Goal: Information Seeking & Learning: Learn about a topic

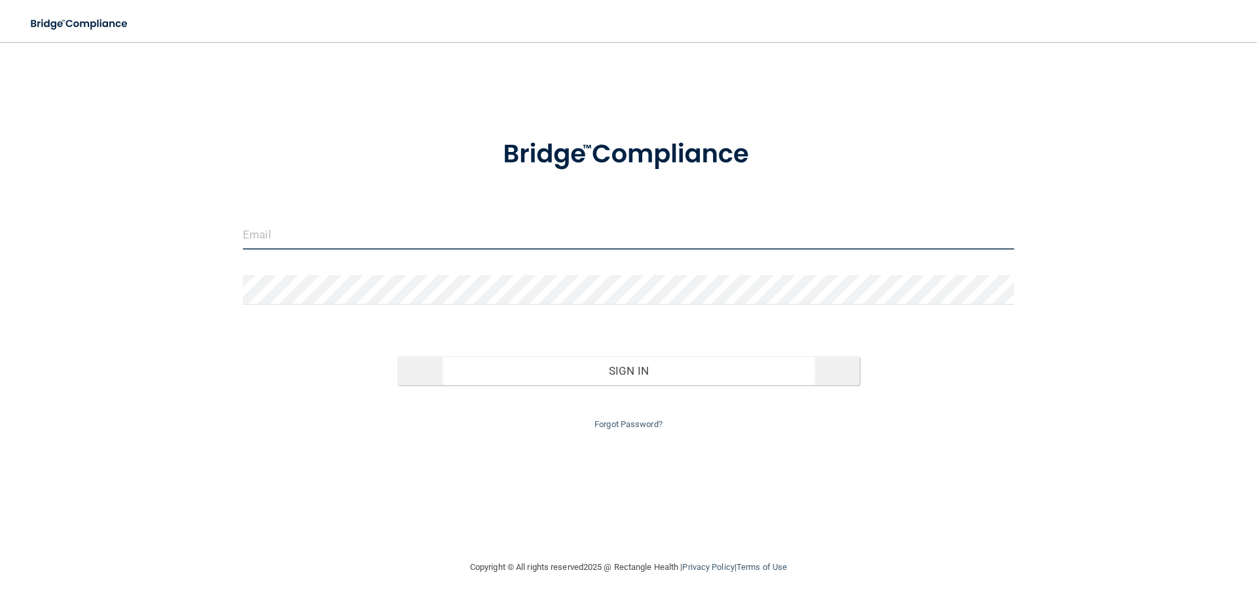
type input "[EMAIL_ADDRESS][DOMAIN_NAME]"
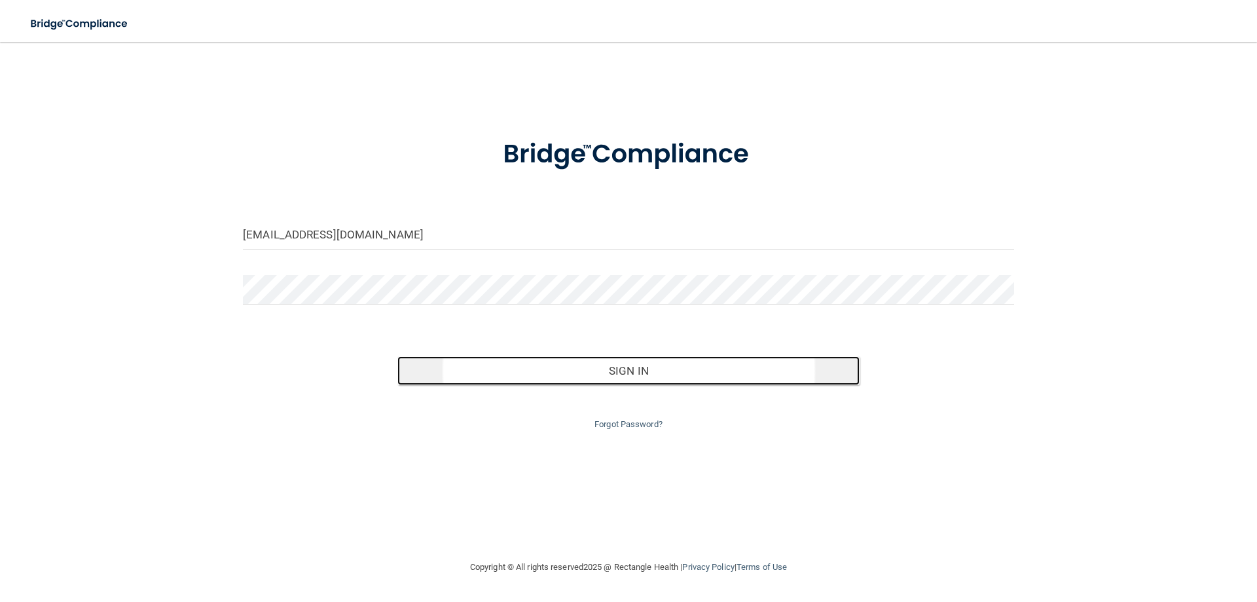
click at [645, 376] on button "Sign In" at bounding box center [628, 370] width 463 height 29
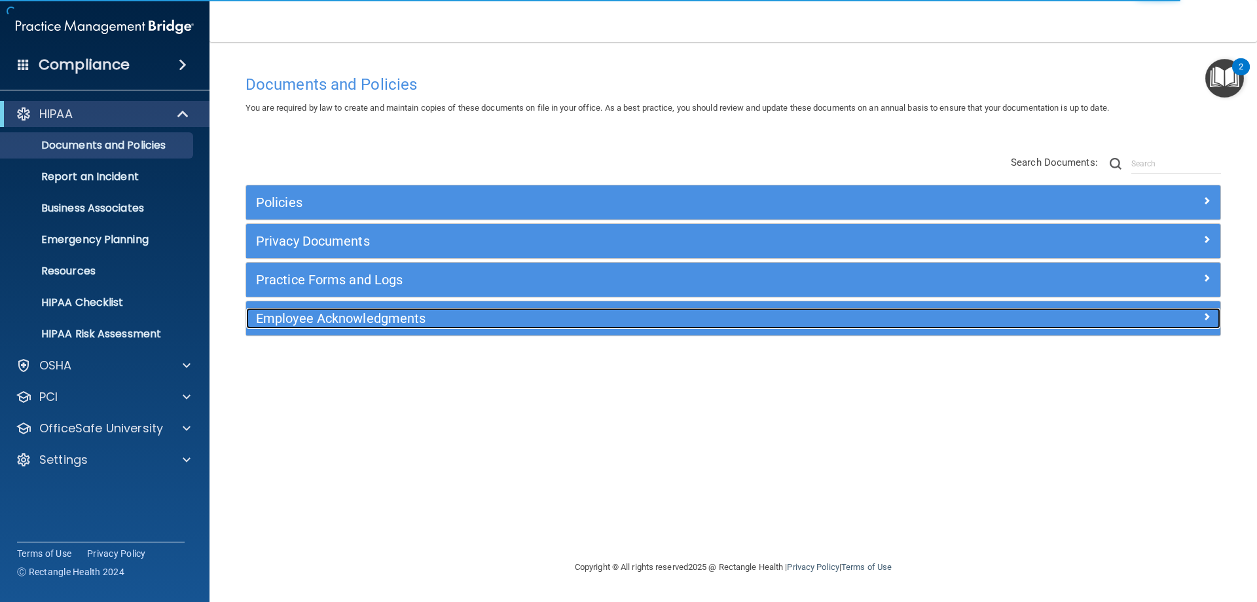
click at [1203, 315] on span at bounding box center [1207, 316] width 8 height 16
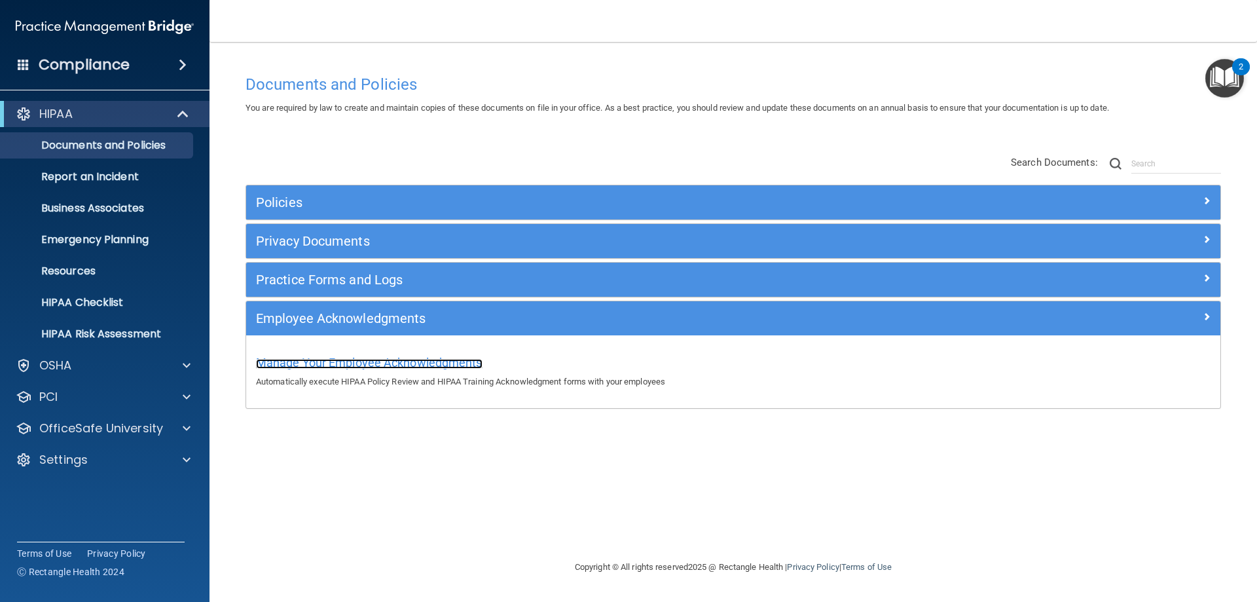
click at [322, 365] on span "Manage Your Employee Acknowledgments" at bounding box center [369, 363] width 227 height 14
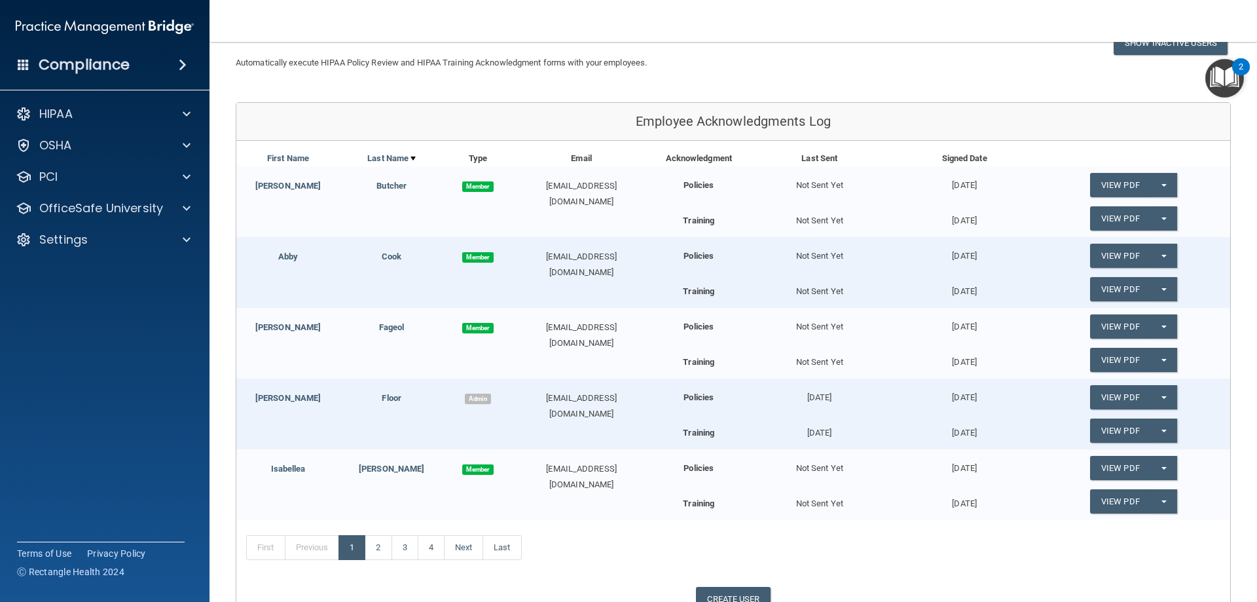
scroll to position [131, 0]
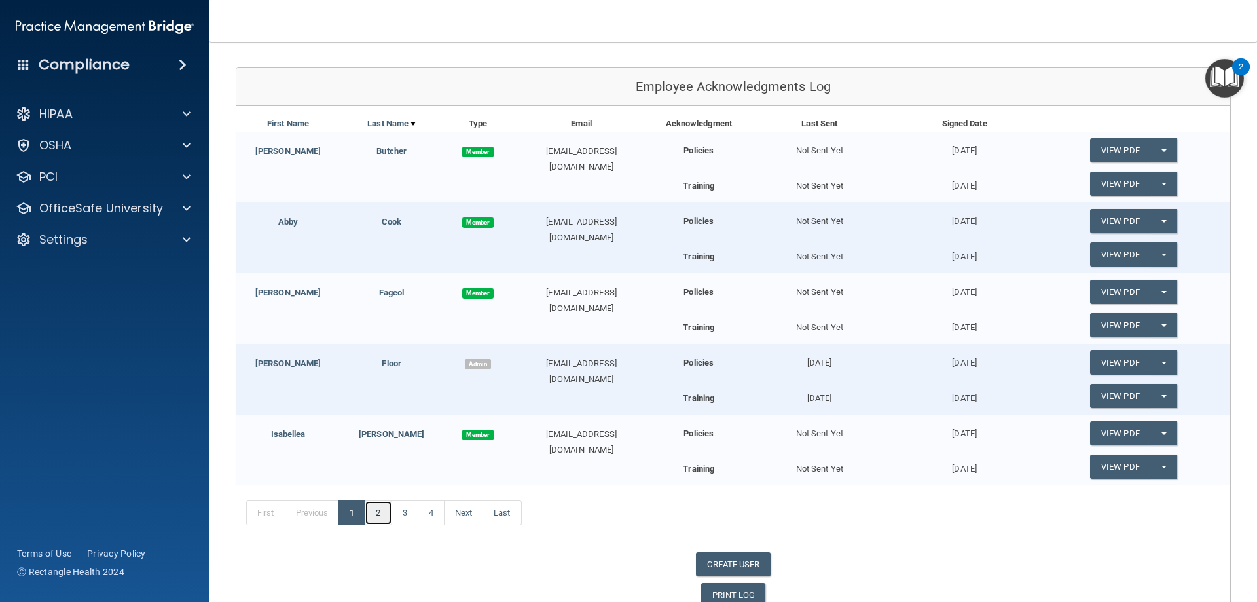
click at [384, 517] on link "2" at bounding box center [378, 512] width 27 height 25
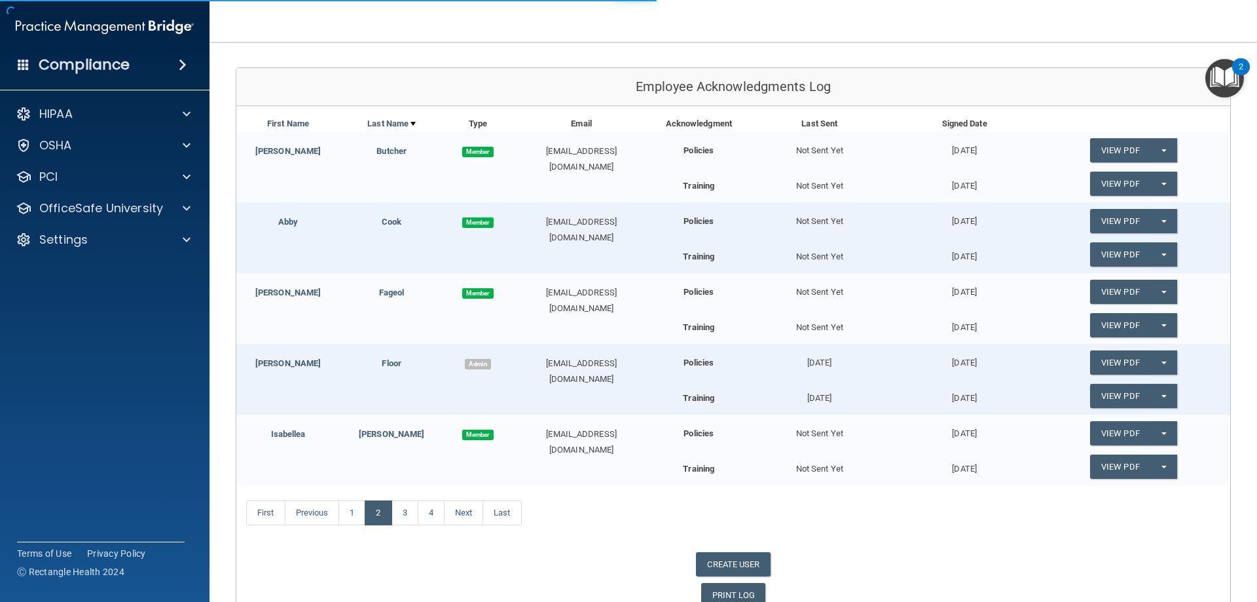
scroll to position [128, 0]
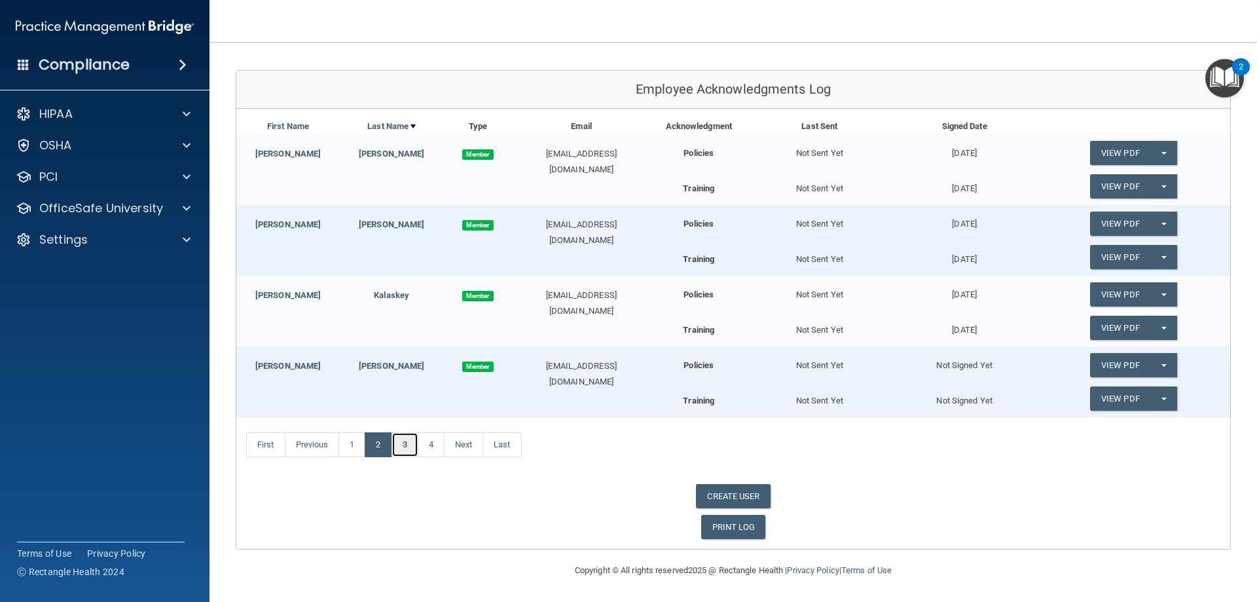
click at [408, 447] on link "3" at bounding box center [405, 444] width 27 height 25
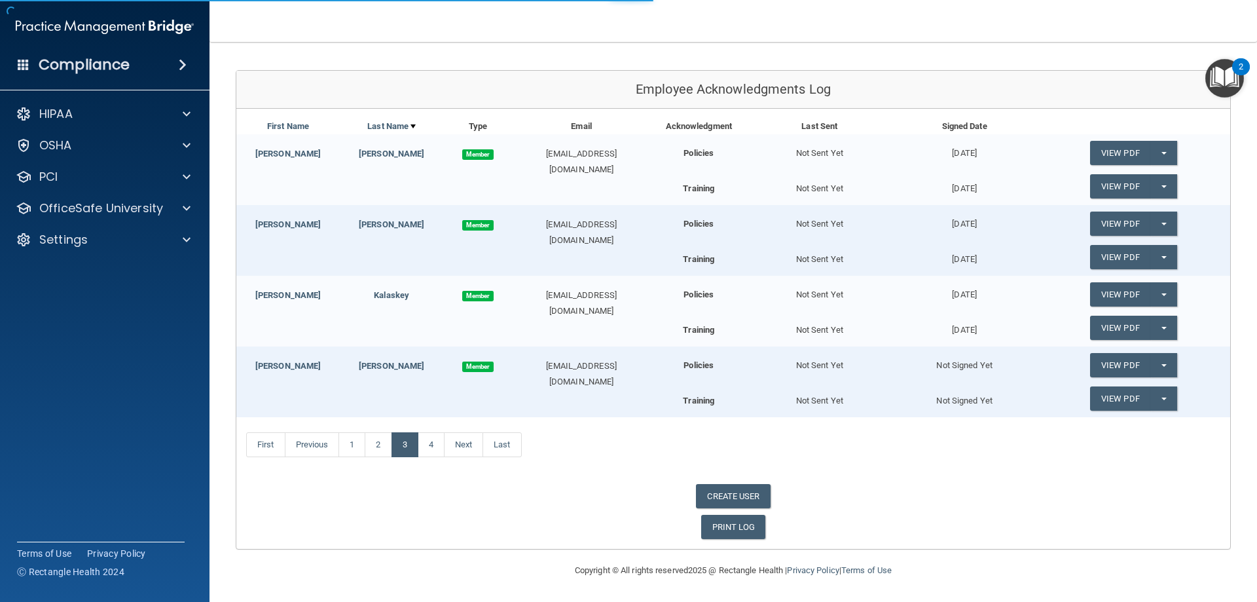
scroll to position [58, 0]
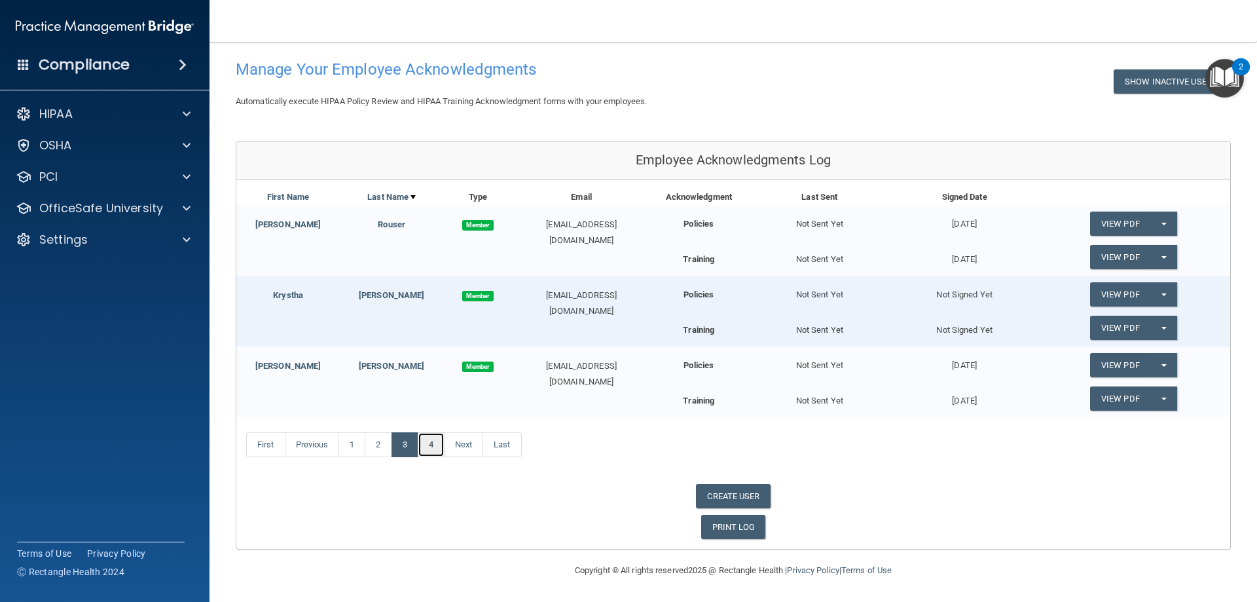
click at [429, 445] on link "4" at bounding box center [431, 444] width 27 height 25
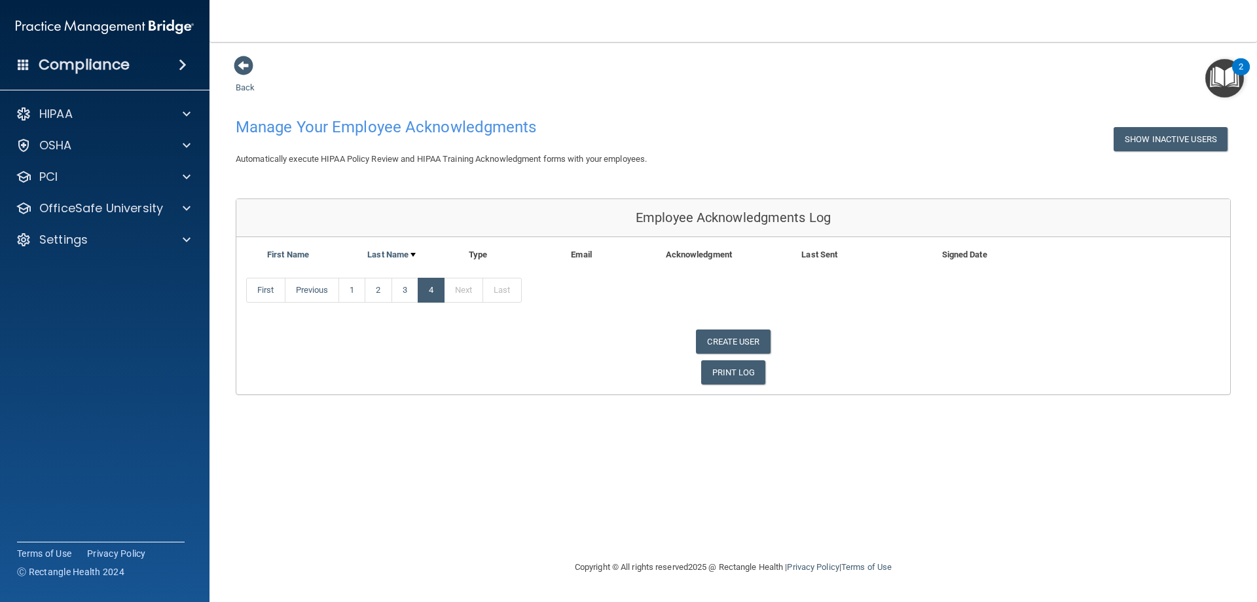
click at [1163, 126] on div "Show Inactive Users" at bounding box center [1029, 131] width 423 height 40
click at [1167, 134] on button "Show Inactive Users" at bounding box center [1171, 139] width 114 height 24
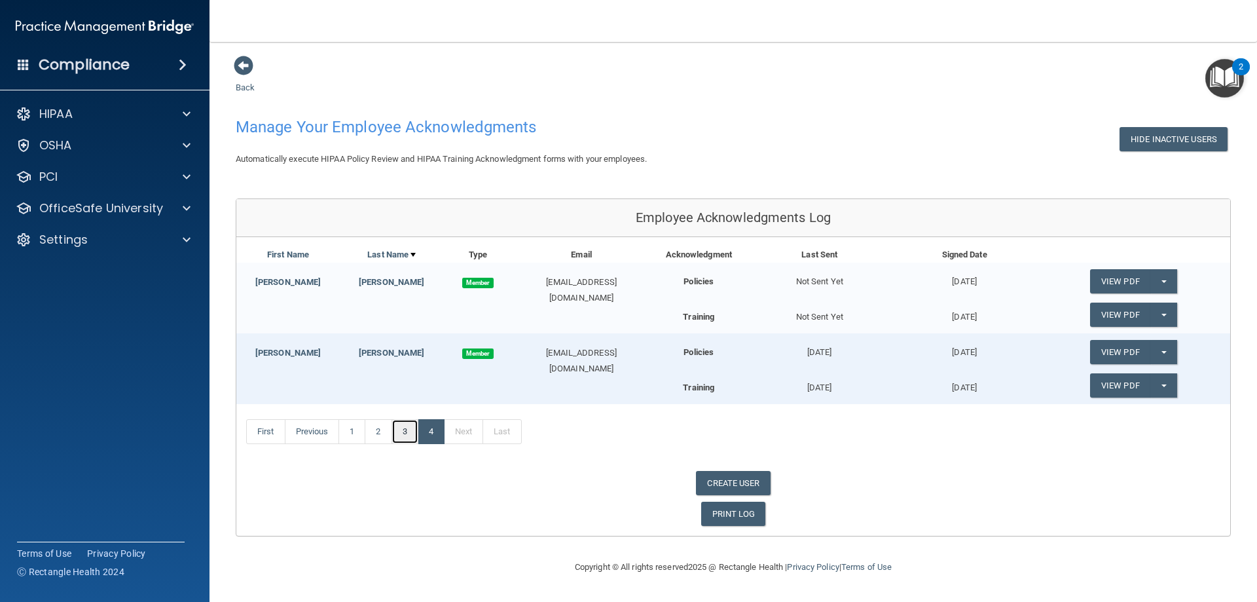
click at [402, 429] on link "3" at bounding box center [405, 431] width 27 height 25
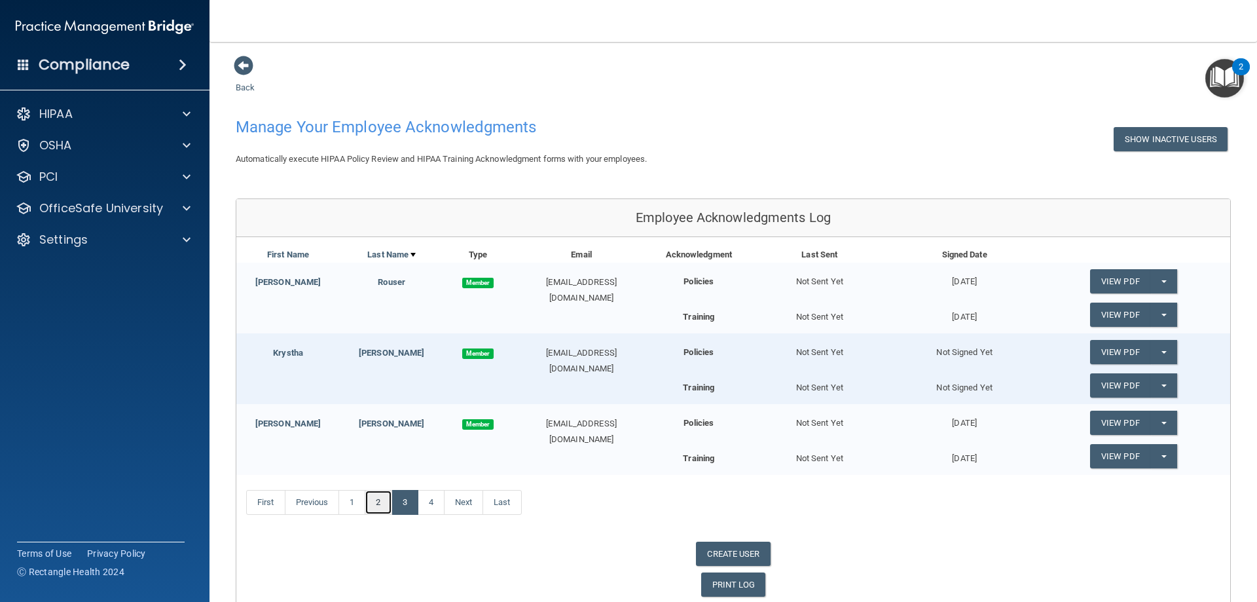
click at [376, 500] on link "2" at bounding box center [378, 502] width 27 height 25
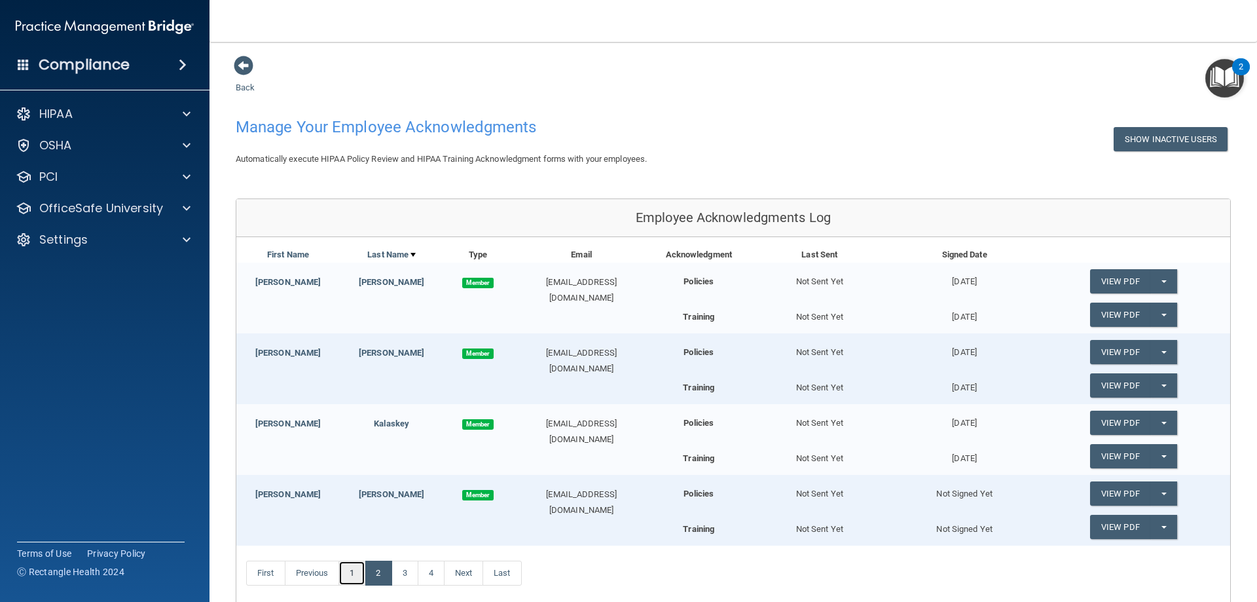
click at [350, 566] on link "1" at bounding box center [351, 572] width 27 height 25
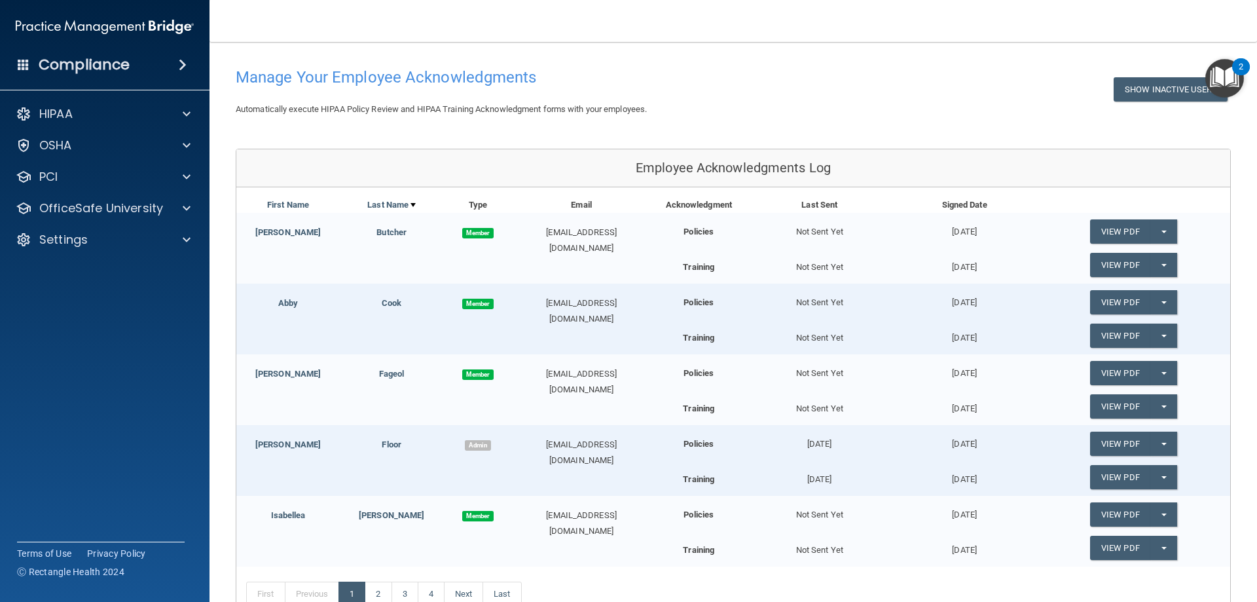
scroll to position [199, 0]
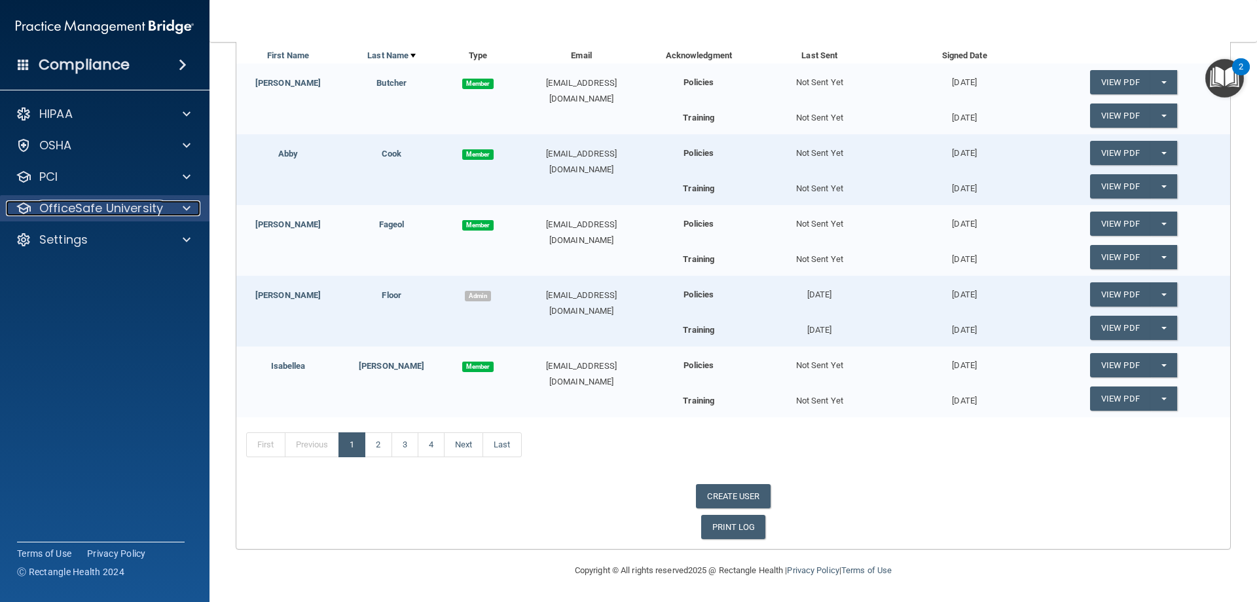
click at [191, 202] on div at bounding box center [184, 208] width 33 height 16
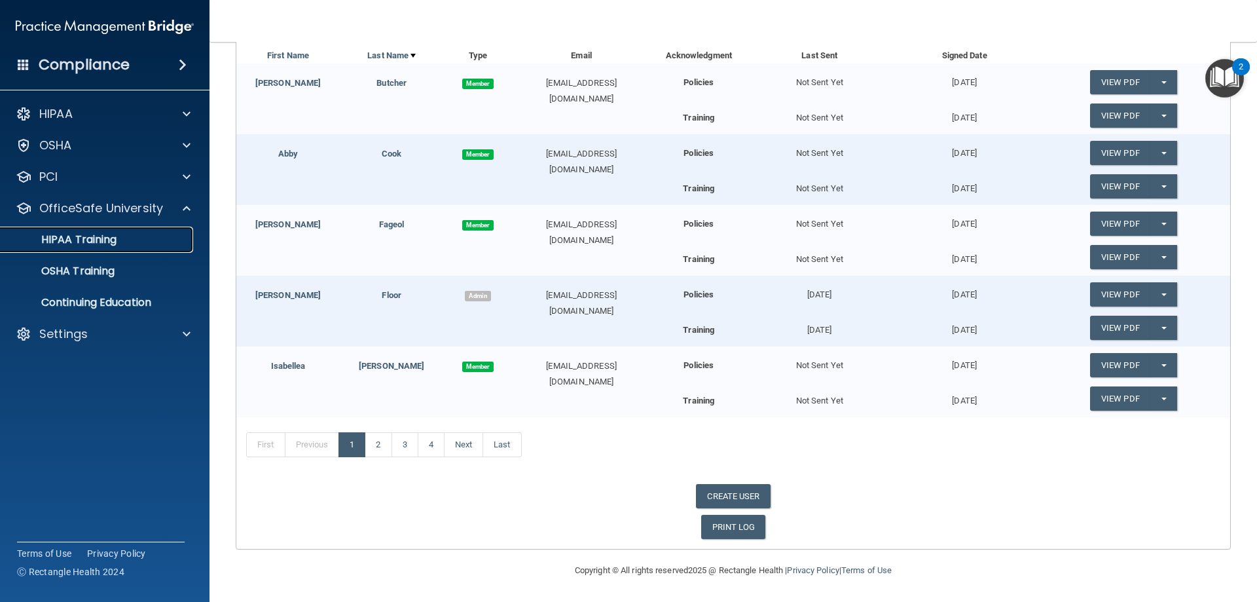
click at [92, 240] on p "HIPAA Training" at bounding box center [63, 239] width 108 height 13
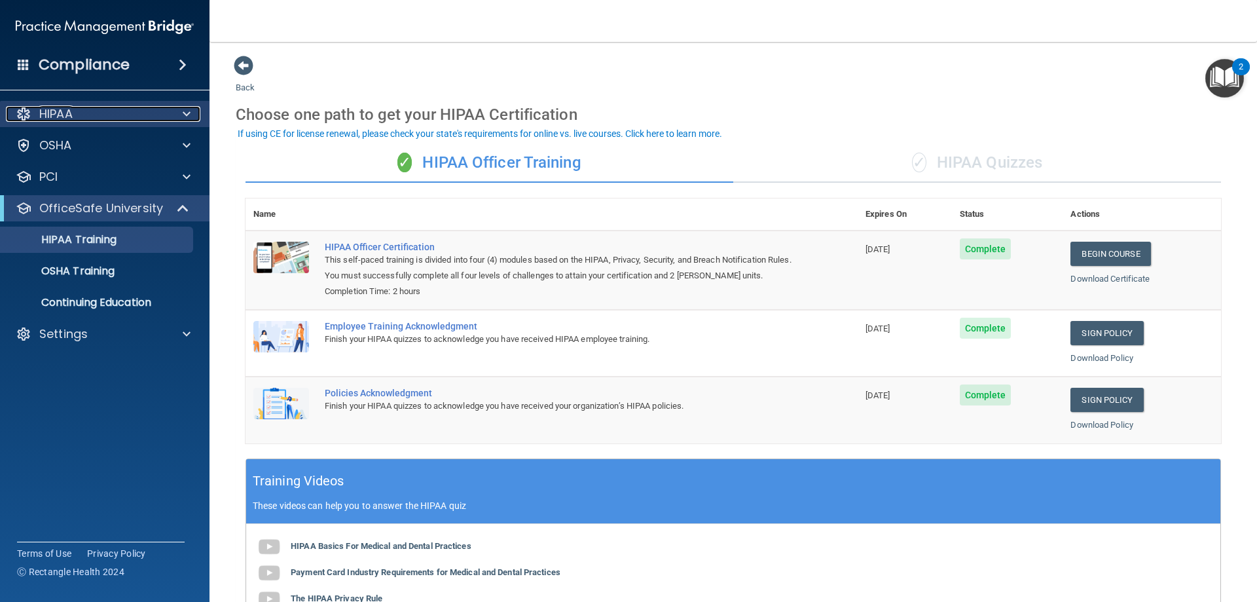
click at [104, 117] on div "HIPAA" at bounding box center [87, 114] width 162 height 16
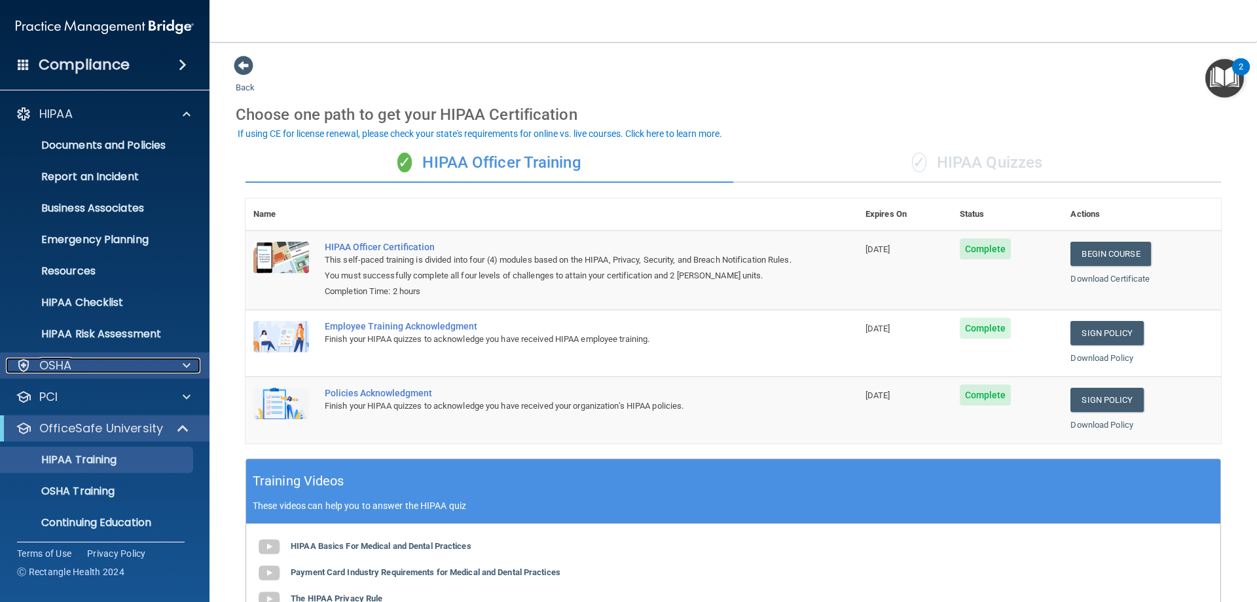
click at [193, 360] on div at bounding box center [184, 365] width 33 height 16
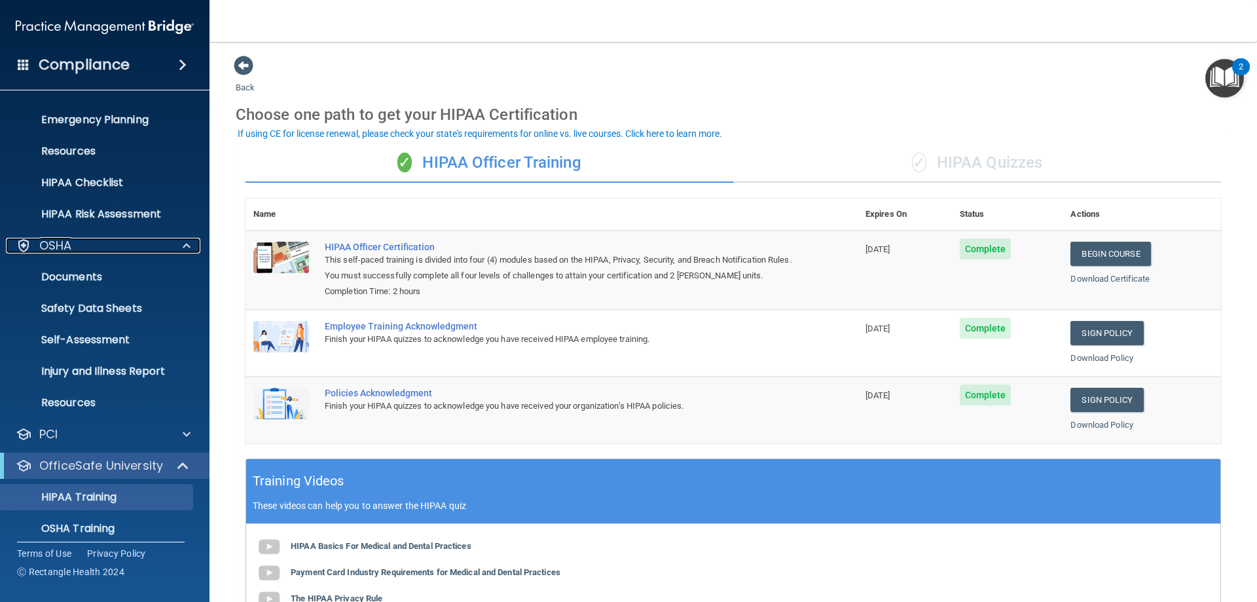
scroll to position [131, 0]
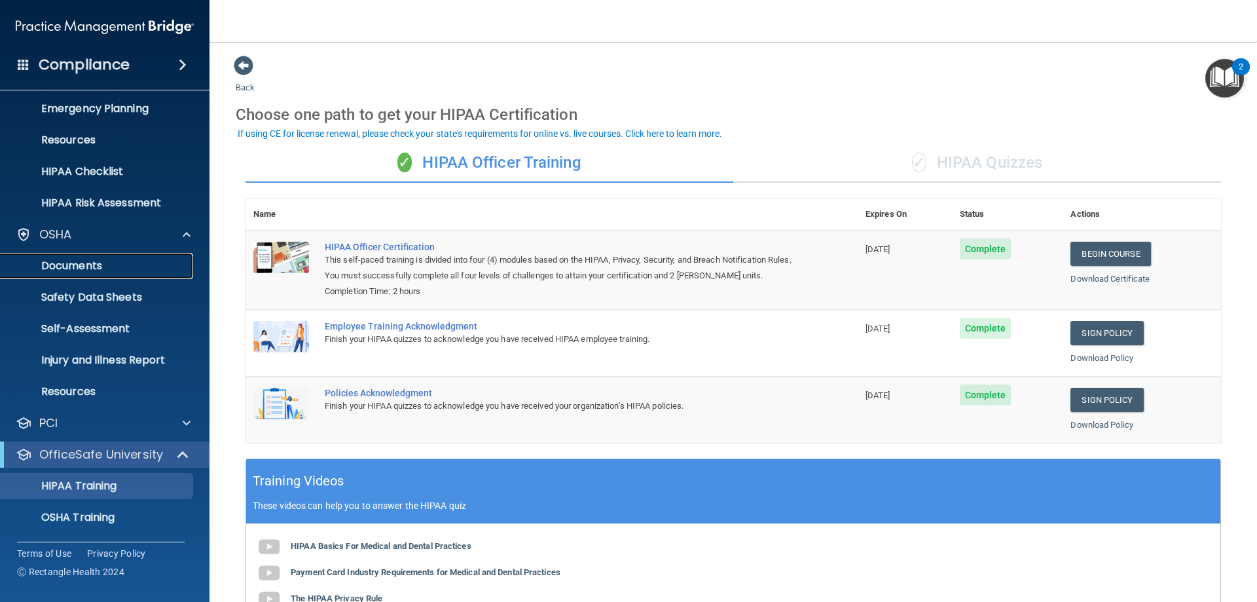
click at [87, 263] on p "Documents" at bounding box center [98, 265] width 179 height 13
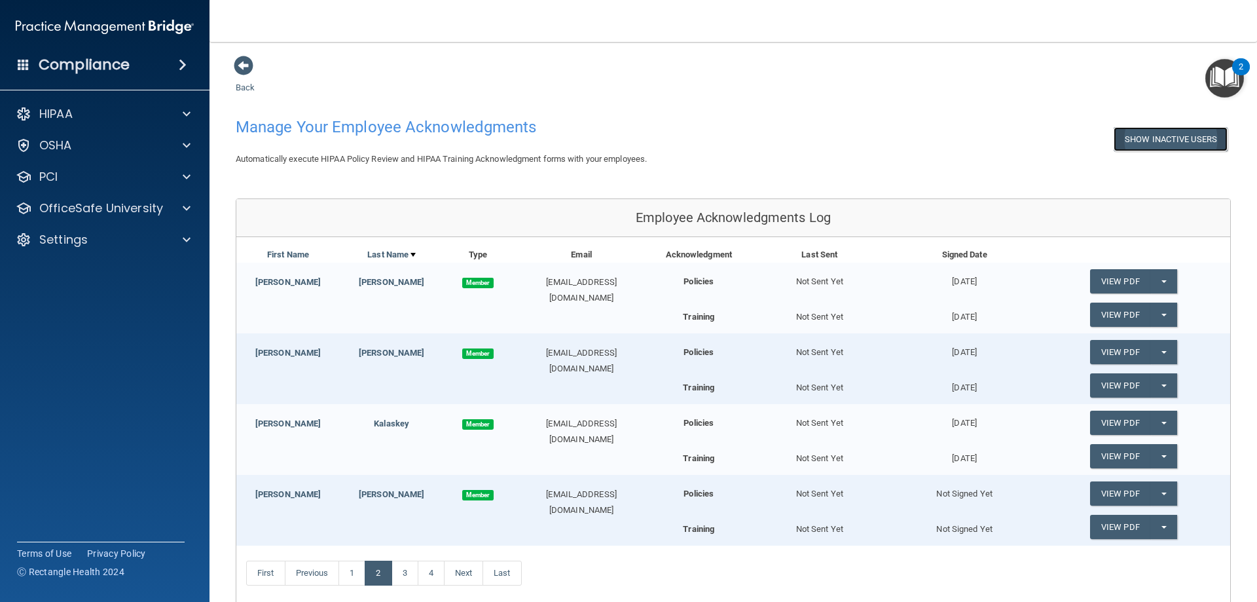
click at [1161, 143] on button "Show Inactive Users" at bounding box center [1171, 139] width 114 height 24
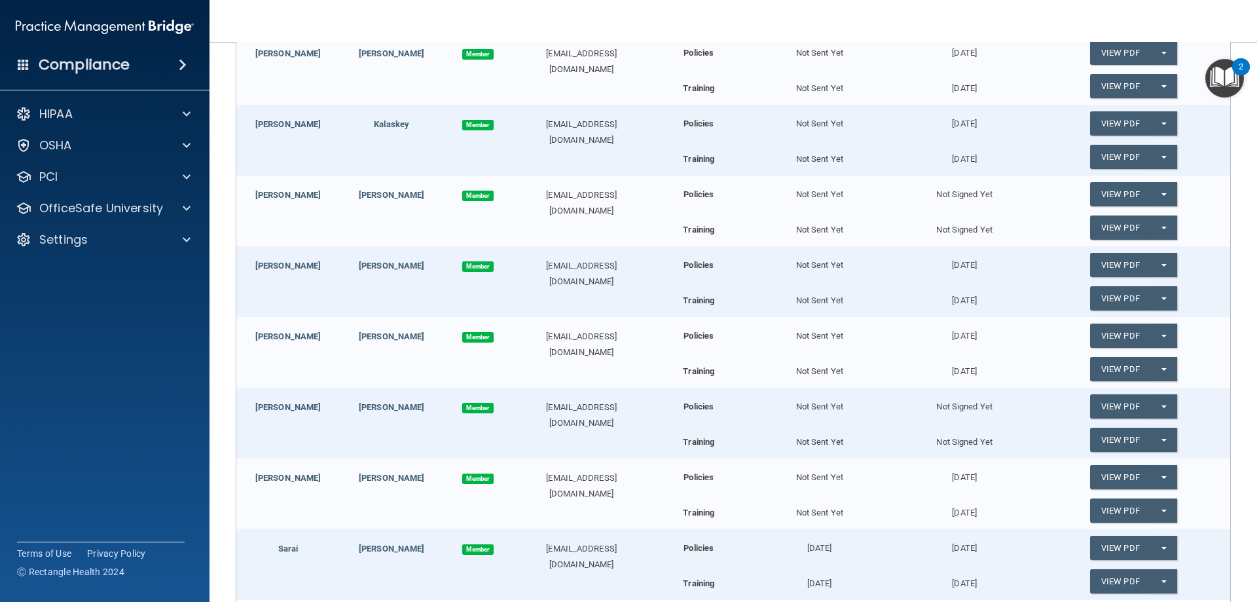
scroll to position [393, 0]
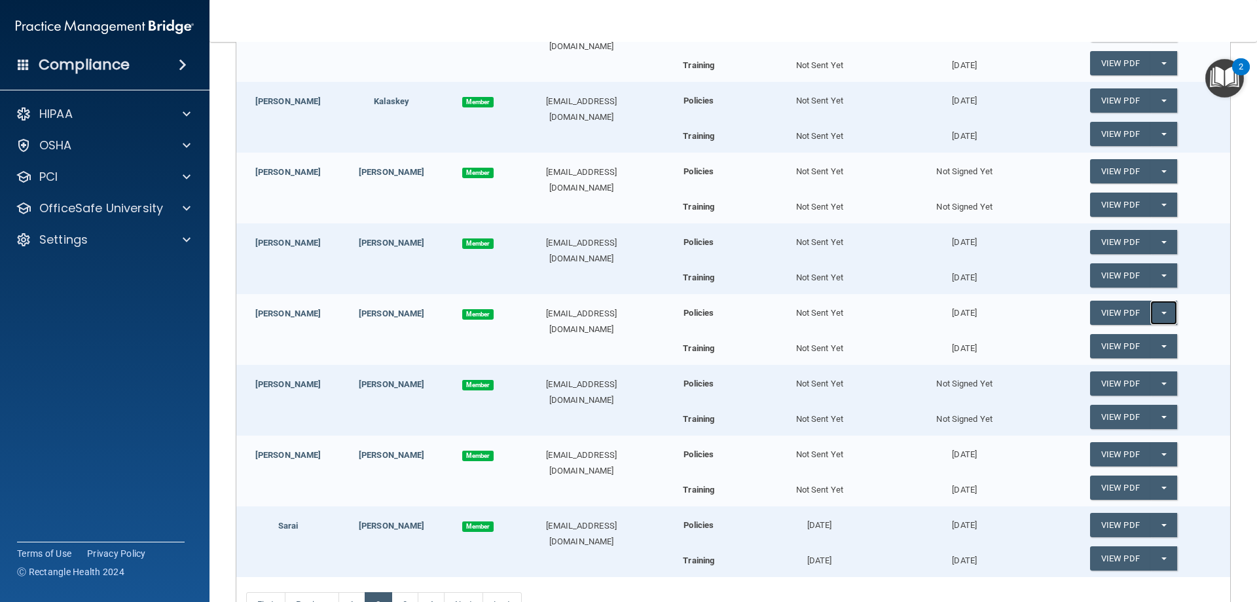
click at [1161, 312] on button "Split button!" at bounding box center [1163, 313] width 27 height 24
click at [1133, 338] on link "Update Acknowledgment" at bounding box center [1150, 339] width 120 height 20
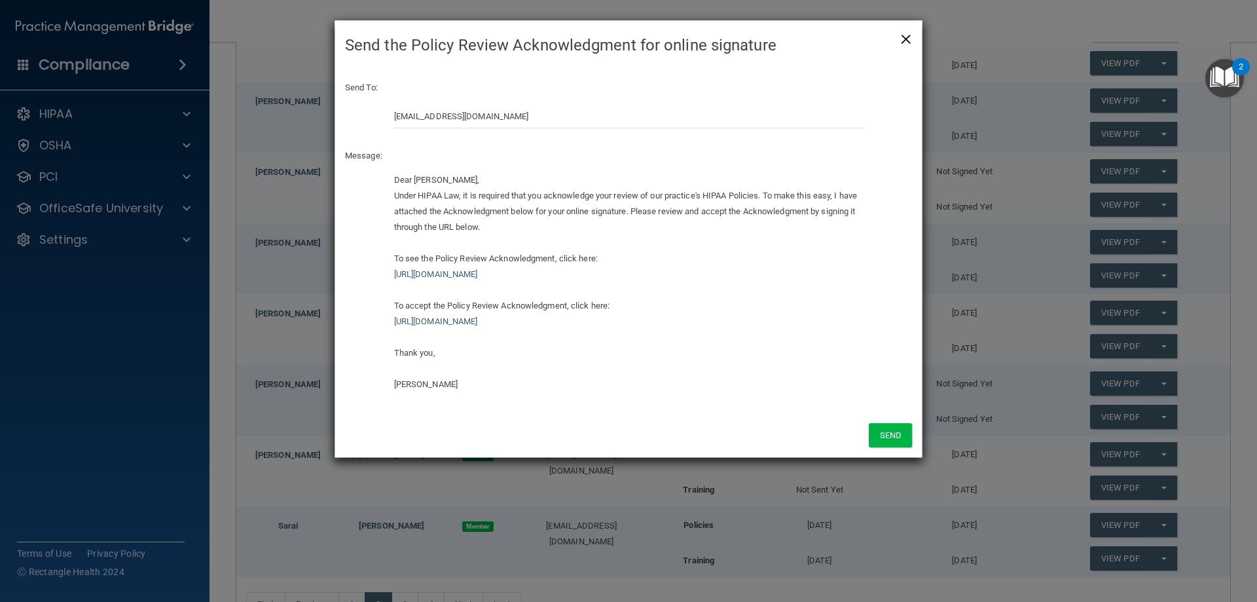
click at [905, 35] on span "×" at bounding box center [906, 37] width 12 height 26
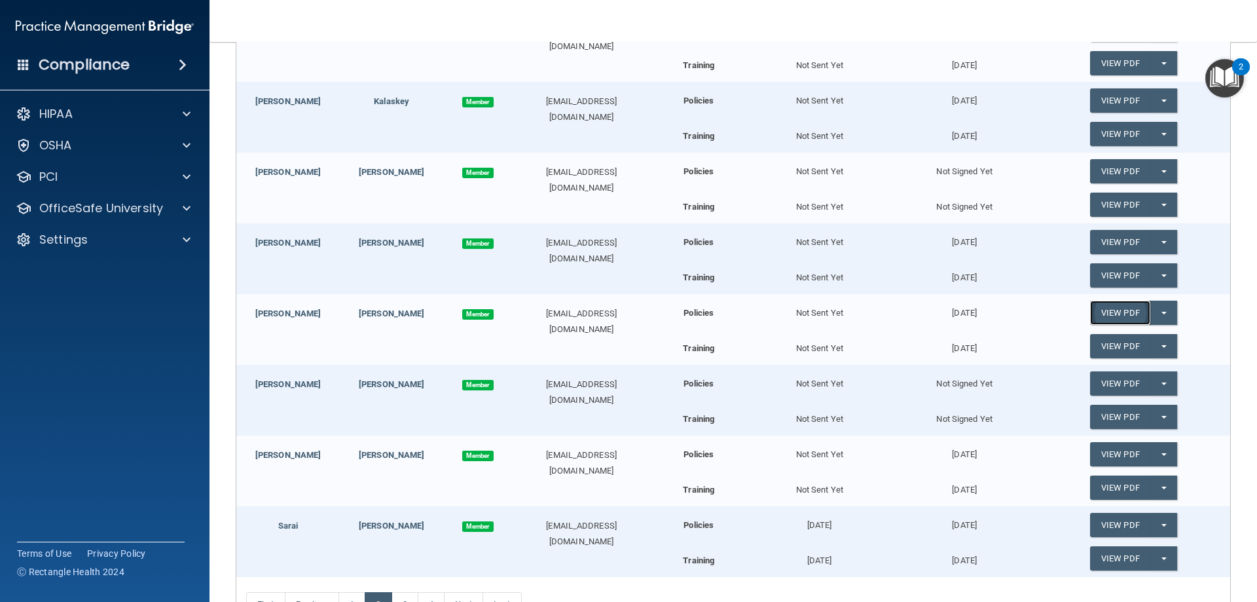
click at [1106, 318] on link "View PDF" at bounding box center [1120, 313] width 60 height 24
click at [1113, 340] on link "View PDF" at bounding box center [1120, 346] width 60 height 24
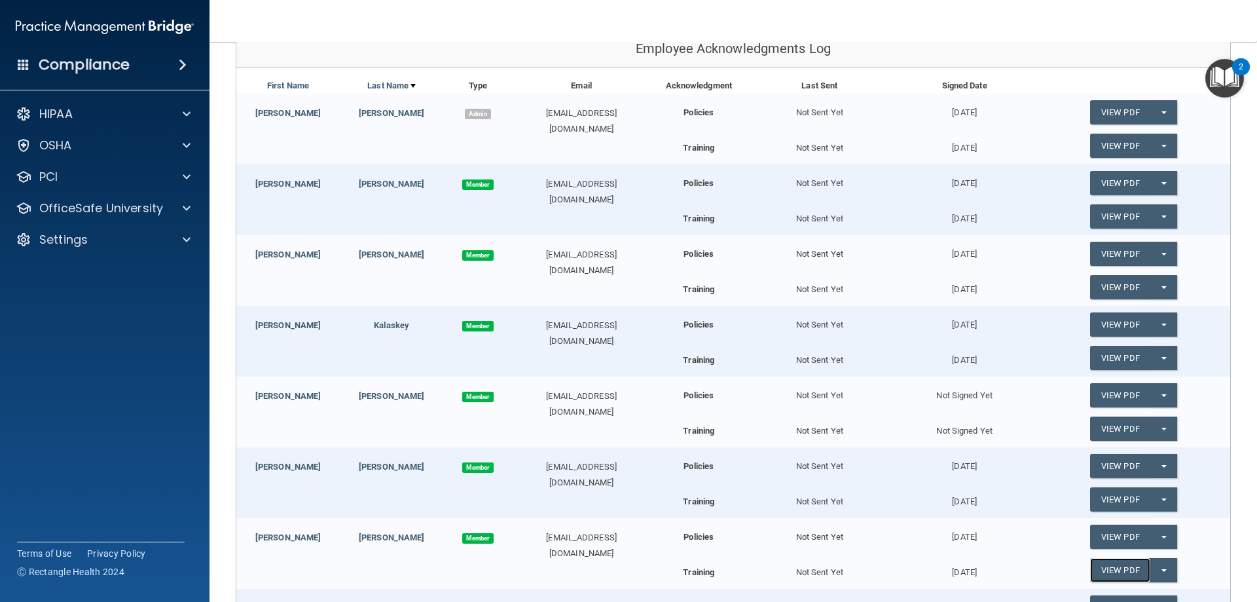
scroll to position [0, 0]
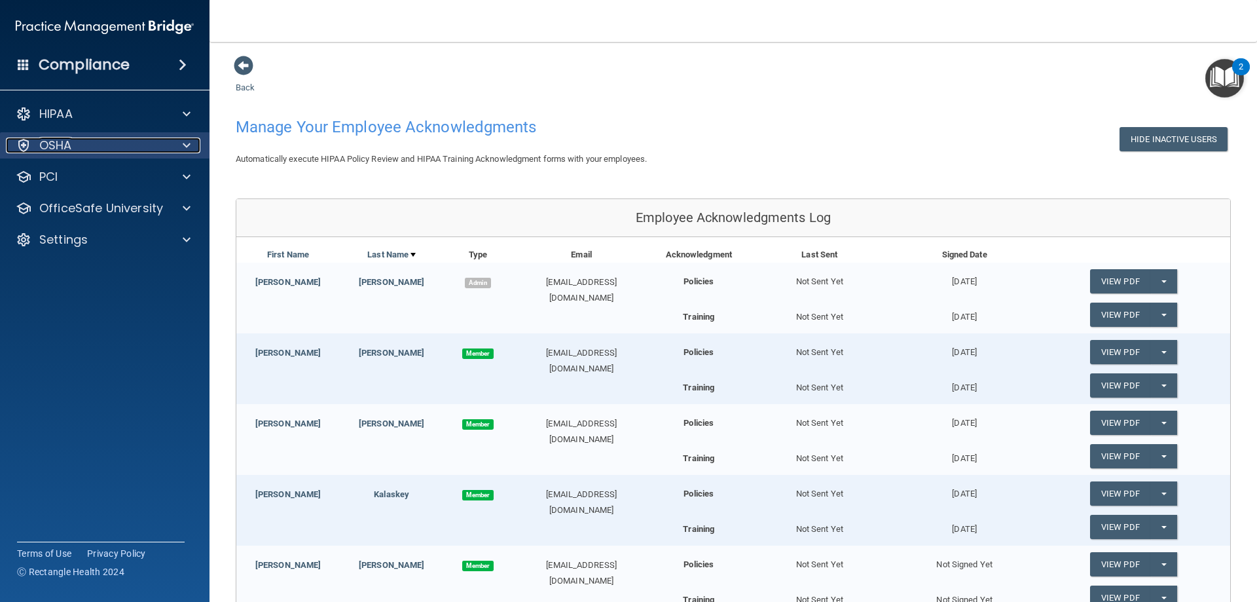
click at [181, 140] on div at bounding box center [184, 145] width 33 height 16
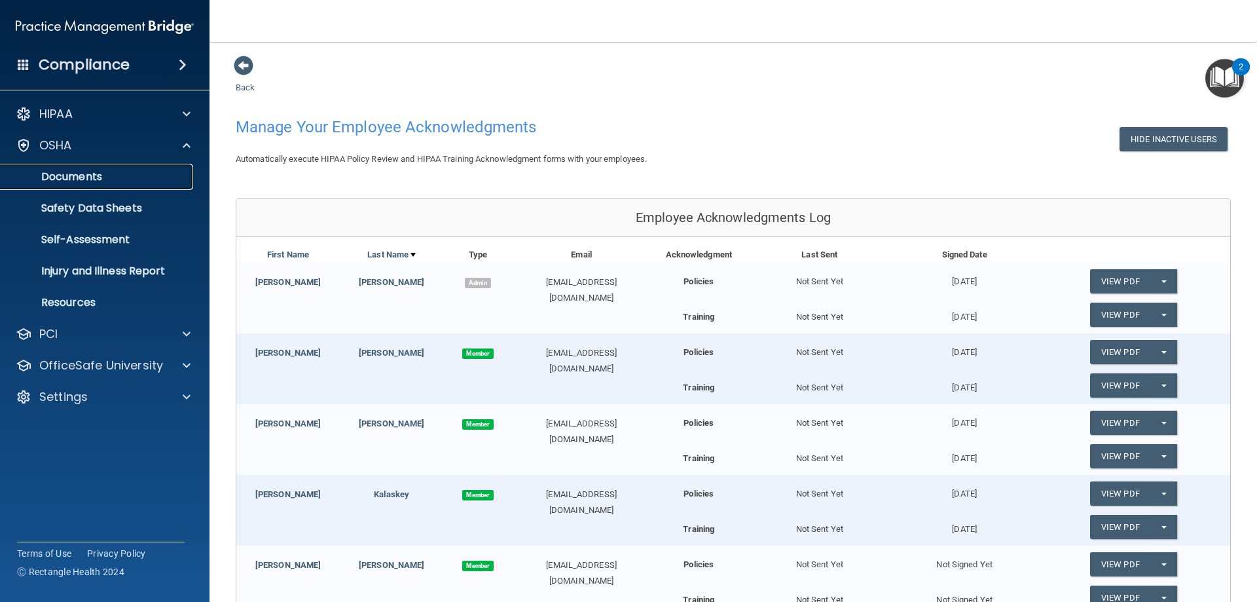
click at [90, 183] on p "Documents" at bounding box center [98, 176] width 179 height 13
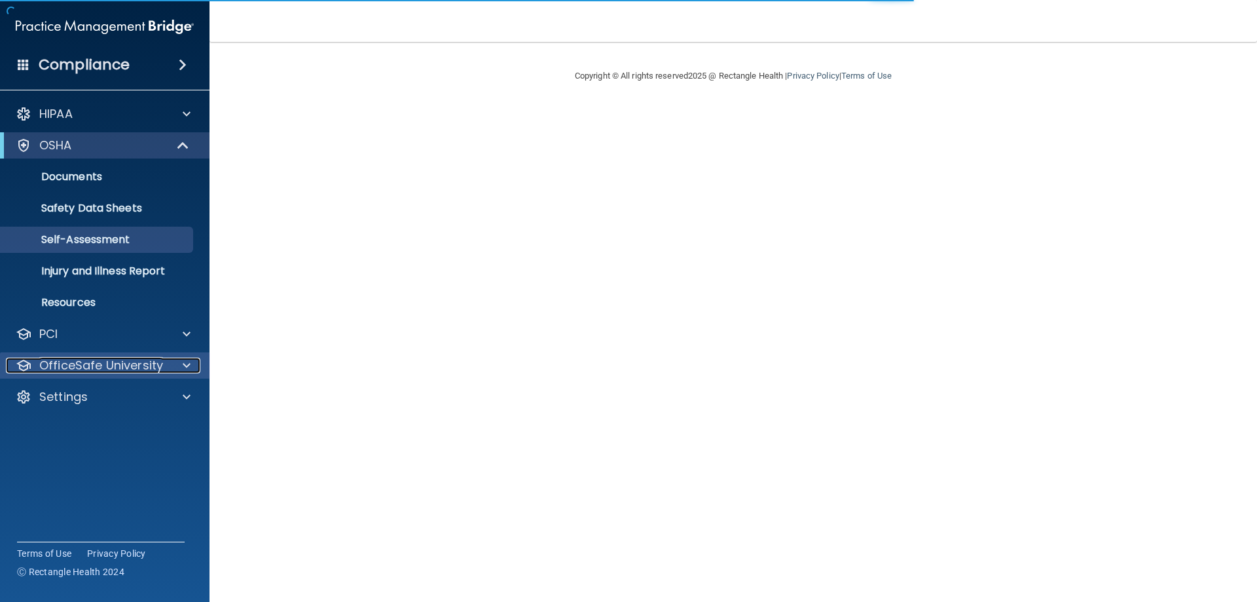
click at [193, 364] on div at bounding box center [184, 365] width 33 height 16
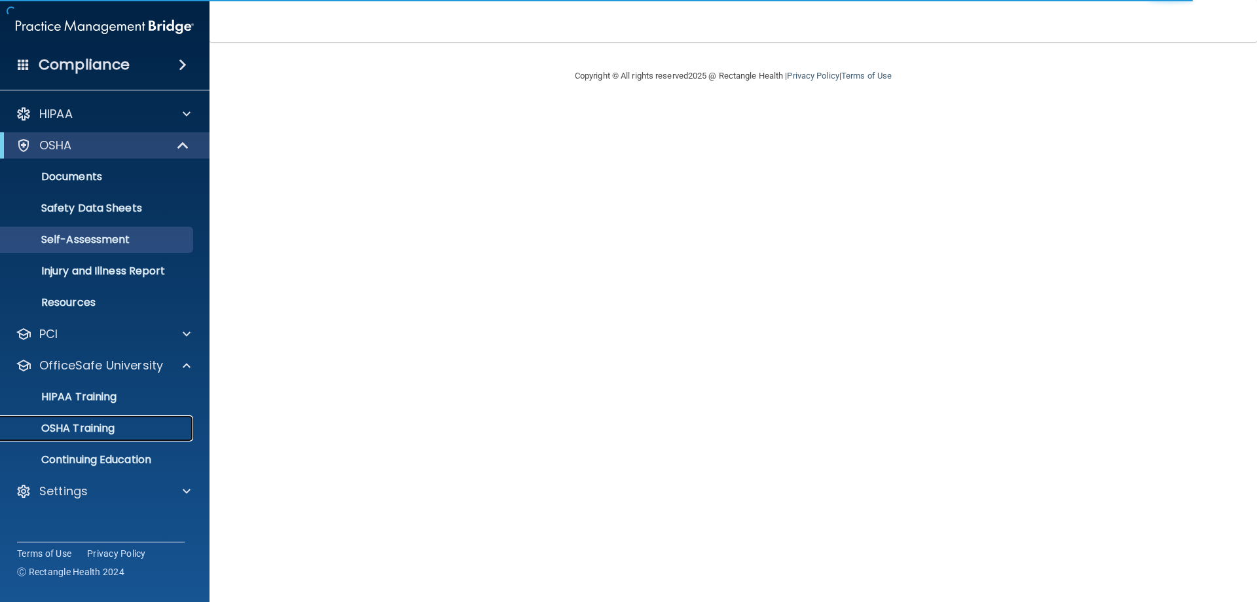
click at [103, 422] on p "OSHA Training" at bounding box center [62, 428] width 106 height 13
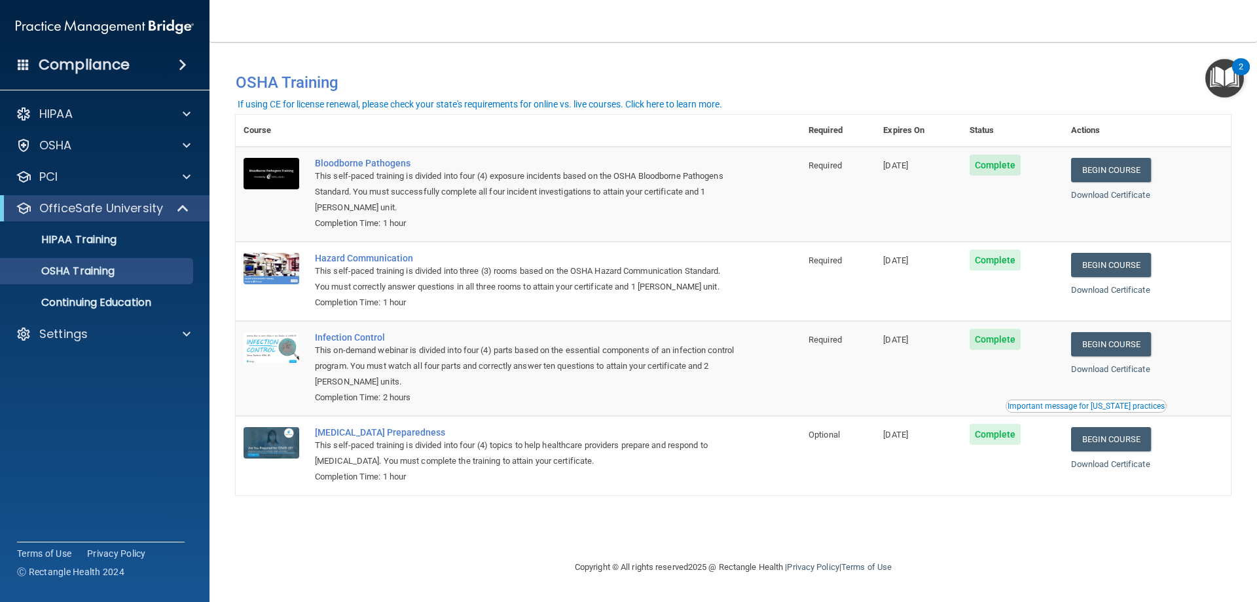
click at [27, 64] on span at bounding box center [24, 64] width 12 height 12
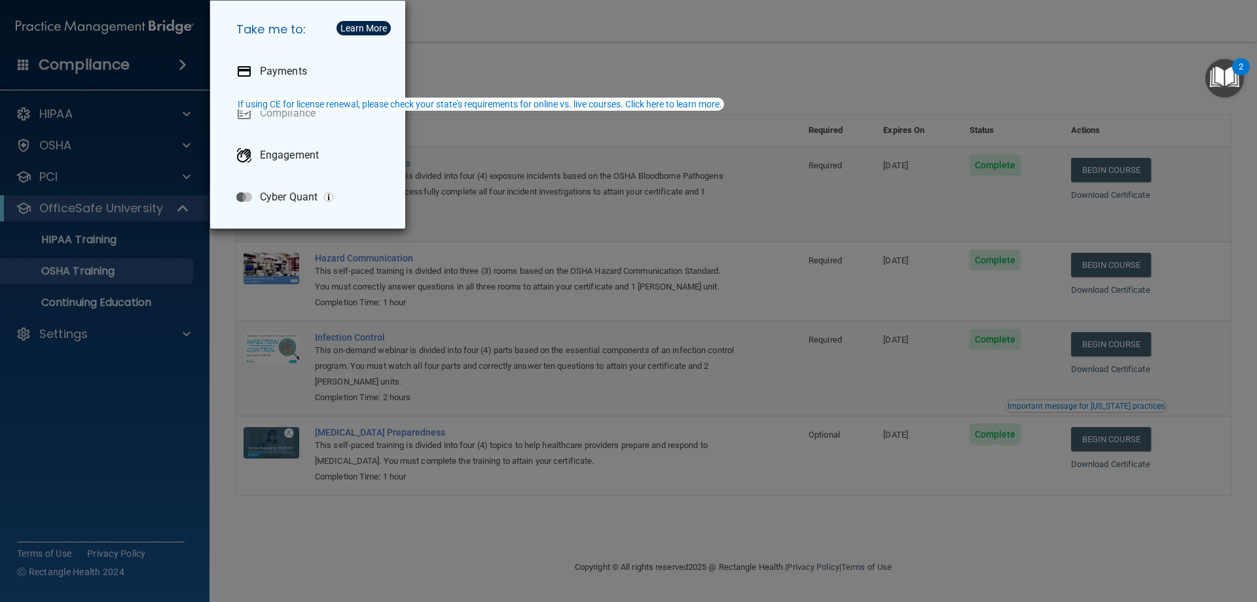
drag, startPoint x: 94, startPoint y: 109, endPoint x: 115, endPoint y: 118, distance: 22.0
click at [96, 109] on div "Take me to: Payments Compliance Engagement Cyber Quant" at bounding box center [628, 301] width 1257 height 602
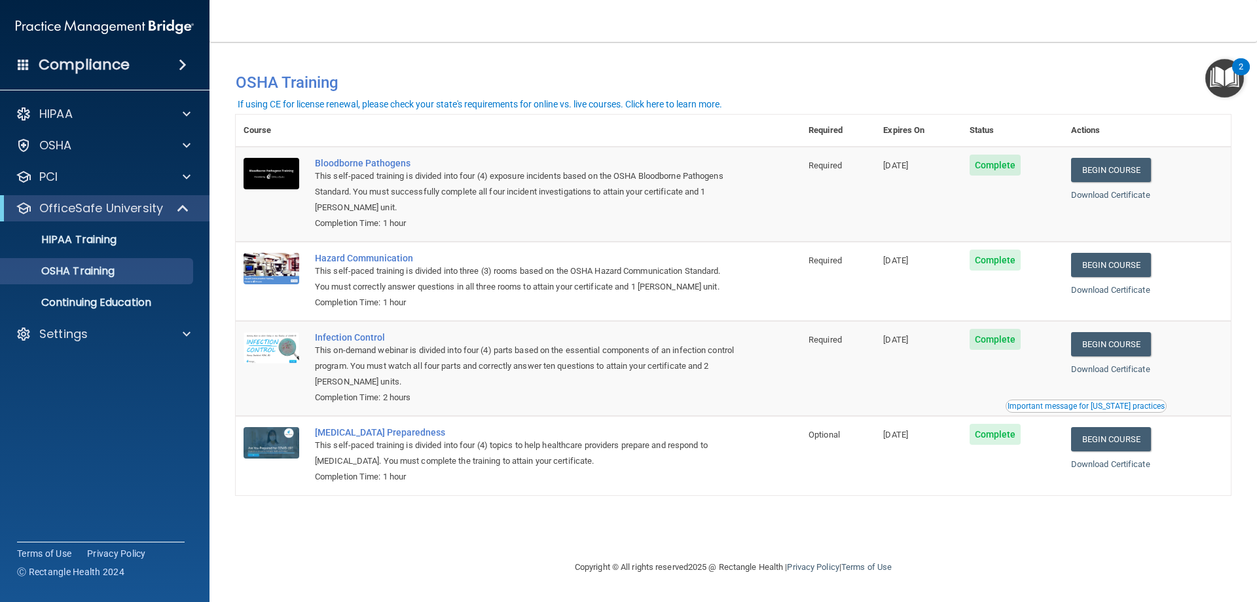
click at [187, 64] on span at bounding box center [183, 65] width 8 height 16
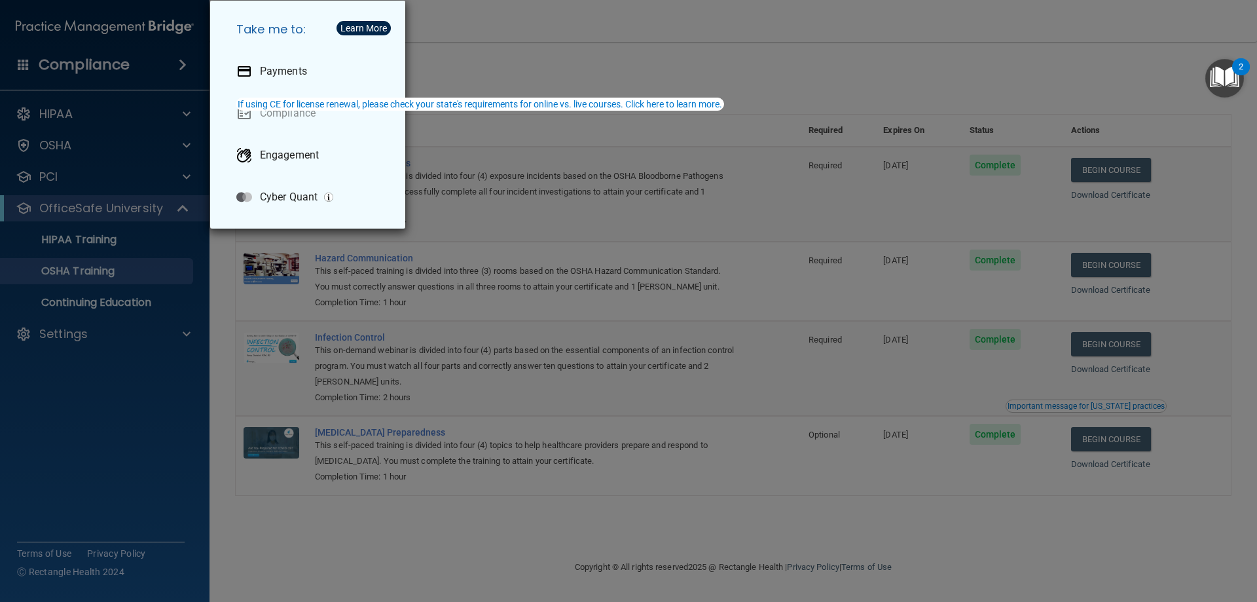
click at [18, 75] on div "Take me to: Payments Compliance Engagement Cyber Quant" at bounding box center [628, 301] width 1257 height 602
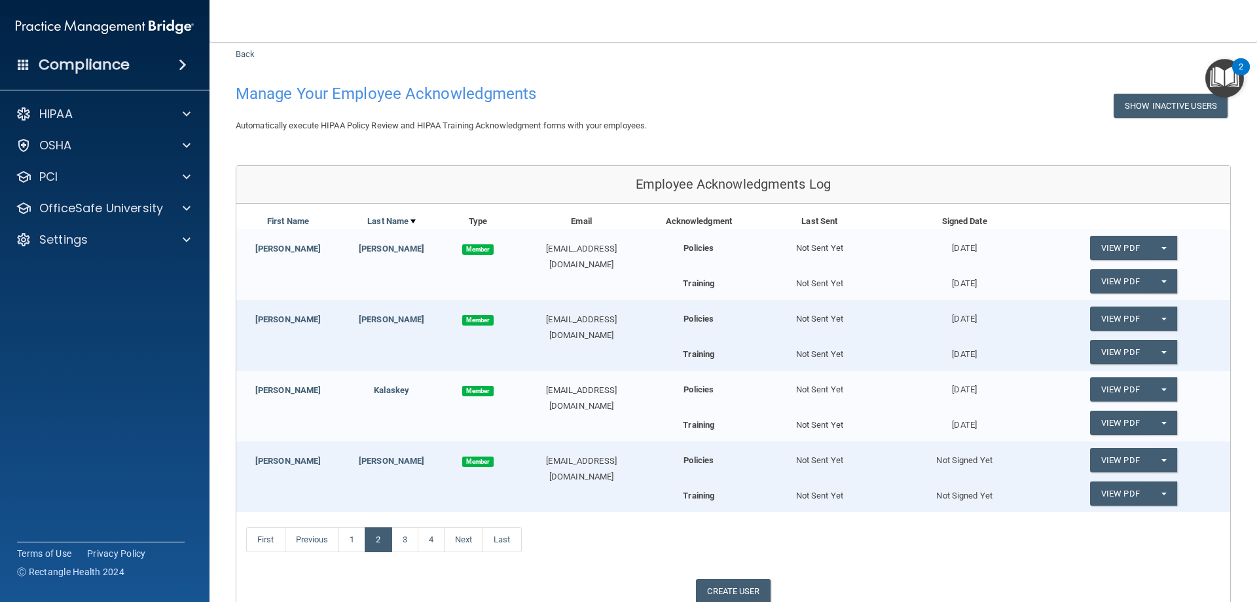
scroll to position [65, 0]
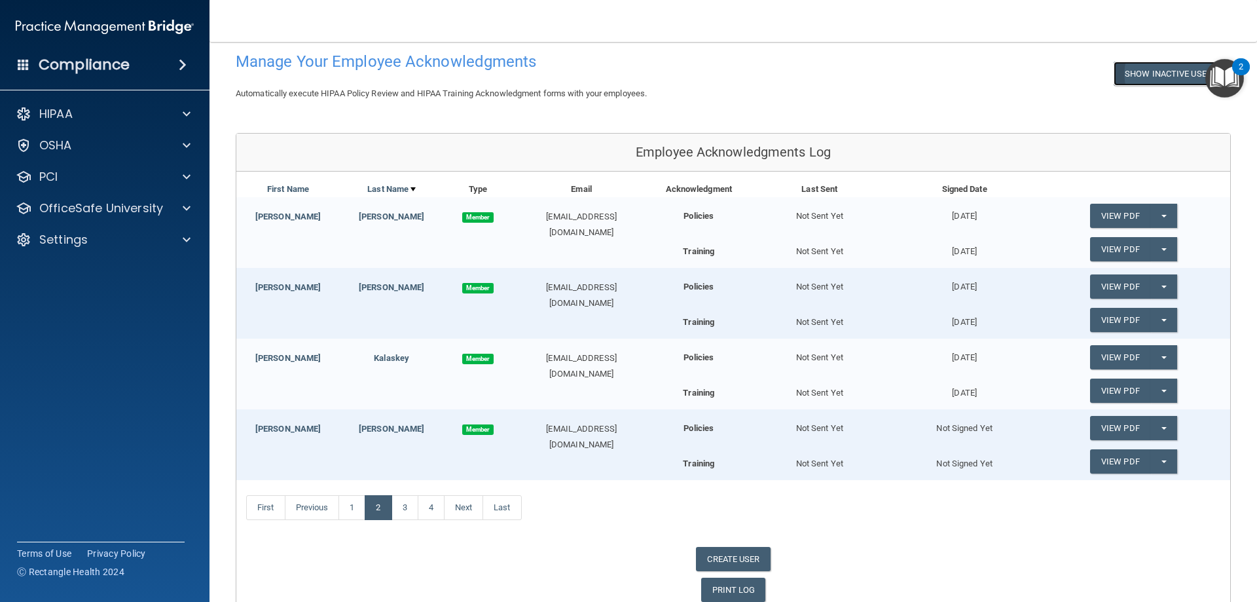
click at [1123, 79] on button "Show Inactive Users" at bounding box center [1171, 74] width 114 height 24
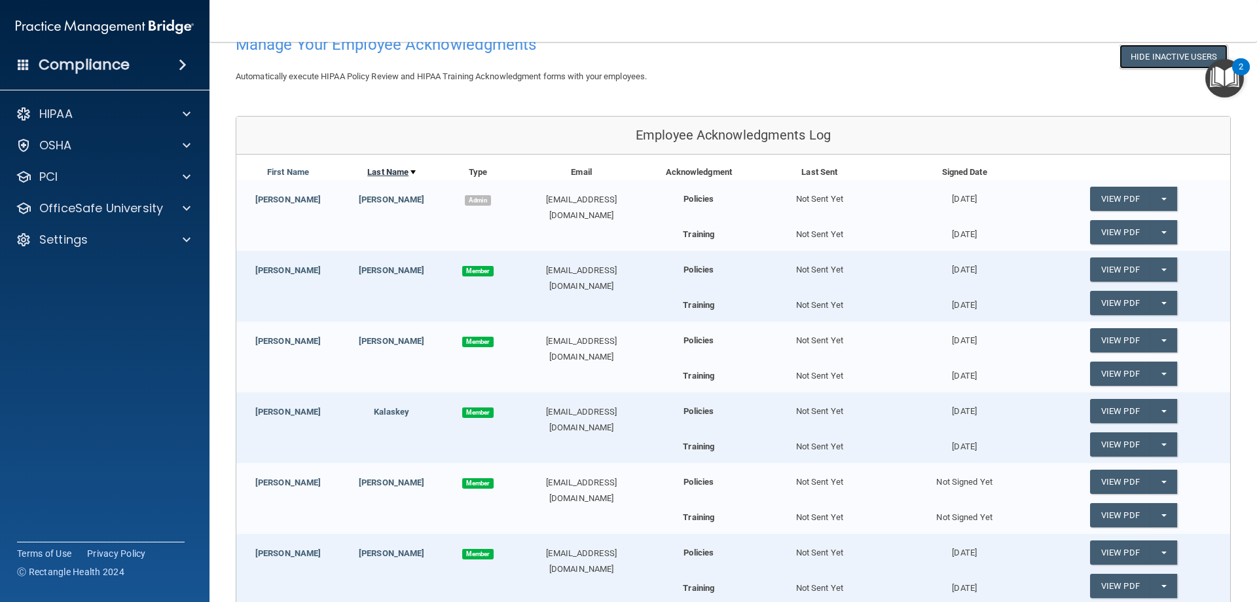
scroll to position [0, 0]
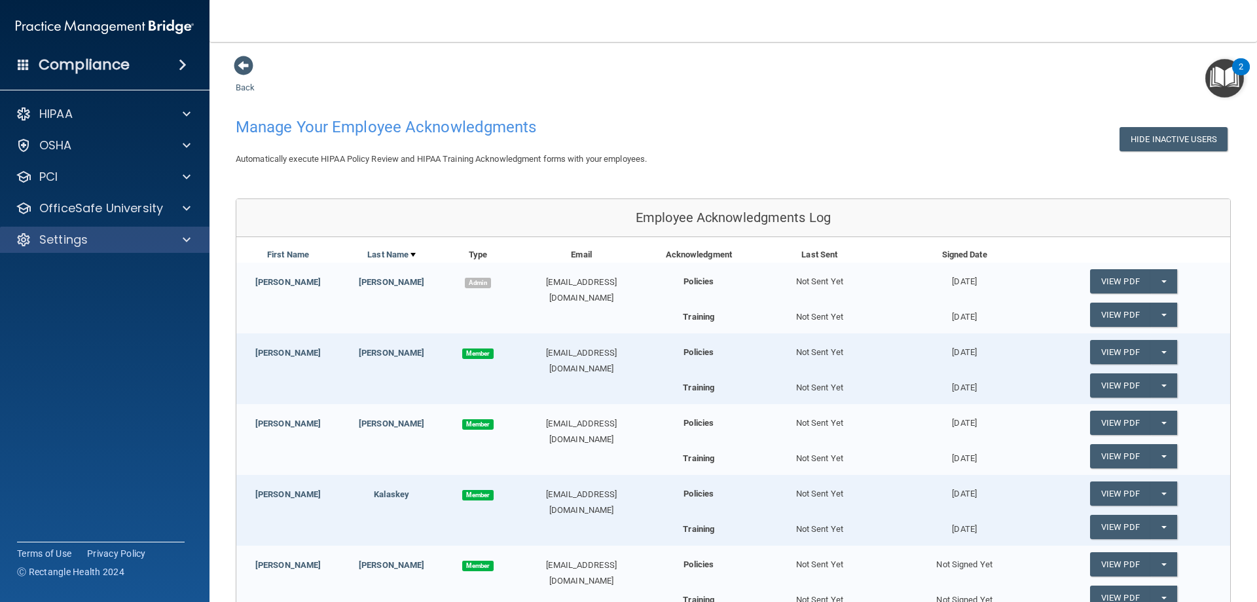
click at [199, 230] on div "Settings" at bounding box center [105, 240] width 210 height 26
click at [189, 240] on span at bounding box center [187, 240] width 8 height 16
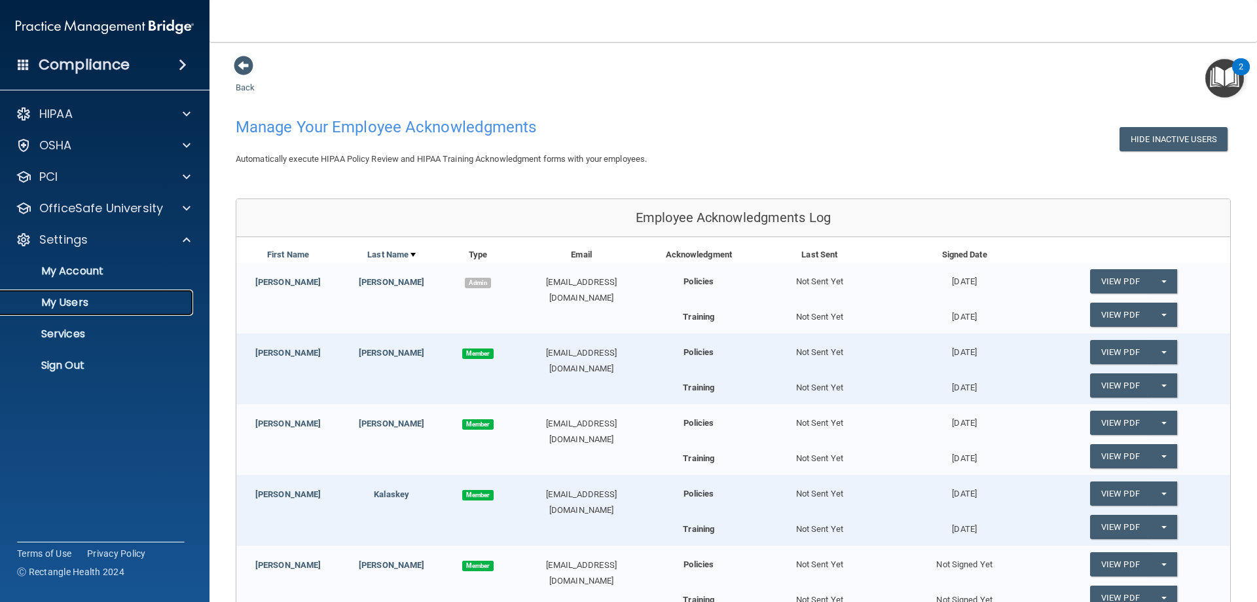
click at [62, 296] on p "My Users" at bounding box center [98, 302] width 179 height 13
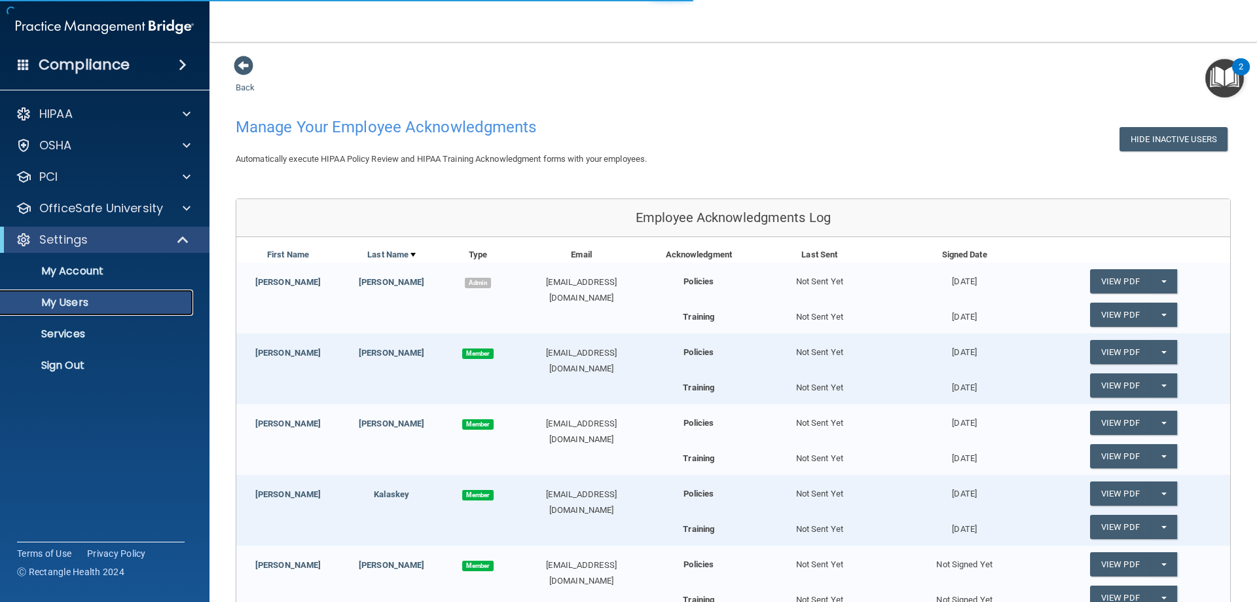
select select "20"
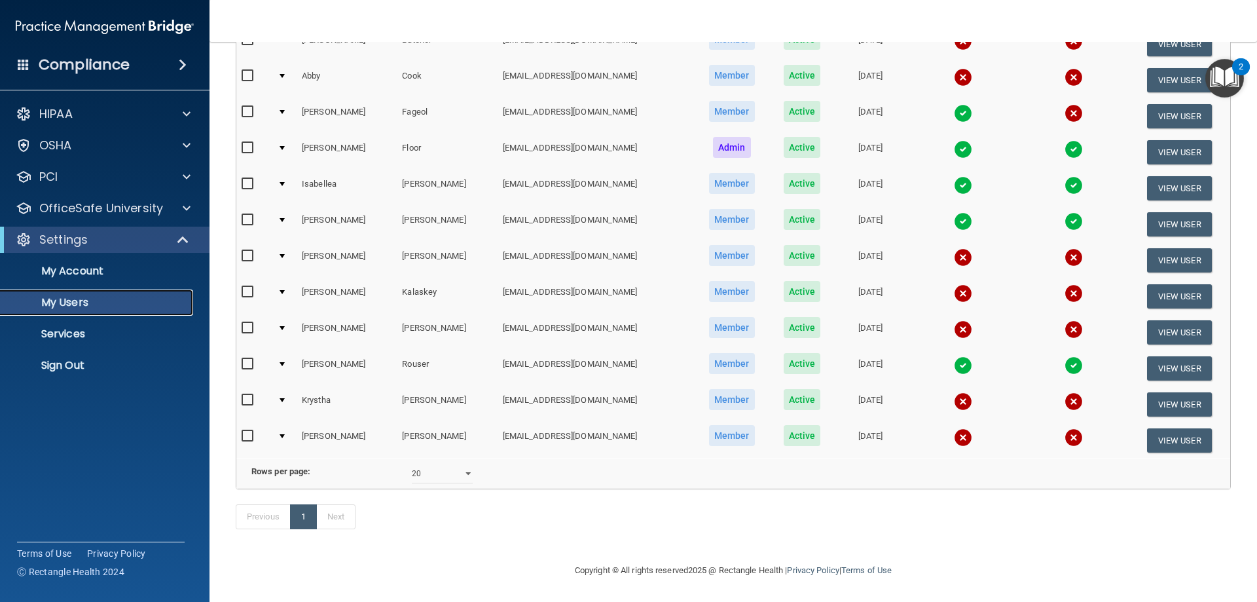
scroll to position [194, 0]
click at [461, 464] on select "10 20 30 40 all" at bounding box center [442, 474] width 61 height 20
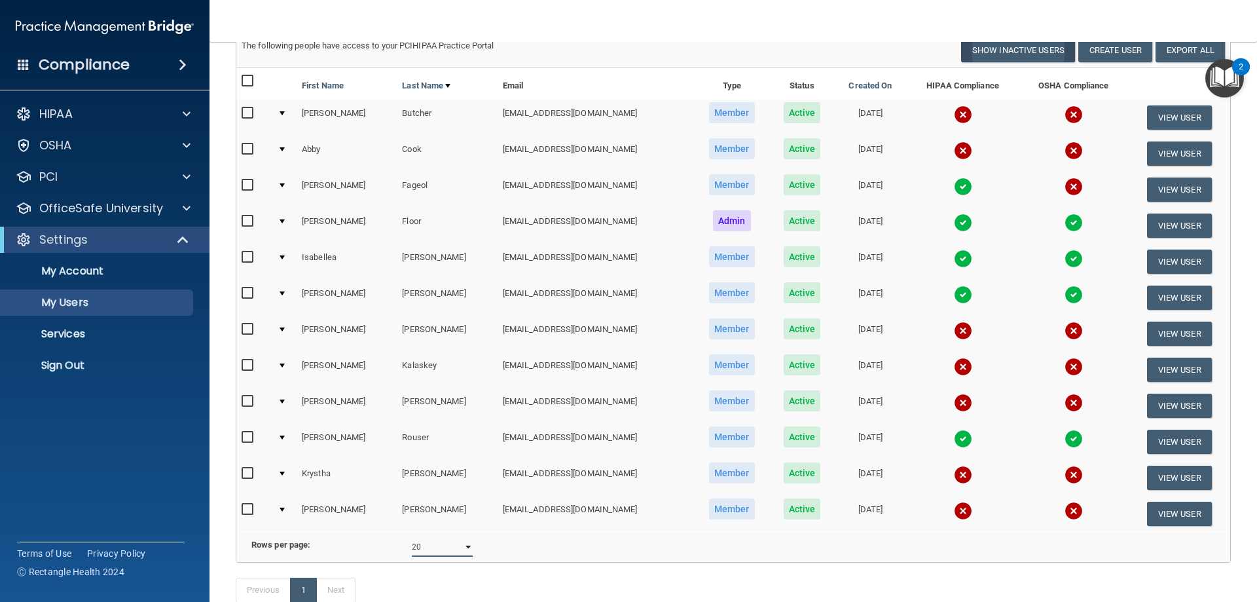
scroll to position [0, 0]
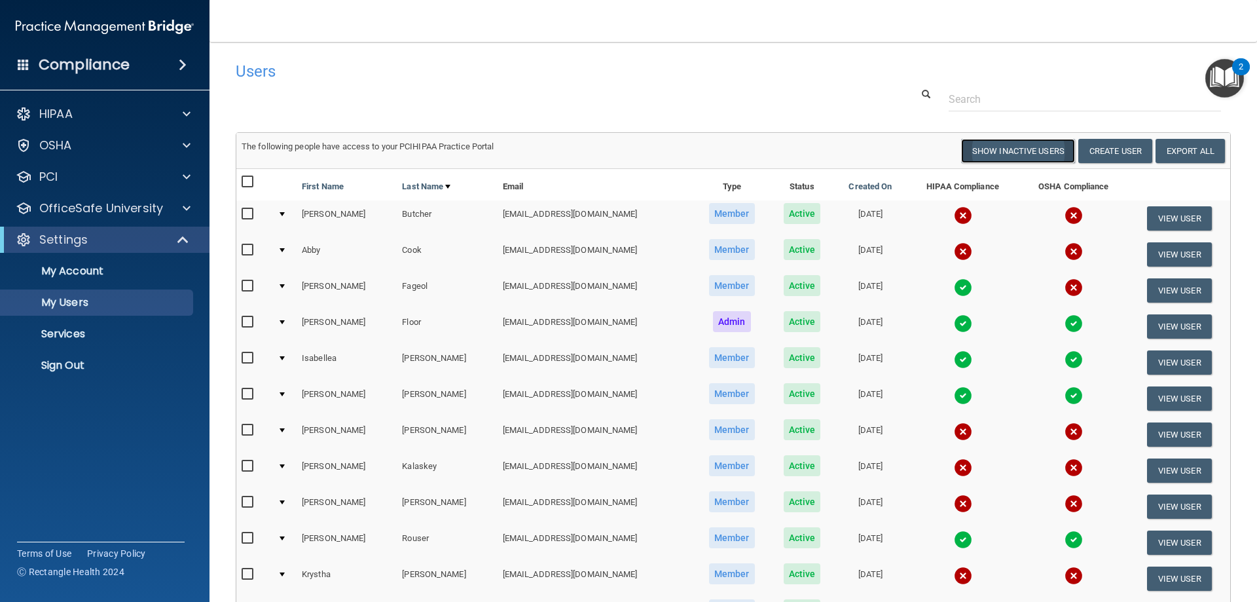
click at [1021, 154] on button "Show Inactive Users" at bounding box center [1018, 151] width 114 height 24
select select "20"
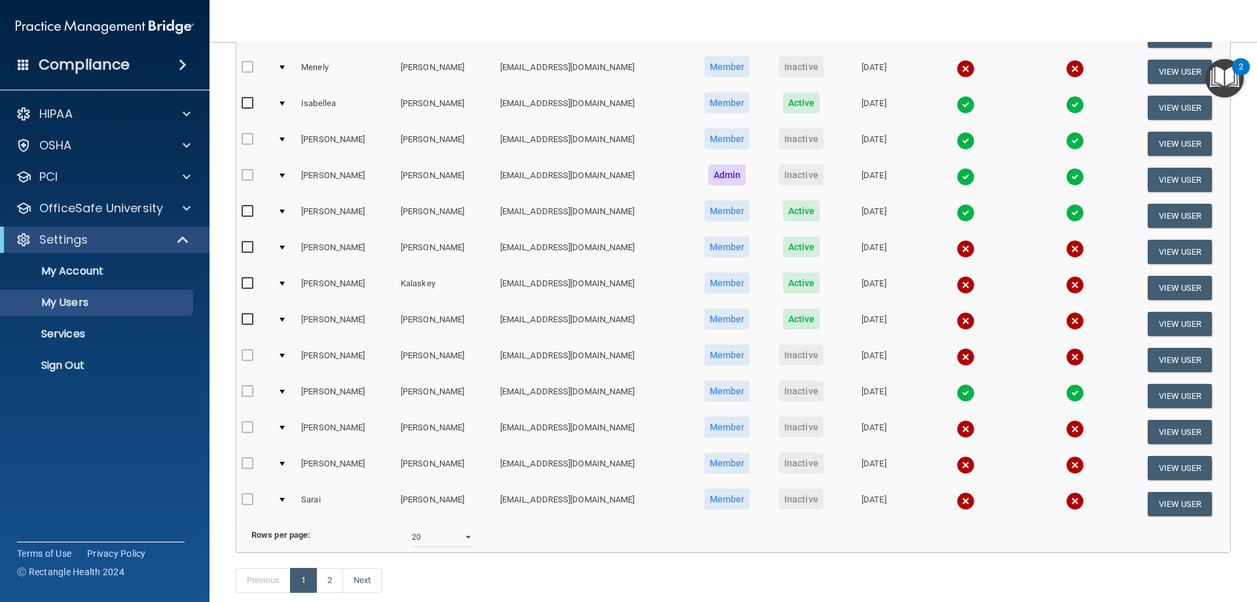
scroll to position [458, 0]
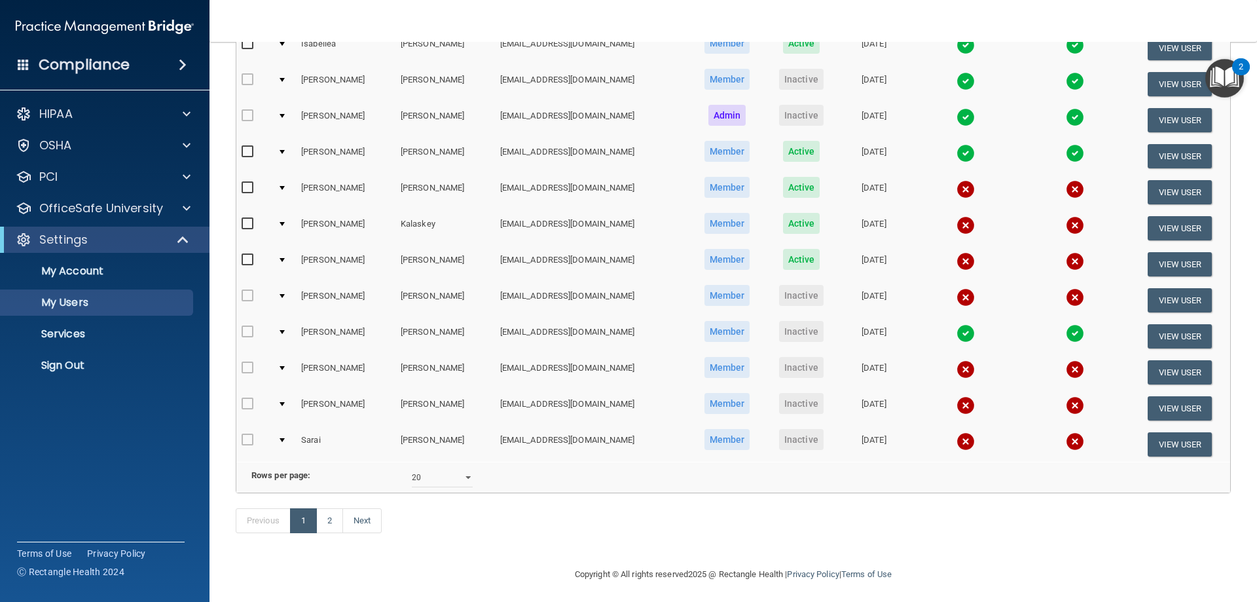
click at [957, 332] on img at bounding box center [966, 333] width 18 height 18
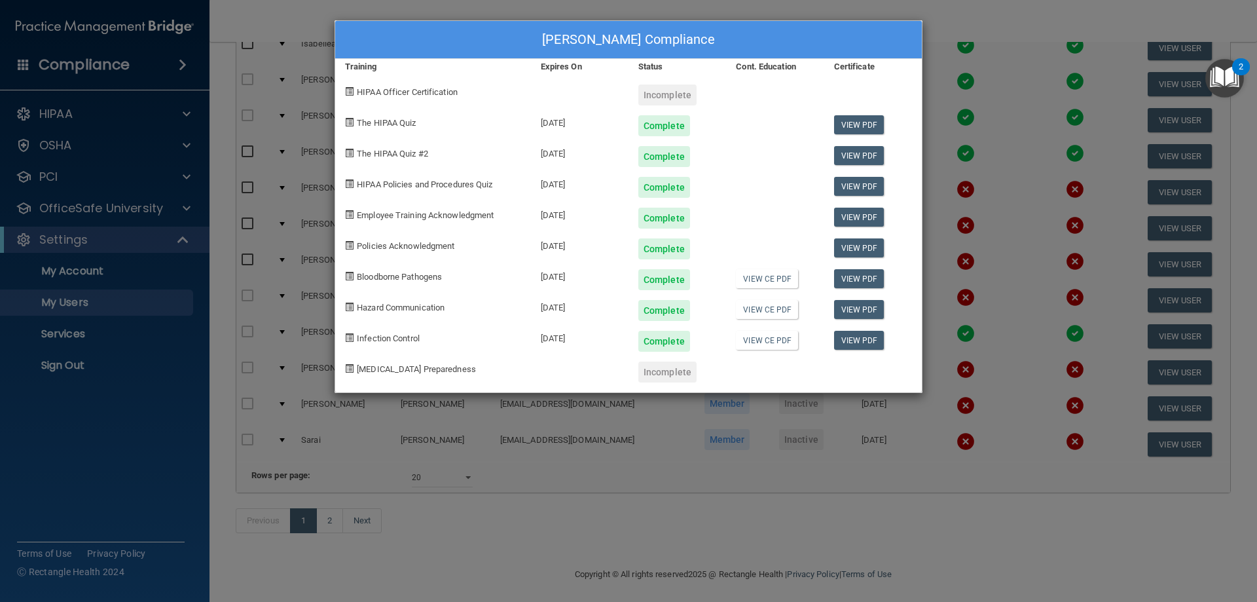
click at [1053, 328] on div "Tiffany Martin's Compliance Training Expires On Status Cont. Education Certific…" at bounding box center [628, 301] width 1257 height 602
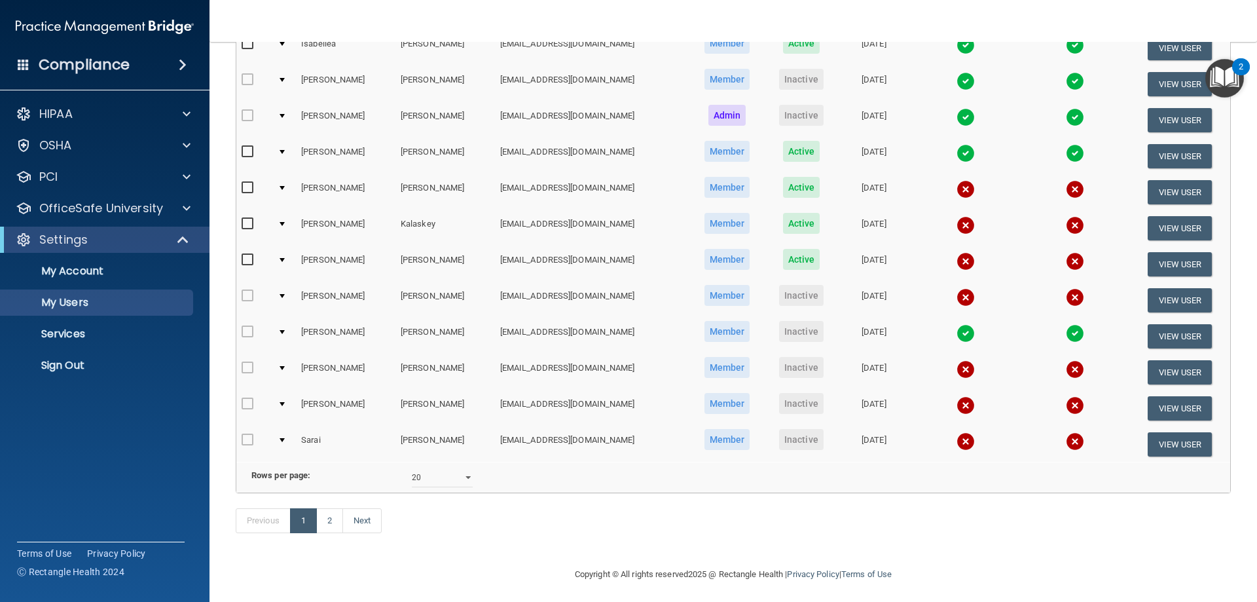
click at [1066, 332] on img at bounding box center [1075, 333] width 18 height 18
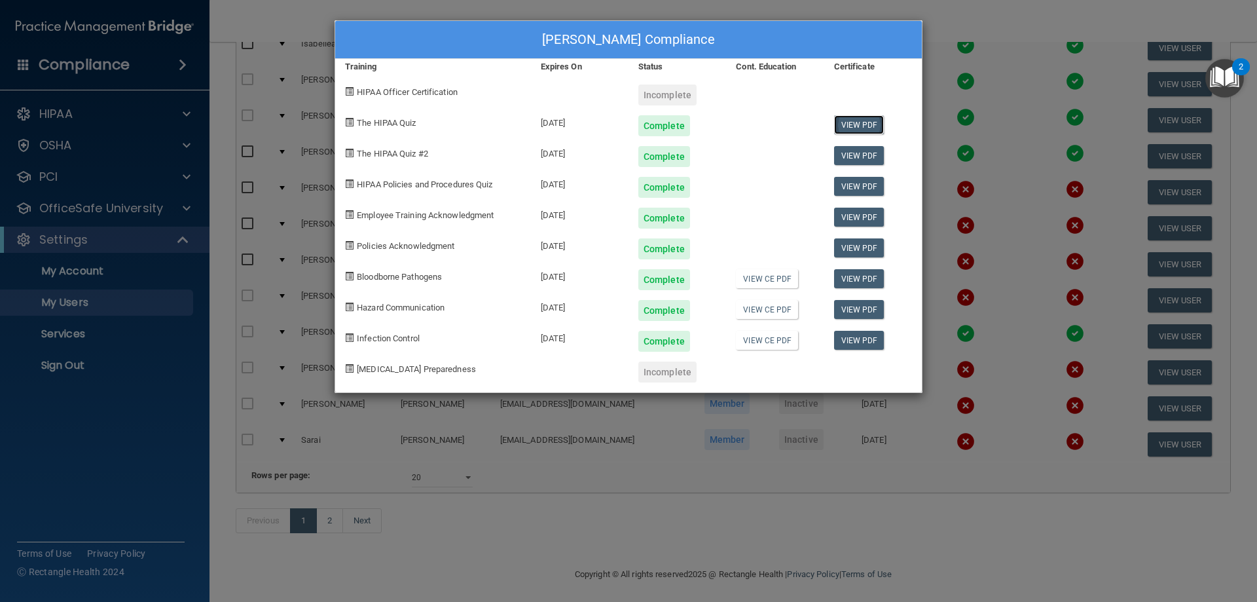
click at [867, 129] on link "View PDF" at bounding box center [859, 124] width 50 height 19
click at [862, 155] on link "View PDF" at bounding box center [859, 155] width 50 height 19
click at [867, 181] on link "View PDF" at bounding box center [859, 186] width 50 height 19
click at [857, 217] on link "View PDF" at bounding box center [859, 217] width 50 height 19
click at [867, 249] on link "View PDF" at bounding box center [859, 247] width 50 height 19
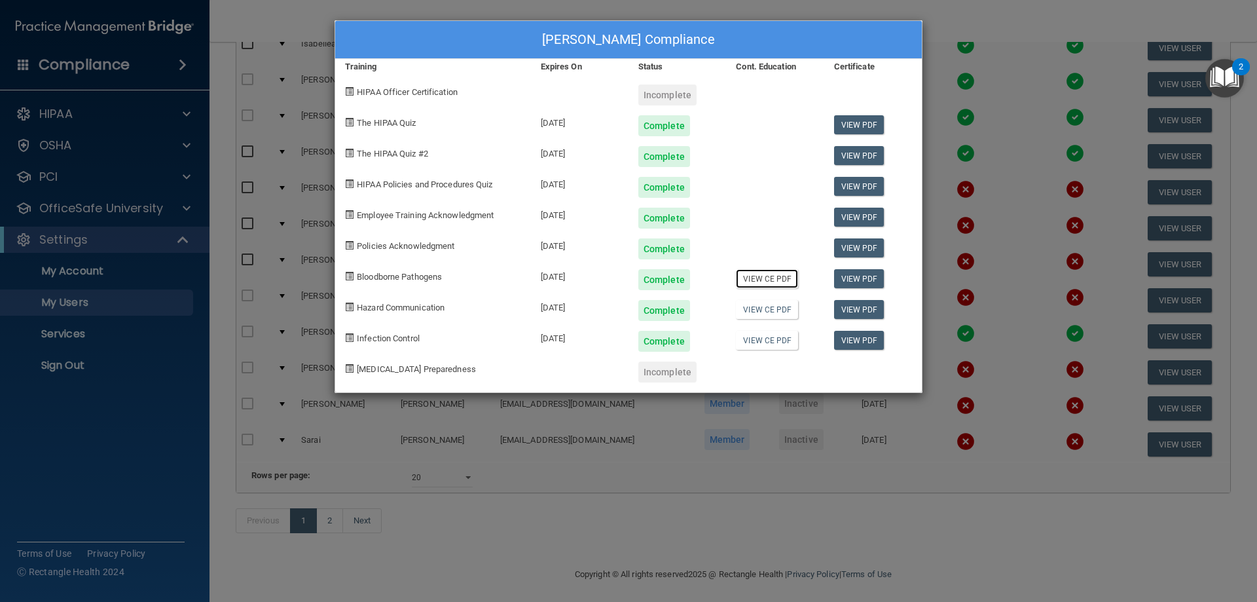
click at [762, 280] on link "View CE PDF" at bounding box center [767, 278] width 62 height 19
click at [769, 305] on link "View CE PDF" at bounding box center [767, 309] width 62 height 19
click at [750, 337] on link "View CE PDF" at bounding box center [767, 340] width 62 height 19
click at [663, 92] on div "Incomplete" at bounding box center [667, 94] width 58 height 21
click at [422, 92] on span "HIPAA Officer Certification" at bounding box center [407, 92] width 101 height 10
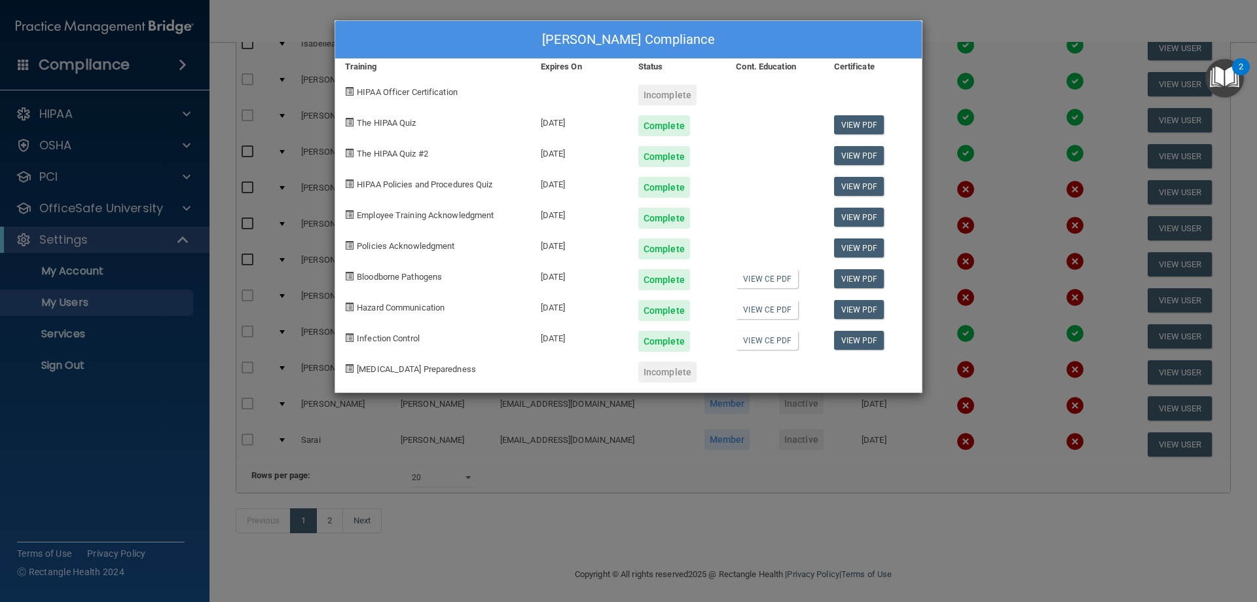
click at [349, 94] on span at bounding box center [349, 91] width 9 height 9
click at [945, 333] on div "Tiffany Martin's Compliance Training Expires On Status Cont. Education Certific…" at bounding box center [628, 301] width 1257 height 602
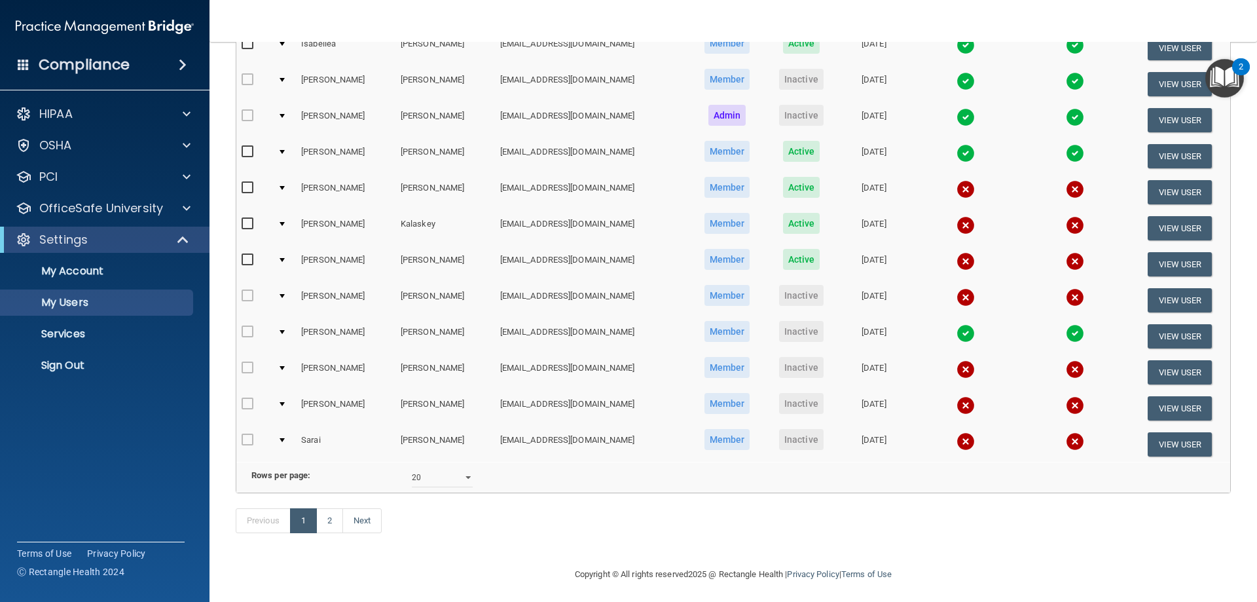
click at [957, 333] on img at bounding box center [966, 333] width 18 height 18
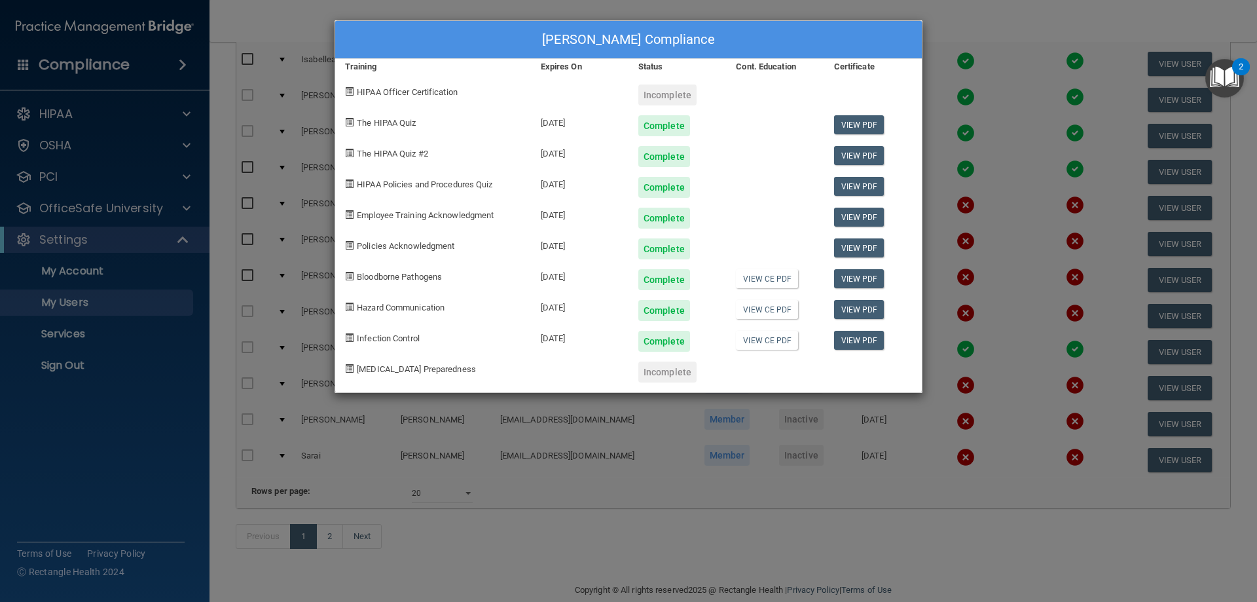
click at [1103, 198] on div "Tiffany Martin's Compliance Training Expires On Status Cont. Education Certific…" at bounding box center [628, 301] width 1257 height 602
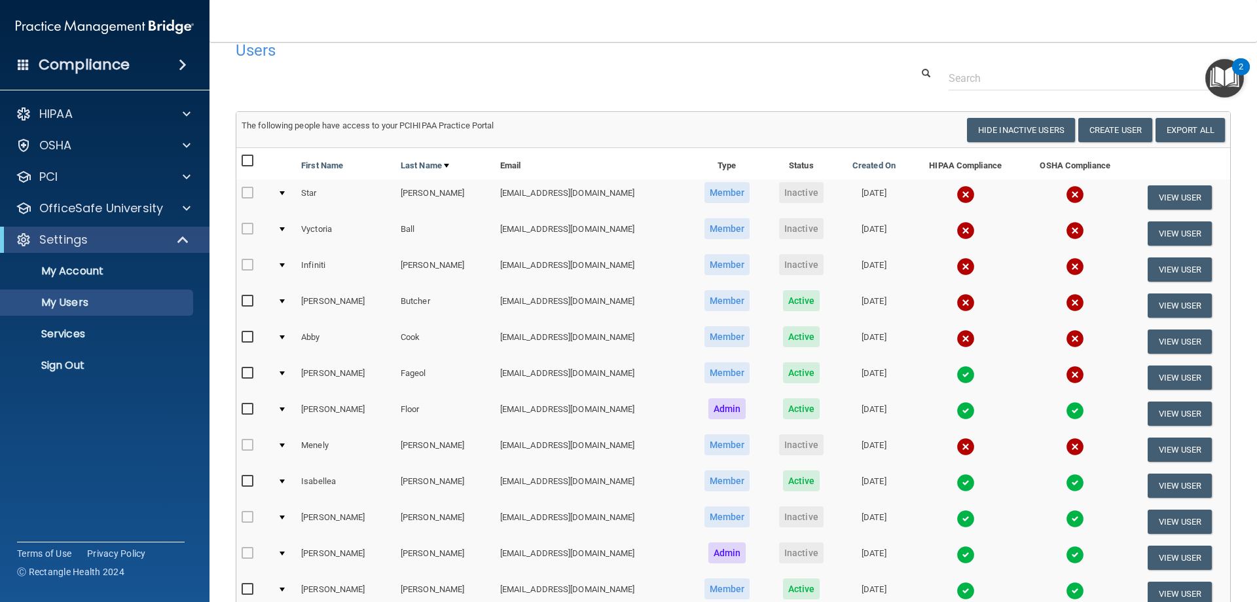
scroll to position [0, 0]
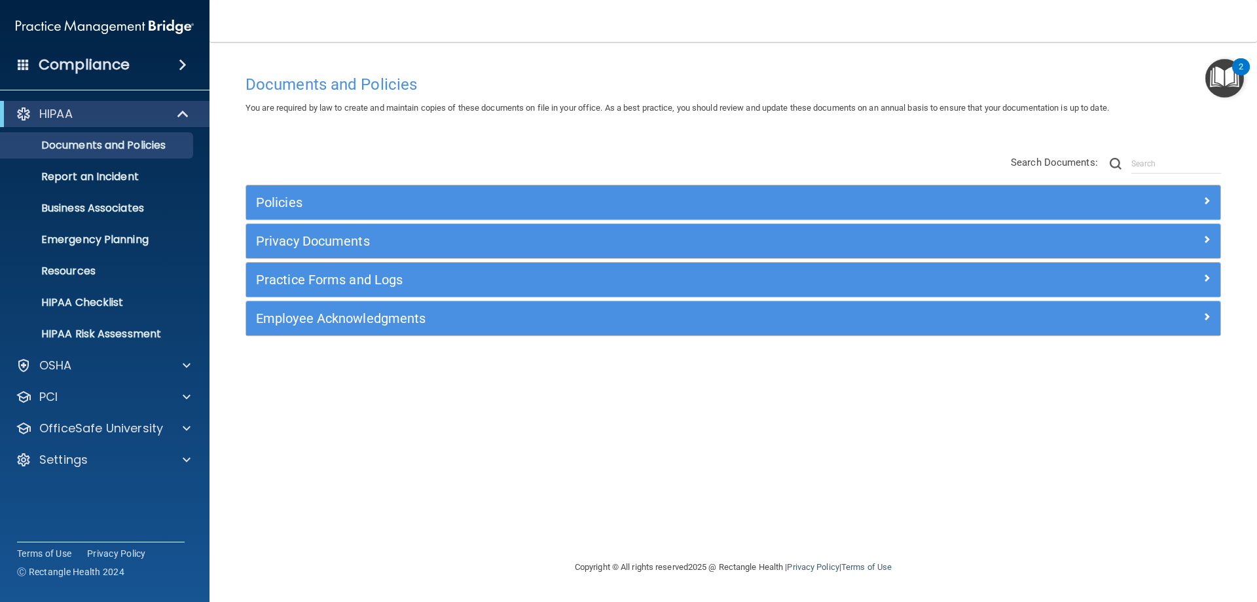
click at [22, 64] on span at bounding box center [24, 64] width 12 height 12
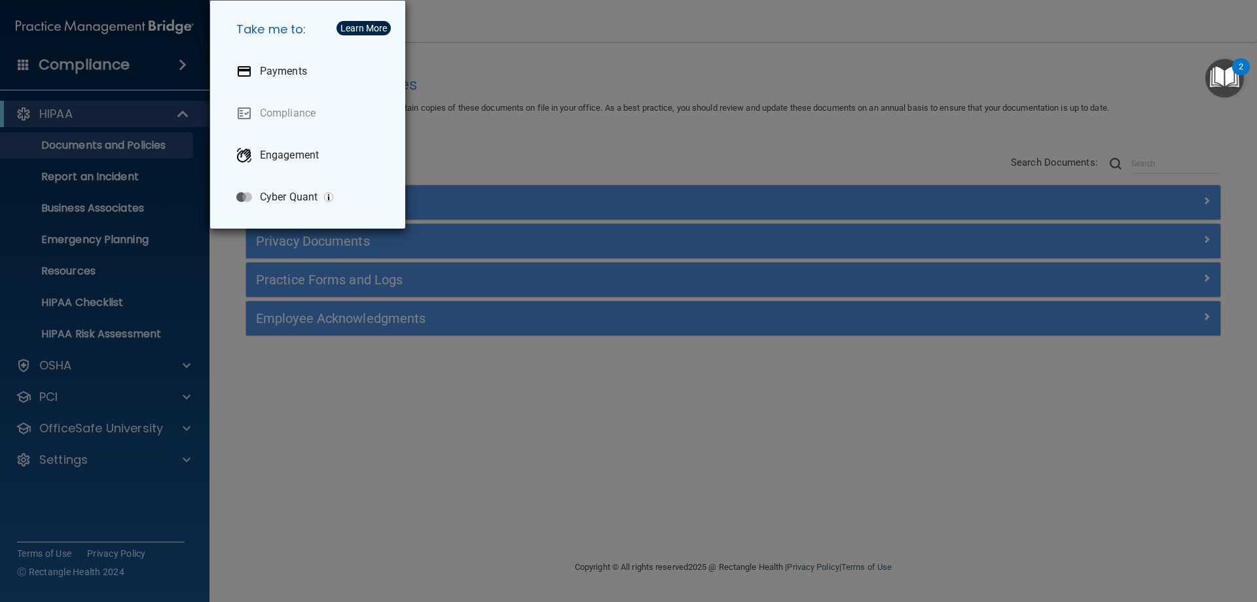
click at [84, 468] on div "Take me to: Payments Compliance Engagement Cyber Quant" at bounding box center [628, 301] width 1257 height 602
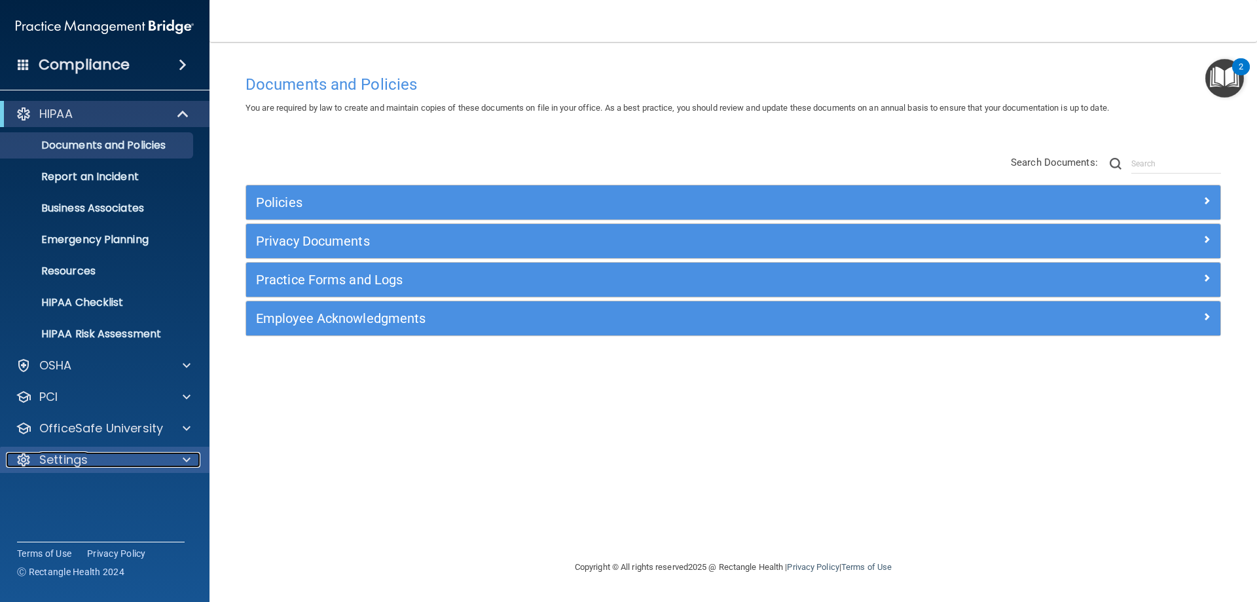
click at [193, 456] on div at bounding box center [184, 460] width 33 height 16
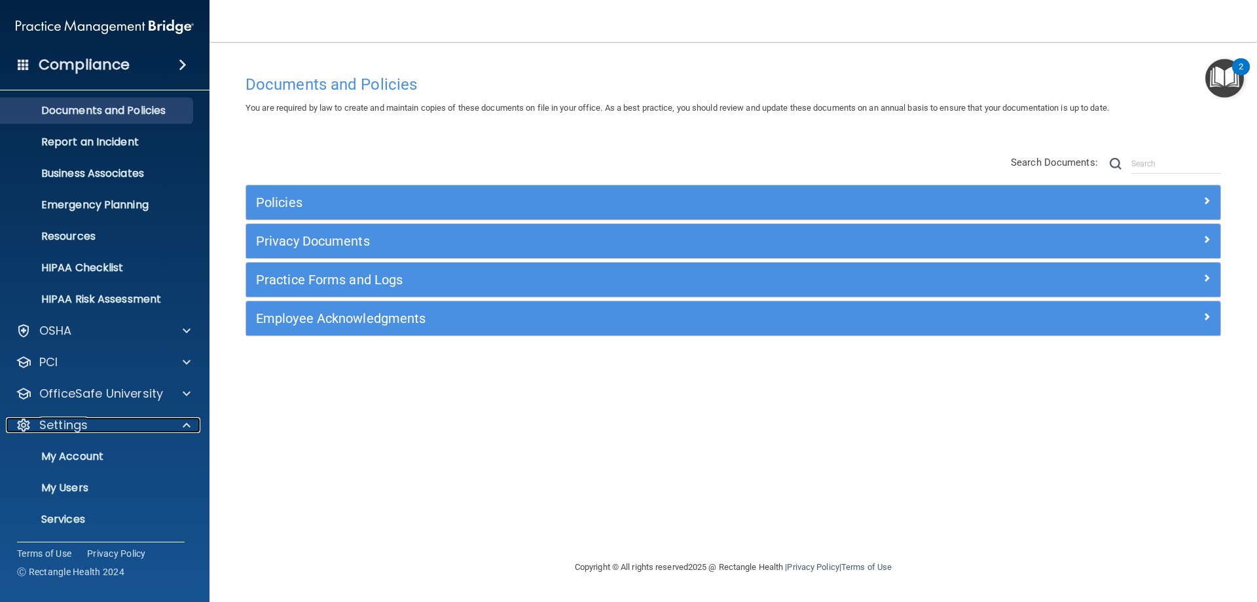
scroll to position [67, 0]
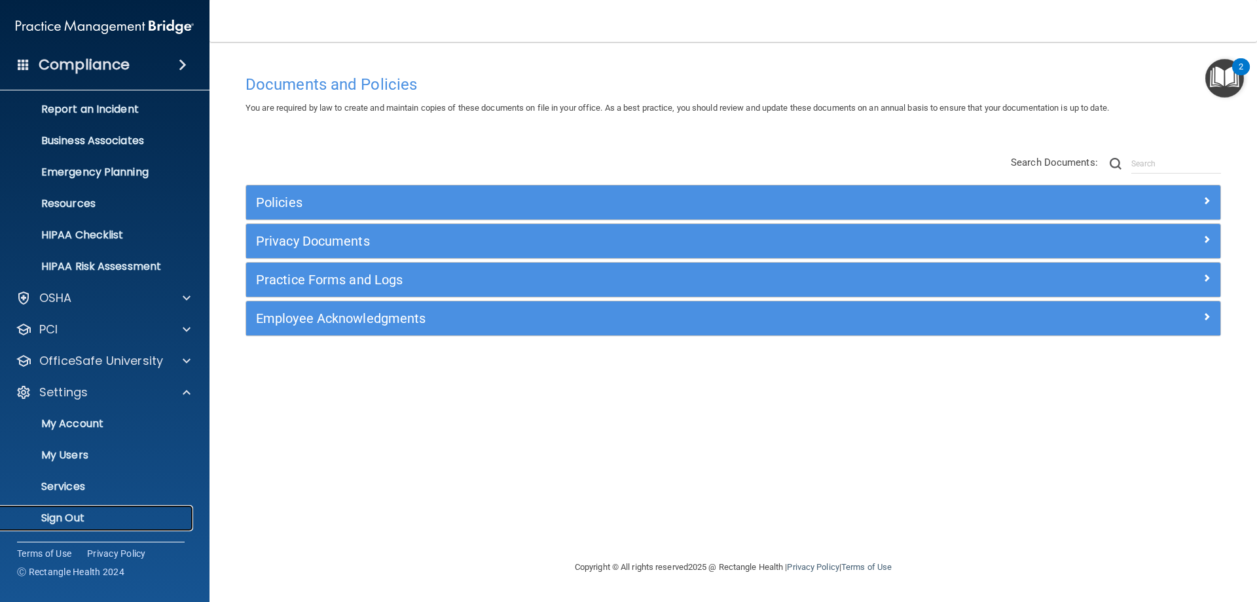
click at [59, 511] on p "Sign Out" at bounding box center [98, 517] width 179 height 13
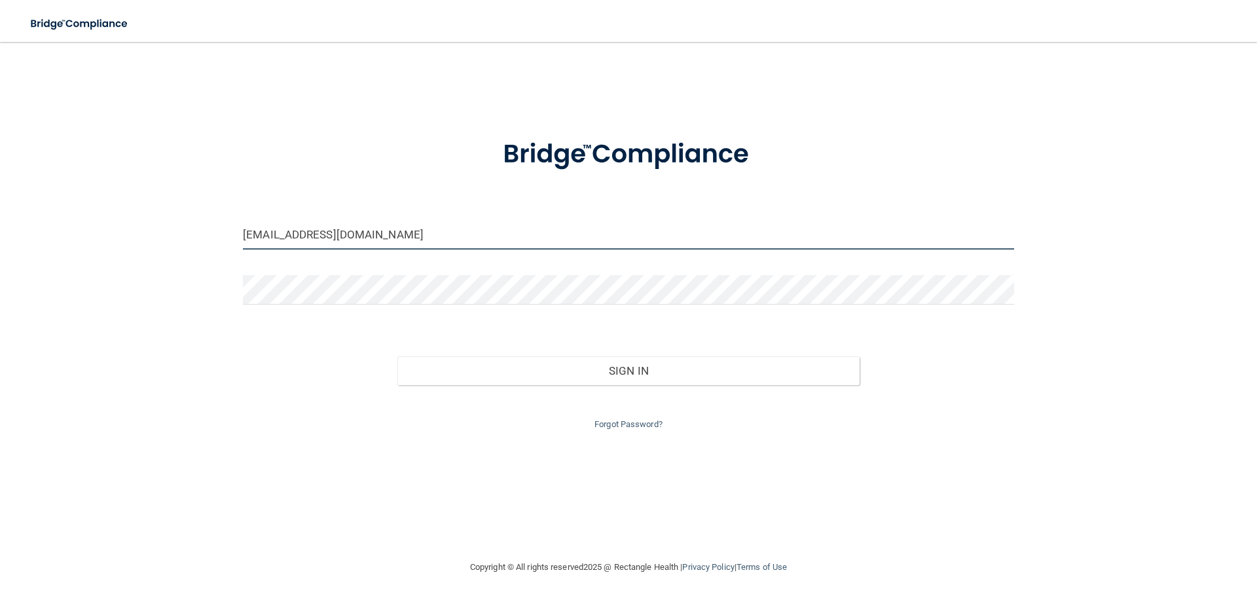
click at [0, 143] on main "[EMAIL_ADDRESS][DOMAIN_NAME] Invalid email/password. You don't have permission …" at bounding box center [628, 322] width 1257 height 560
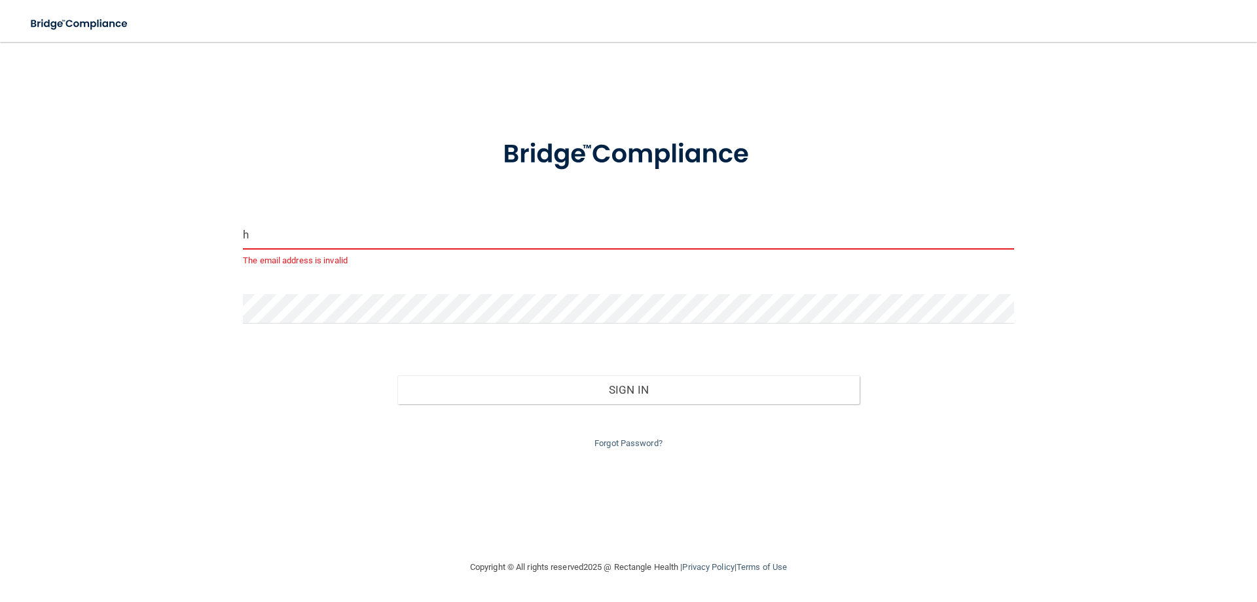
type input "[EMAIL_ADDRESS][DOMAIN_NAME]"
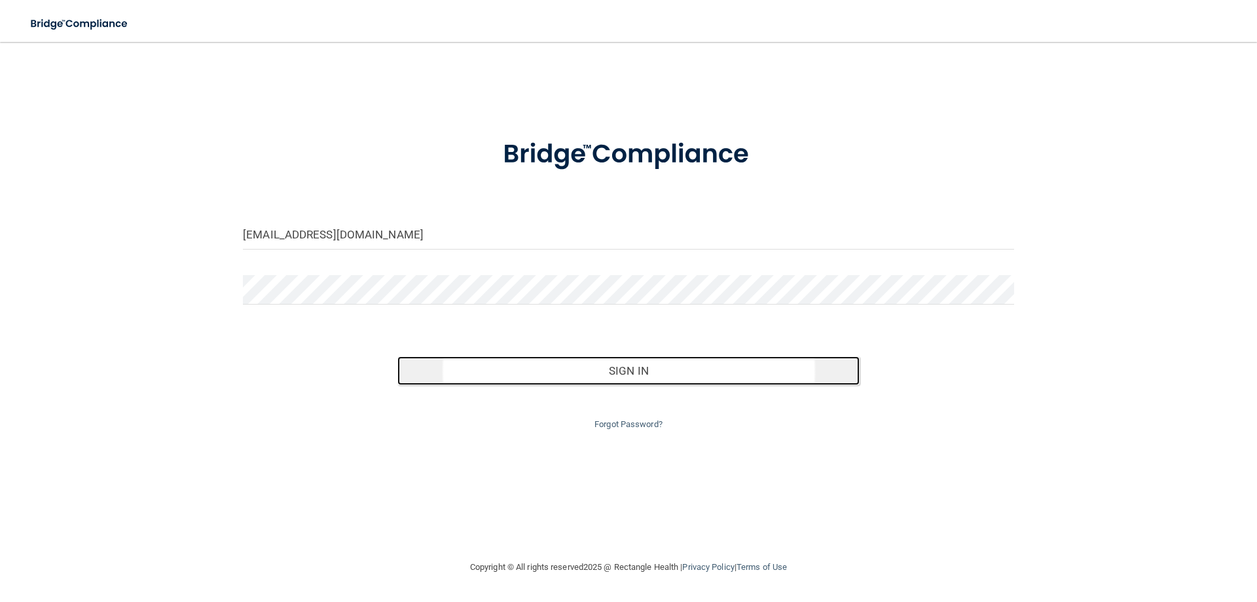
click at [576, 378] on button "Sign In" at bounding box center [628, 370] width 463 height 29
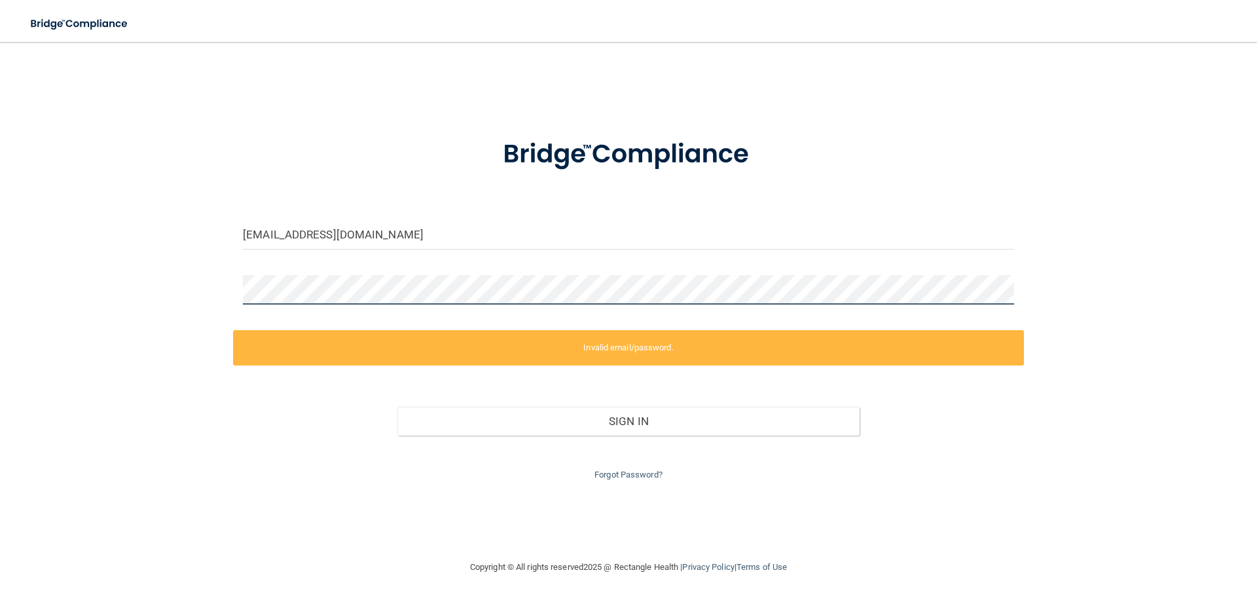
click at [0, 192] on main "[EMAIL_ADDRESS][DOMAIN_NAME] Invalid email/password. You don't have permission …" at bounding box center [628, 322] width 1257 height 560
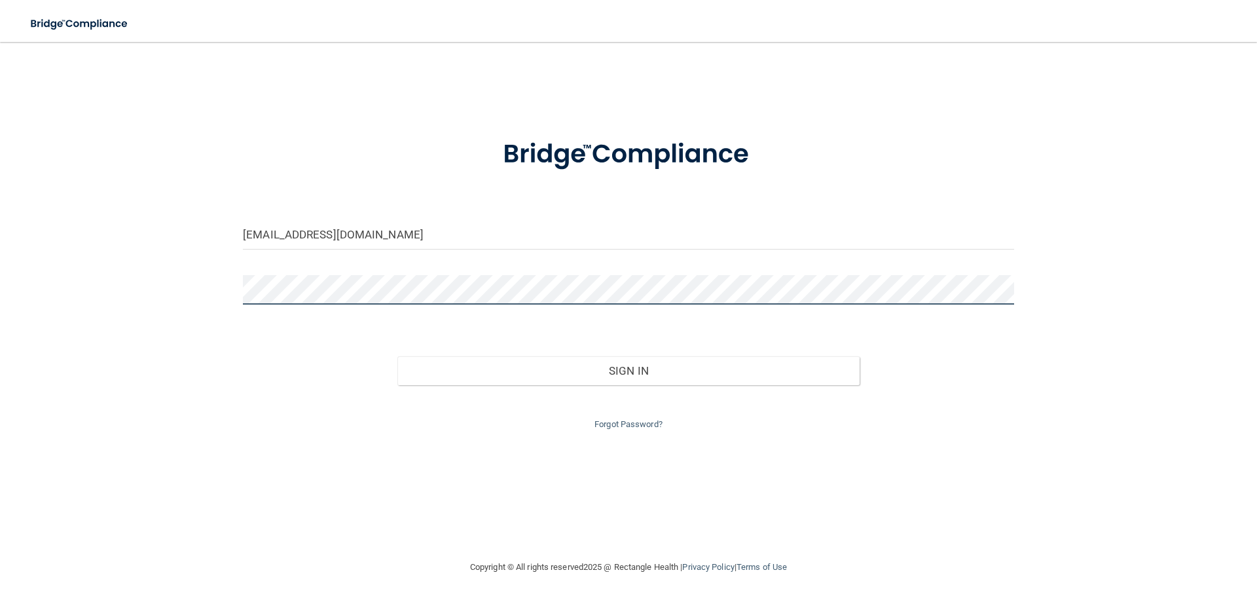
click at [397, 356] on button "Sign In" at bounding box center [628, 370] width 463 height 29
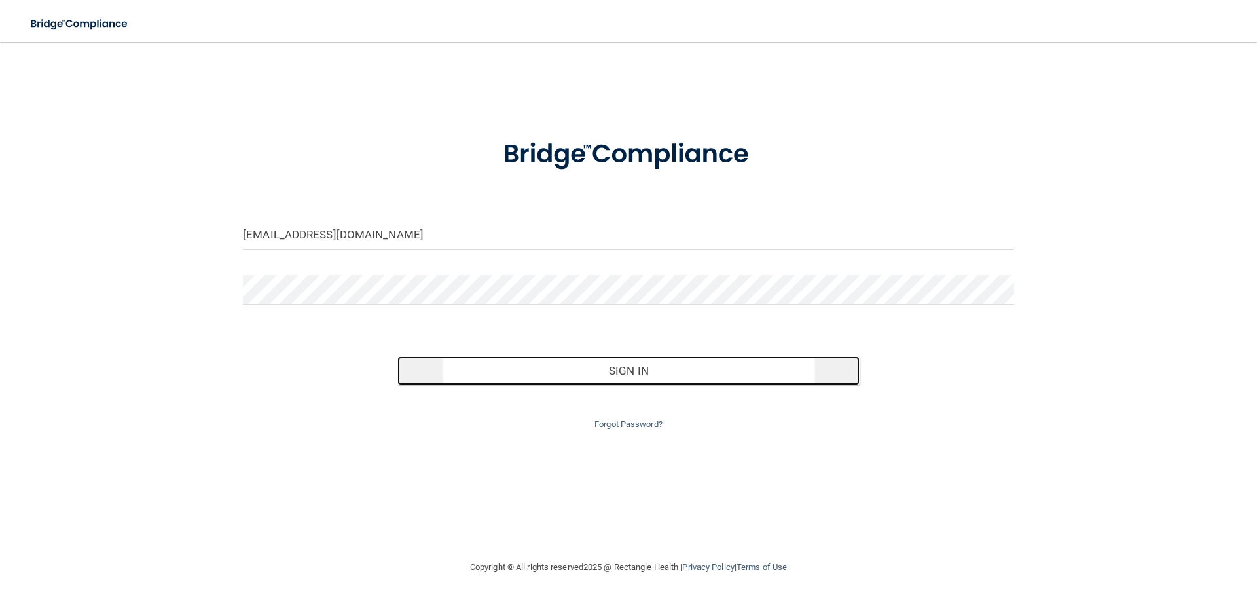
click at [610, 378] on button "Sign In" at bounding box center [628, 370] width 463 height 29
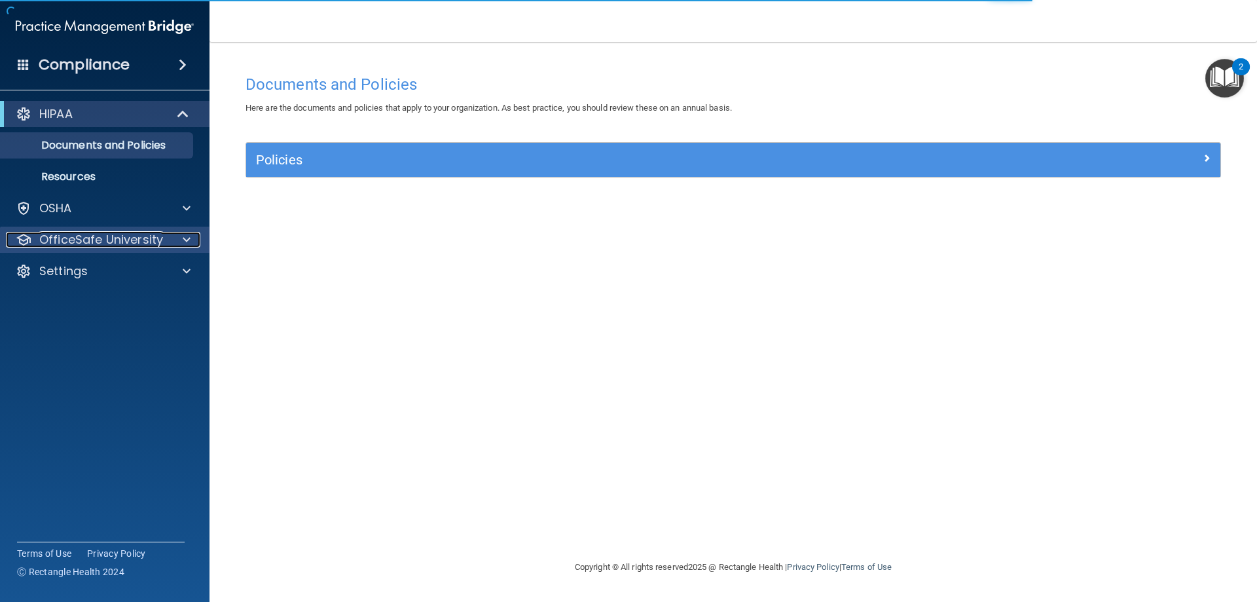
click at [189, 238] on span at bounding box center [187, 240] width 8 height 16
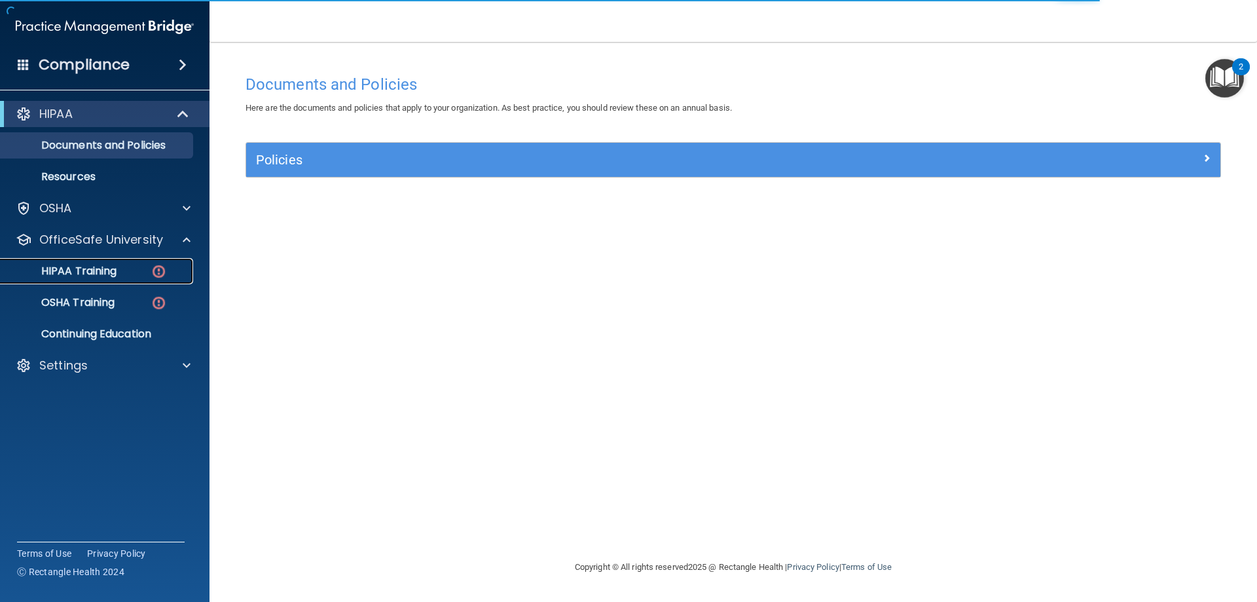
click at [161, 268] on img at bounding box center [159, 271] width 16 height 16
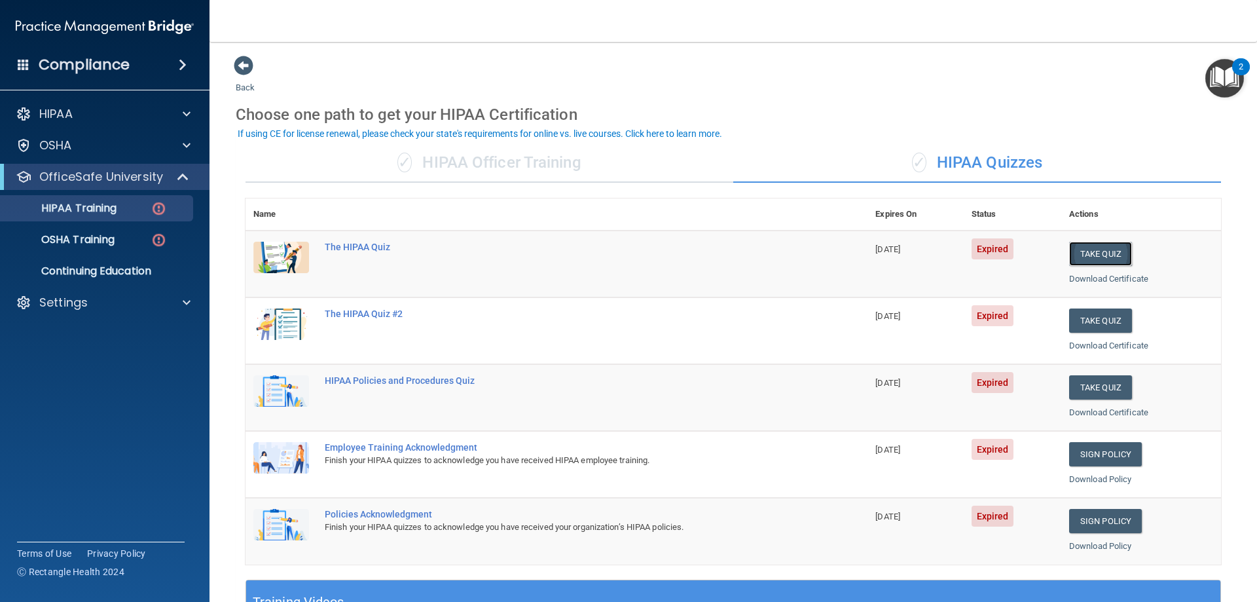
click at [1110, 254] on button "Take Quiz" at bounding box center [1100, 254] width 63 height 24
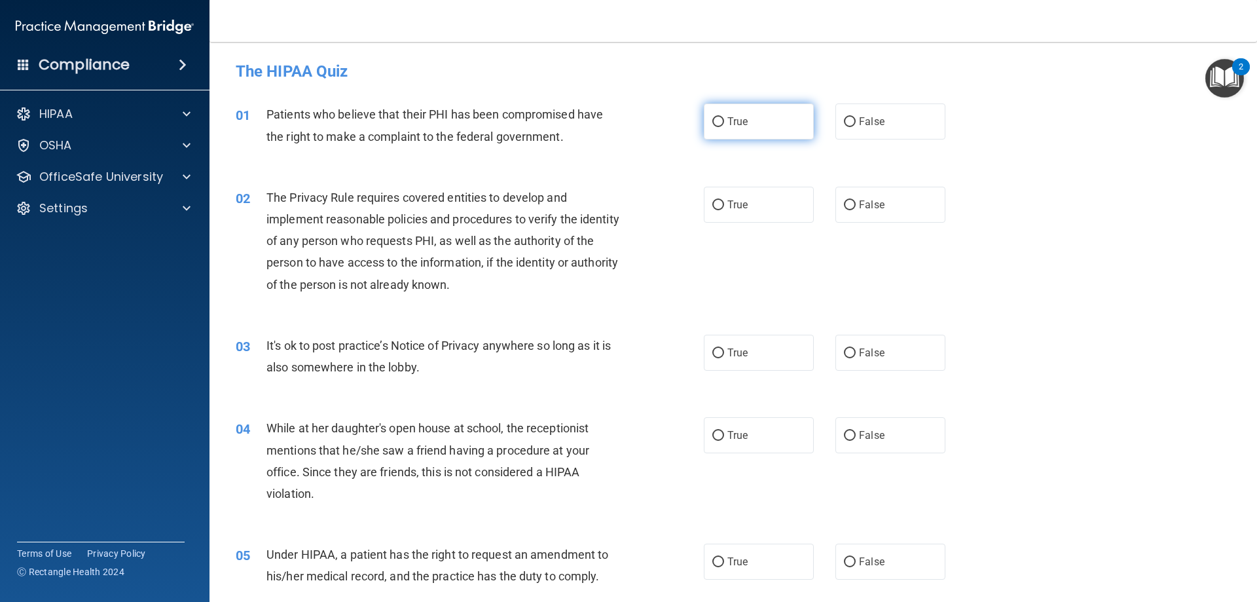
click at [738, 119] on span "True" at bounding box center [737, 121] width 20 height 12
click at [724, 119] on input "True" at bounding box center [718, 122] width 12 height 10
radio input "true"
click at [747, 210] on label "True" at bounding box center [759, 205] width 110 height 36
click at [724, 210] on input "True" at bounding box center [718, 205] width 12 height 10
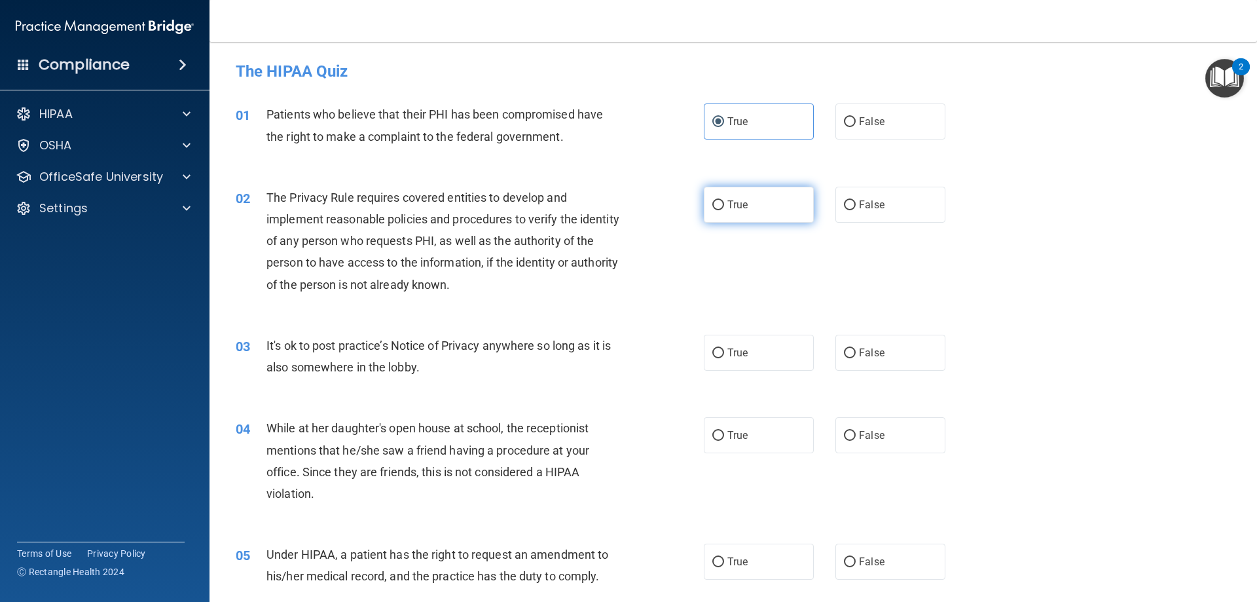
radio input "true"
click at [850, 201] on label "False" at bounding box center [890, 205] width 110 height 36
click at [850, 201] on input "False" at bounding box center [850, 205] width 12 height 10
radio input "true"
radio input "false"
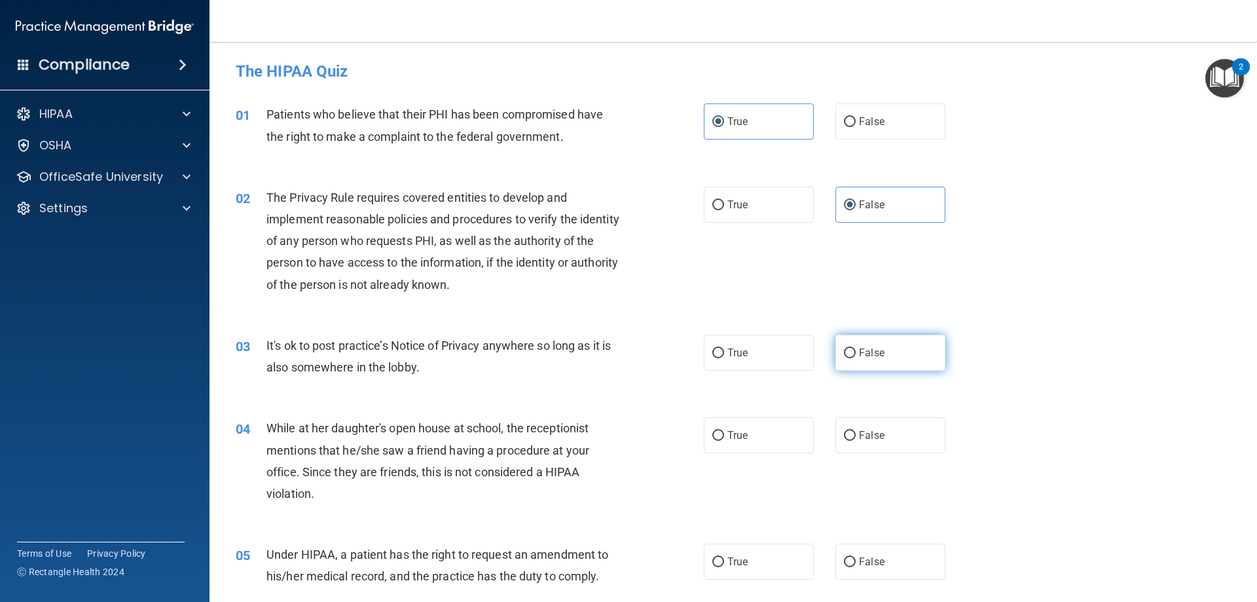
click at [844, 351] on input "False" at bounding box center [850, 353] width 12 height 10
radio input "true"
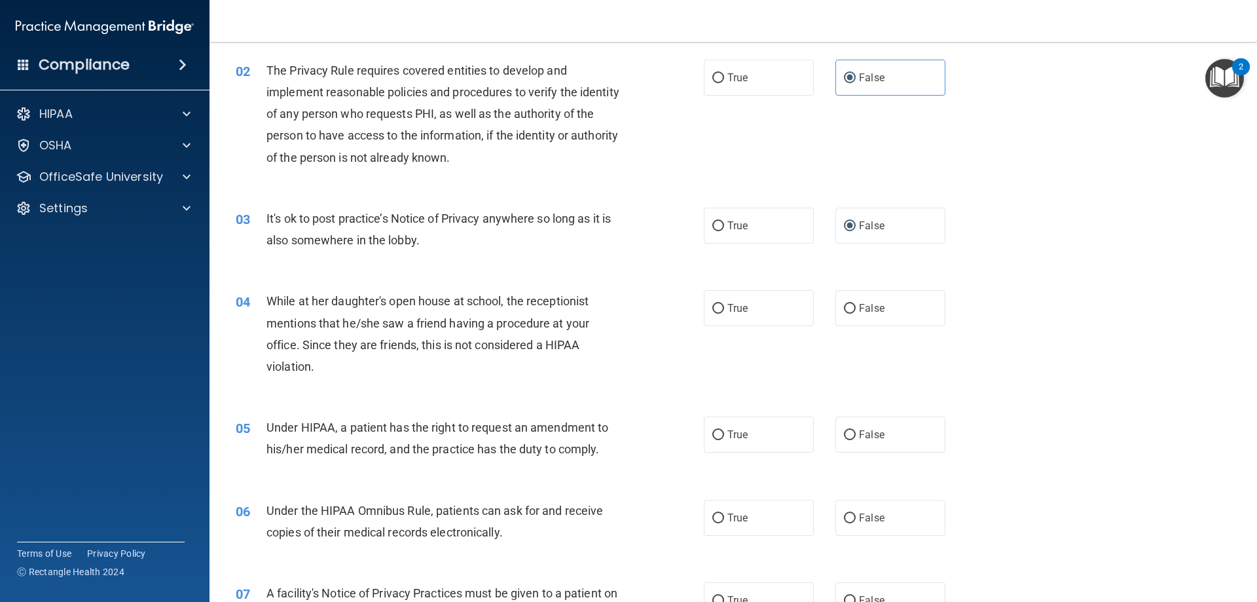
scroll to position [196, 0]
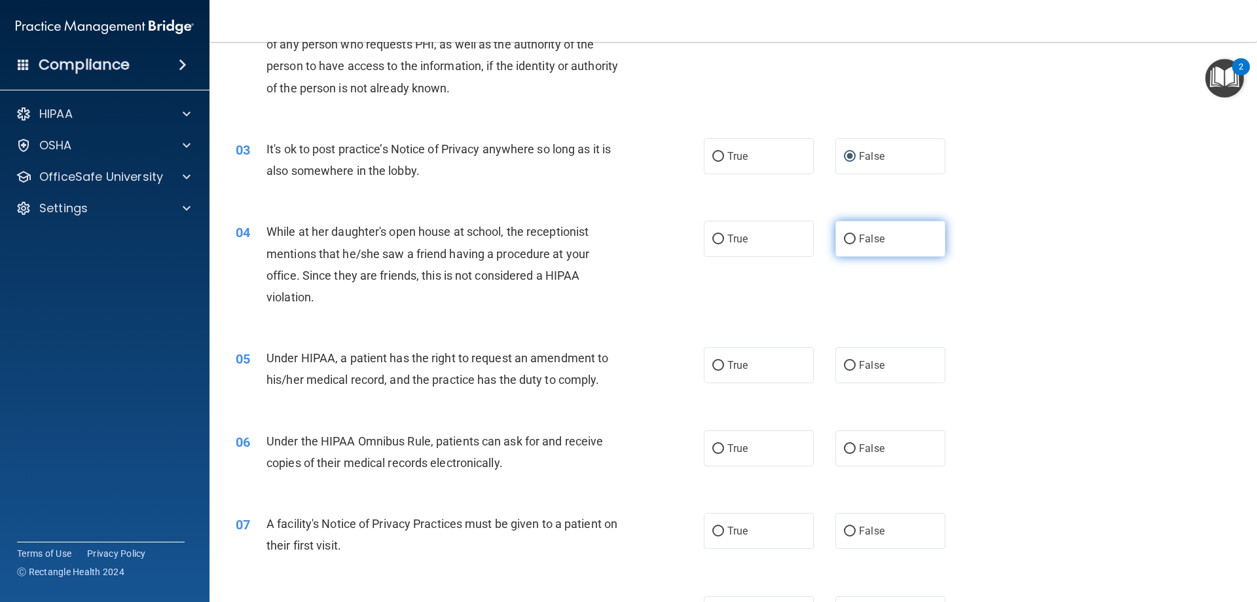
click at [844, 234] on input "False" at bounding box center [850, 239] width 12 height 10
radio input "true"
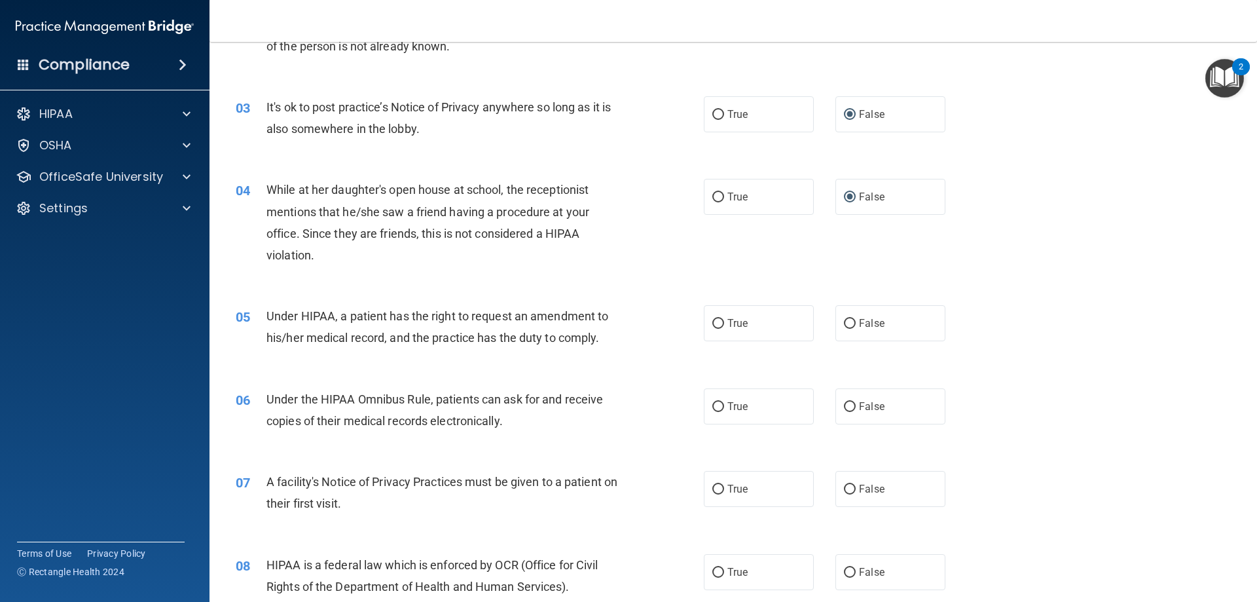
scroll to position [262, 0]
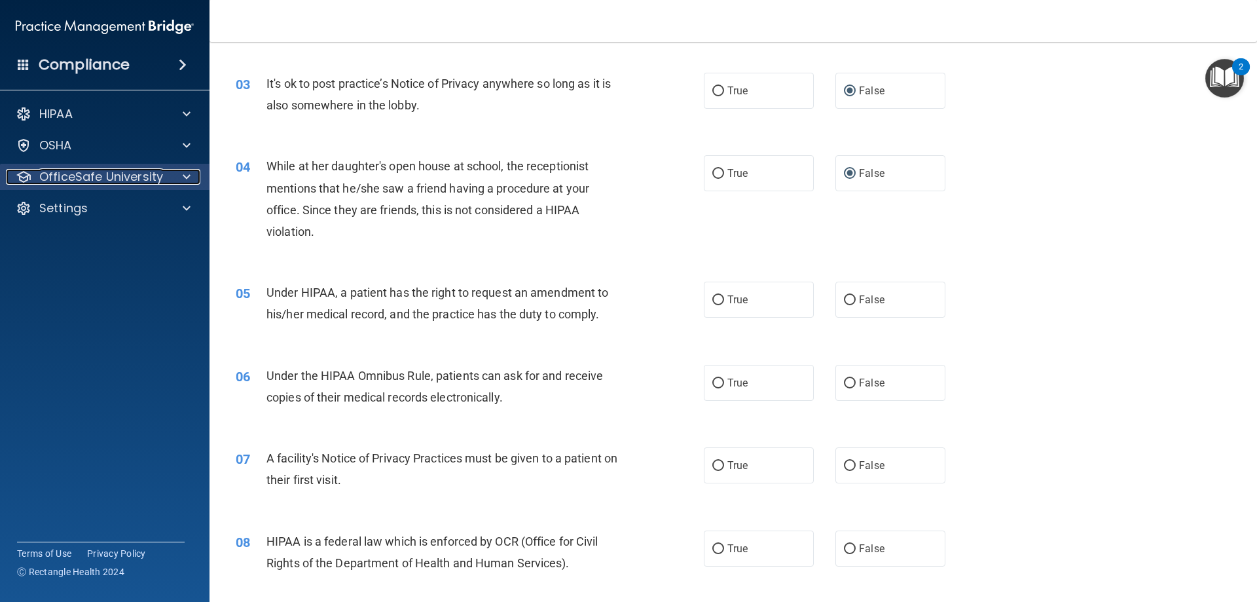
click at [194, 179] on div at bounding box center [184, 177] width 33 height 16
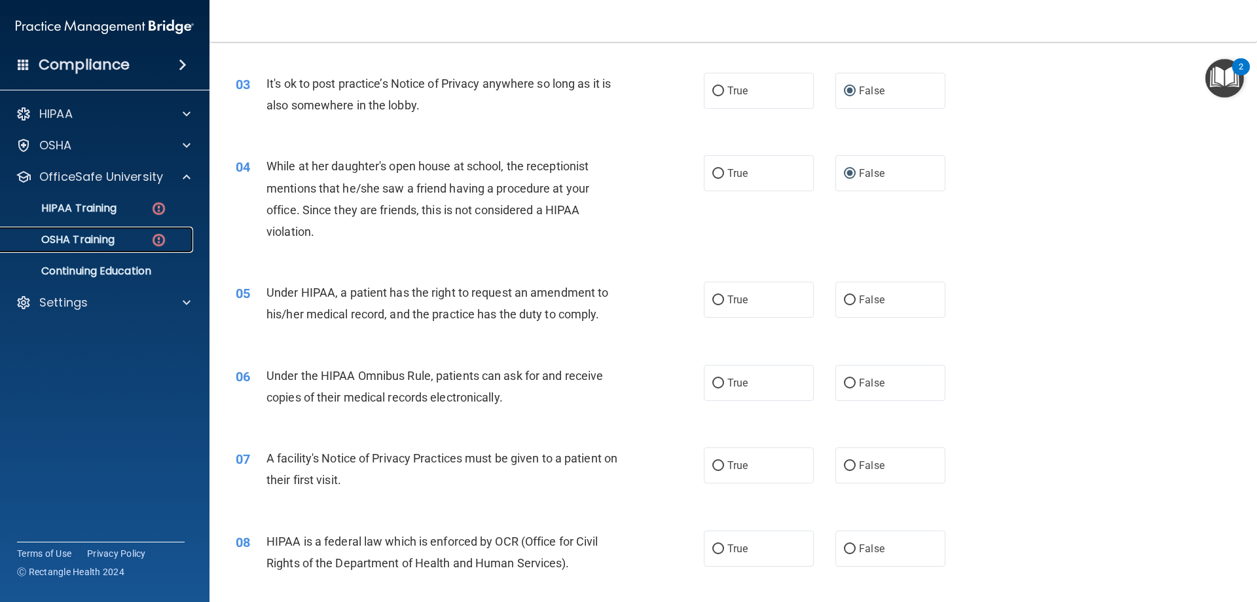
click at [149, 238] on div "OSHA Training" at bounding box center [98, 239] width 179 height 13
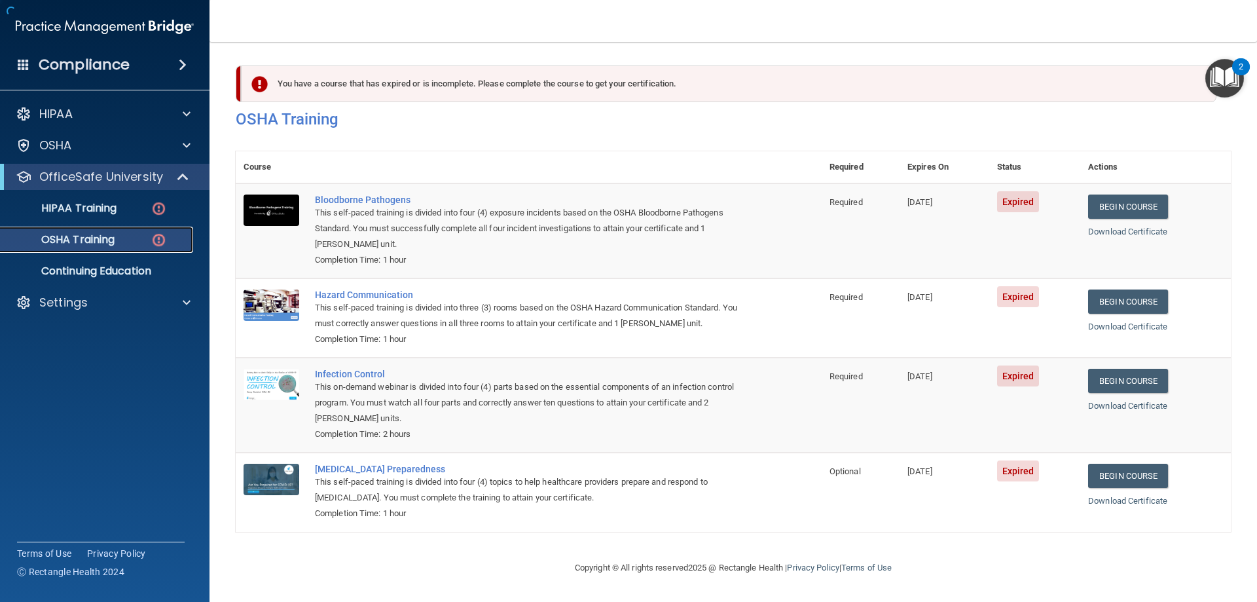
scroll to position [1, 0]
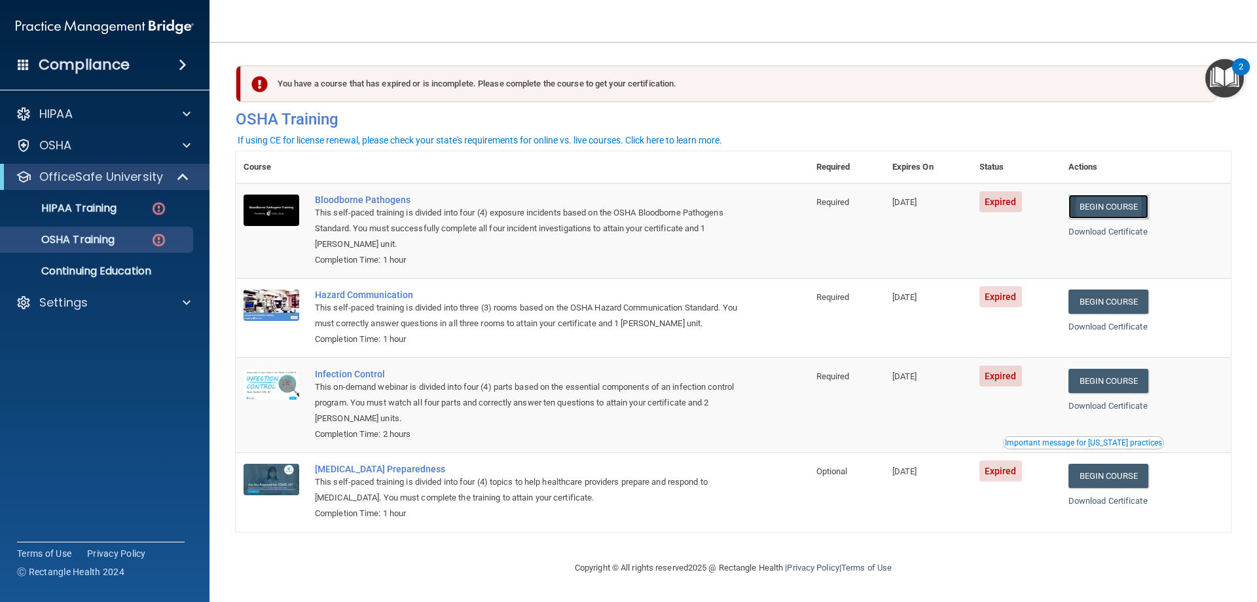
click at [1123, 208] on link "Begin Course" at bounding box center [1108, 206] width 80 height 24
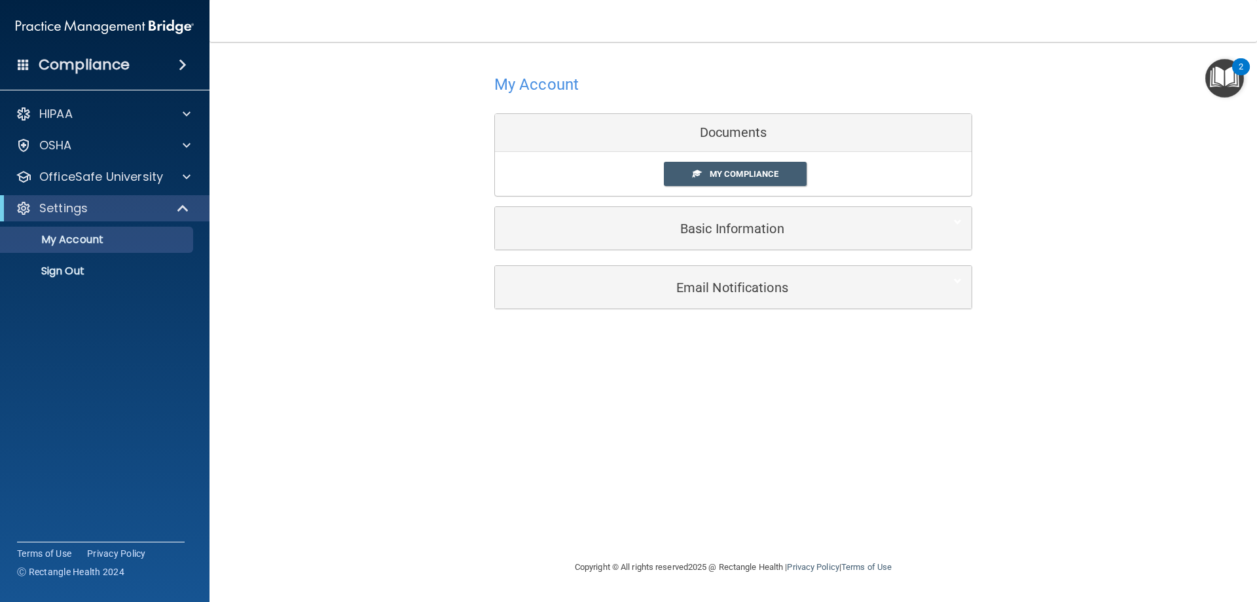
click at [744, 179] on span "My Compliance" at bounding box center [744, 174] width 69 height 10
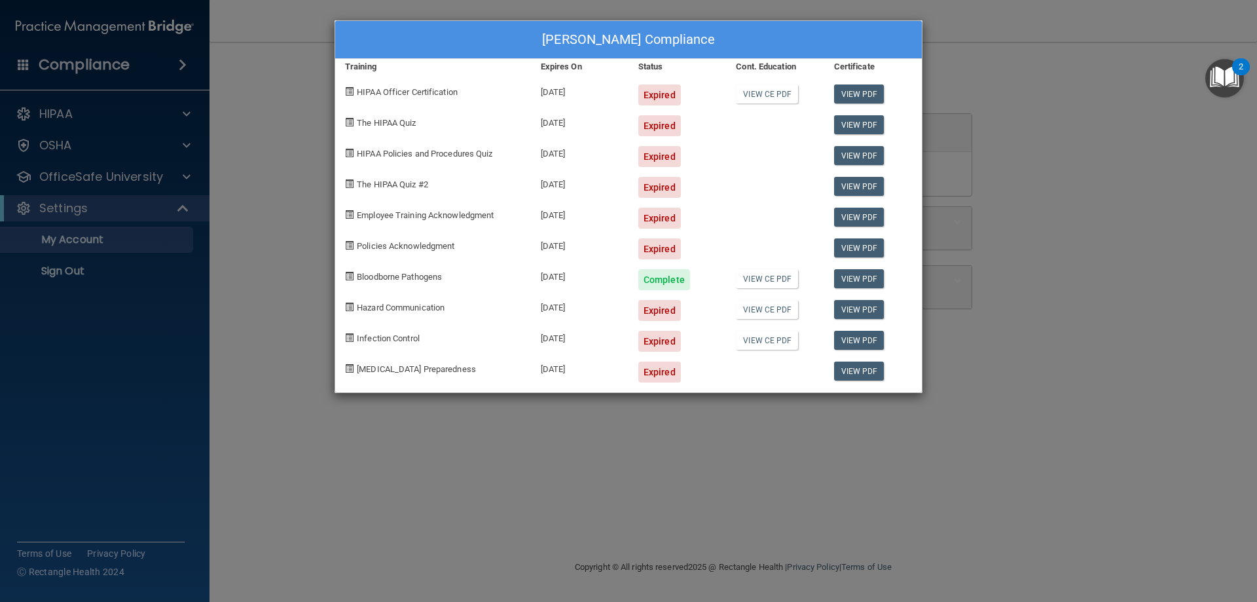
click at [975, 28] on div "[PERSON_NAME] Compliance Training Expires On Status Cont. Education Certificate…" at bounding box center [628, 301] width 1257 height 602
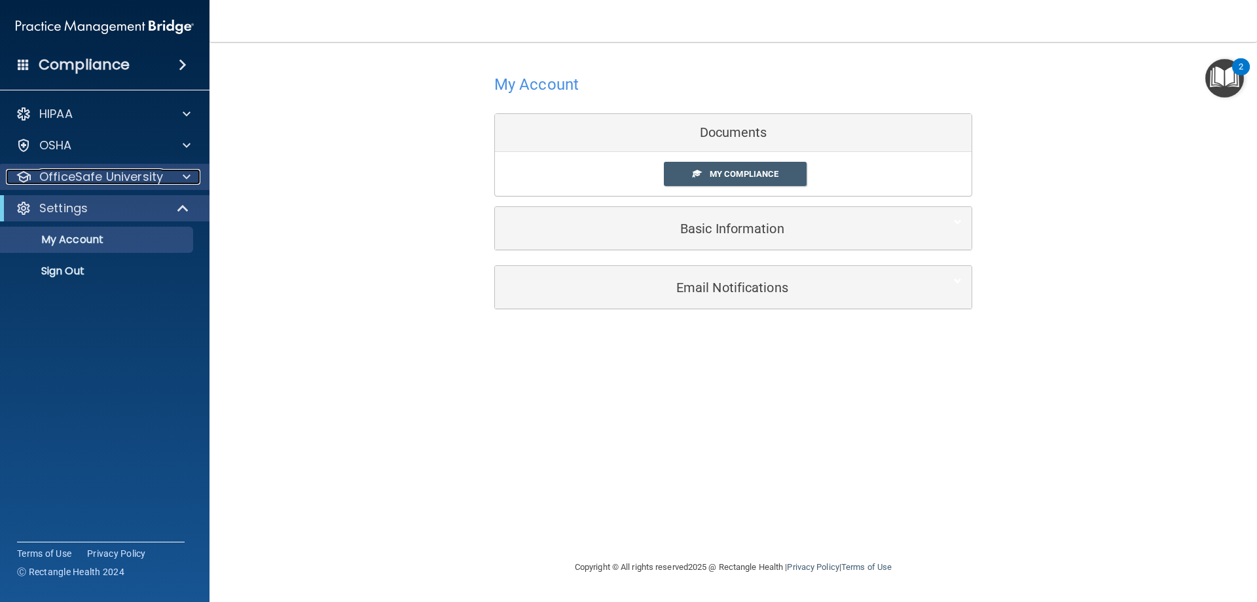
click at [186, 176] on span at bounding box center [187, 177] width 8 height 16
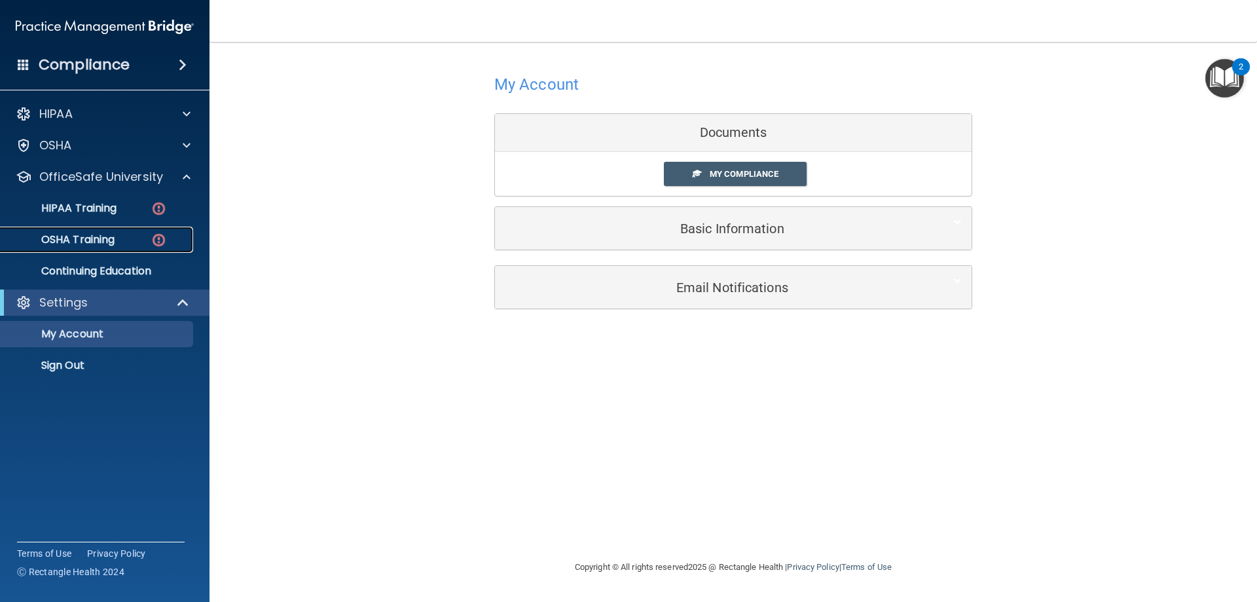
click at [102, 246] on p "OSHA Training" at bounding box center [62, 239] width 106 height 13
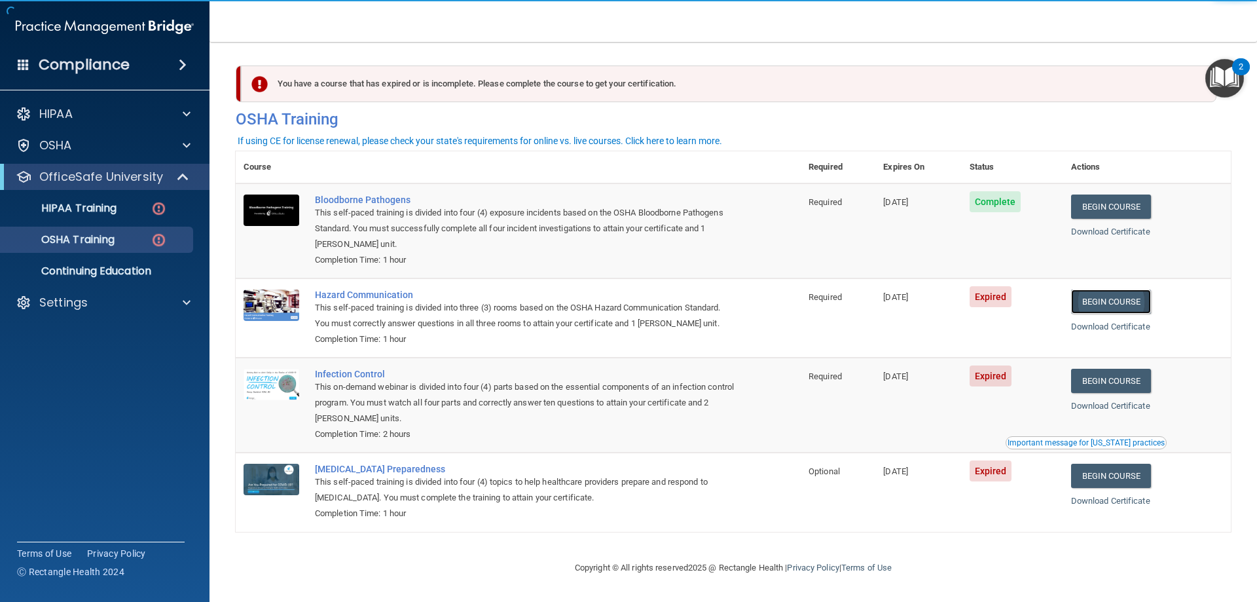
click at [1092, 306] on link "Begin Course" at bounding box center [1111, 301] width 80 height 24
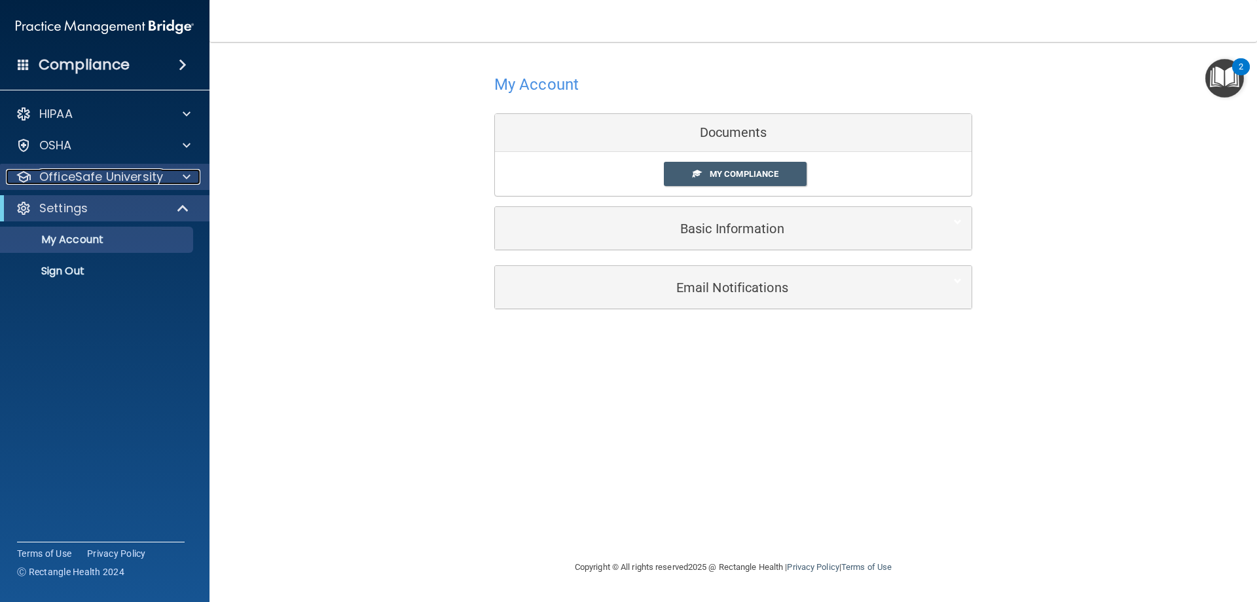
click at [184, 170] on span at bounding box center [187, 177] width 8 height 16
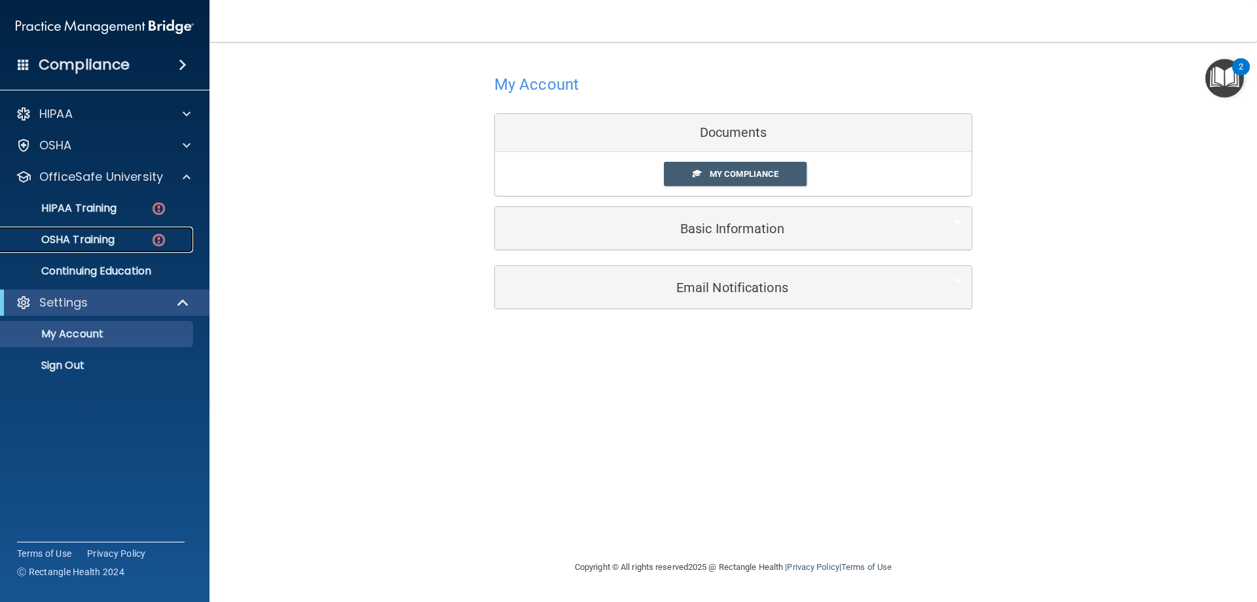
click at [121, 246] on div "OSHA Training" at bounding box center [98, 239] width 179 height 13
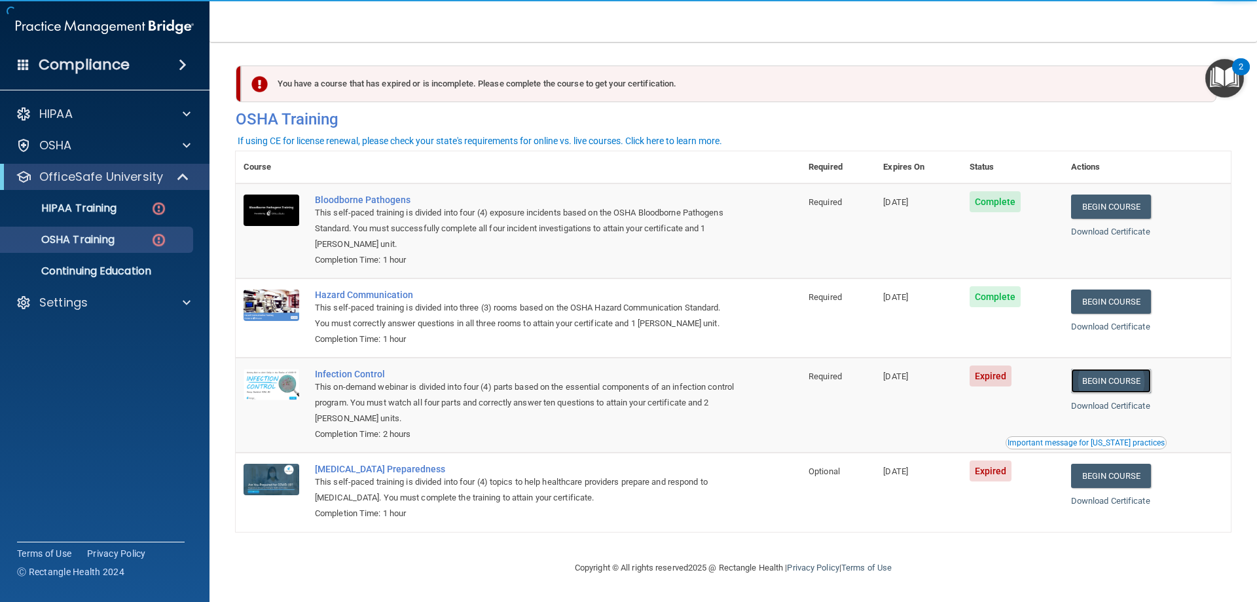
click at [1120, 383] on link "Begin Course" at bounding box center [1111, 381] width 80 height 24
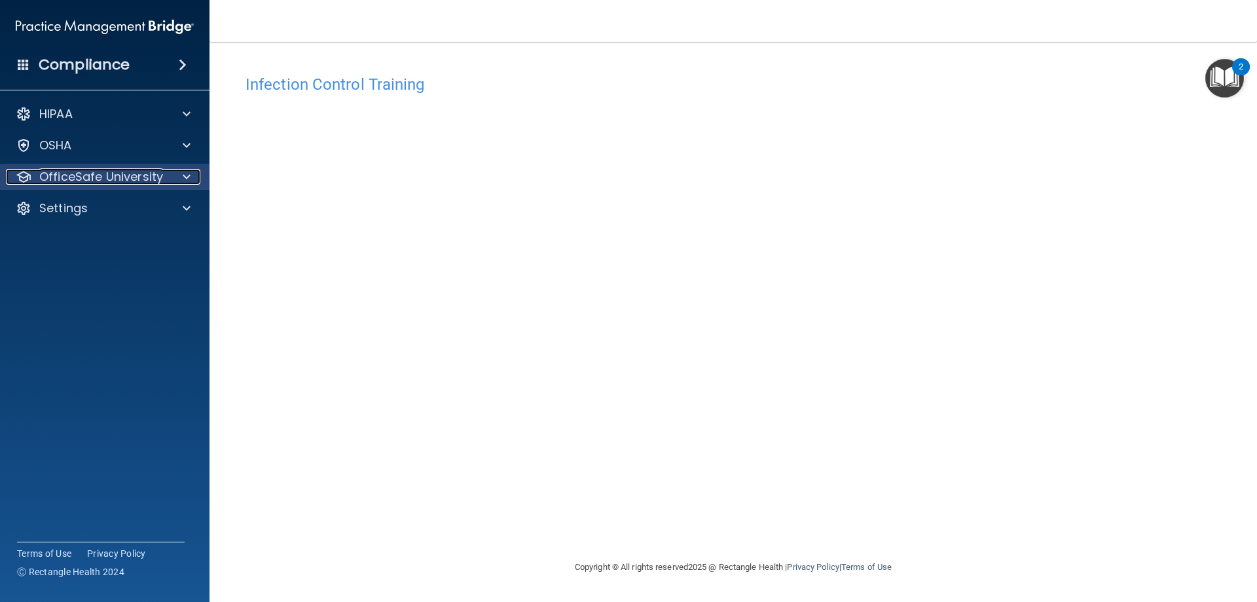
click at [187, 178] on span at bounding box center [187, 177] width 8 height 16
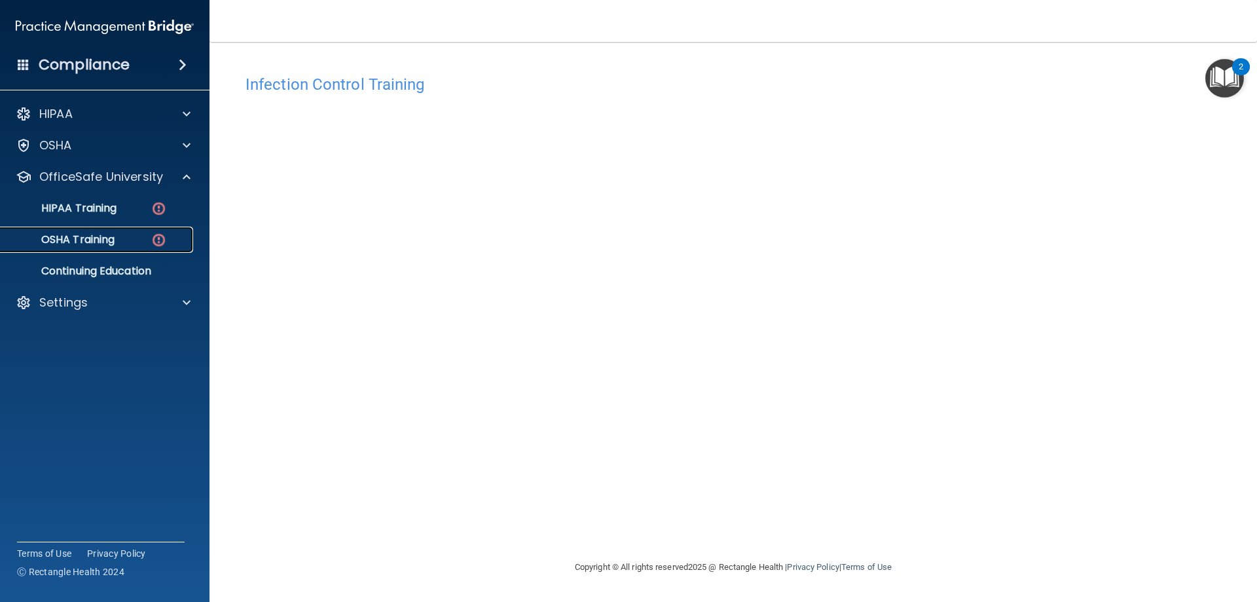
click at [131, 234] on div "OSHA Training" at bounding box center [98, 239] width 179 height 13
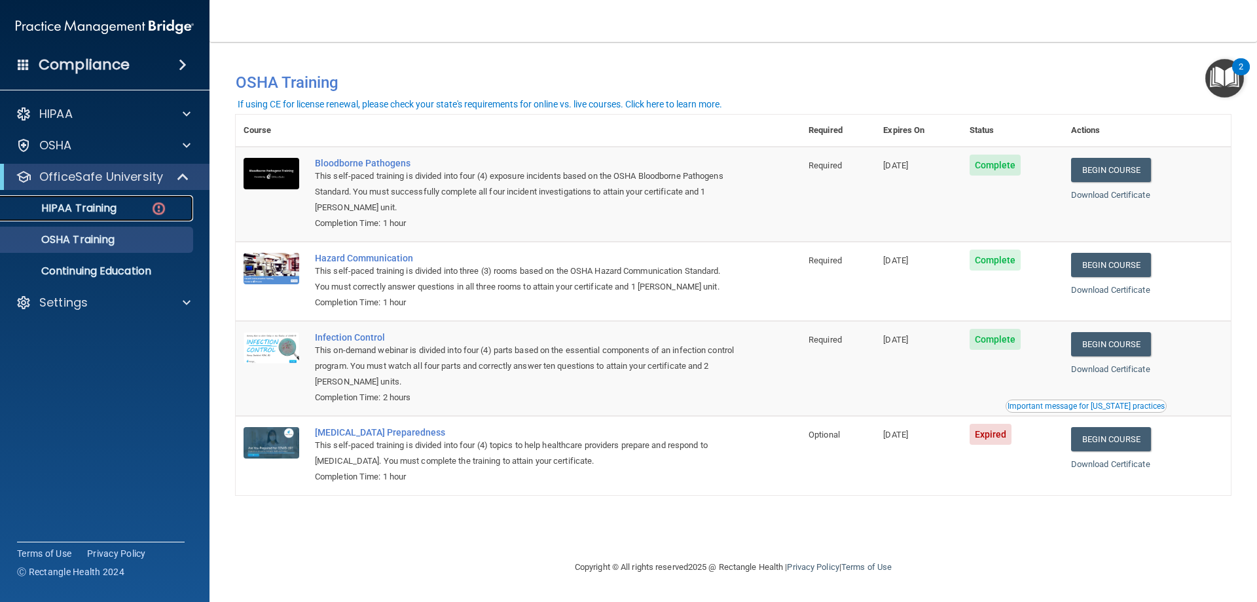
click at [69, 202] on p "HIPAA Training" at bounding box center [63, 208] width 108 height 13
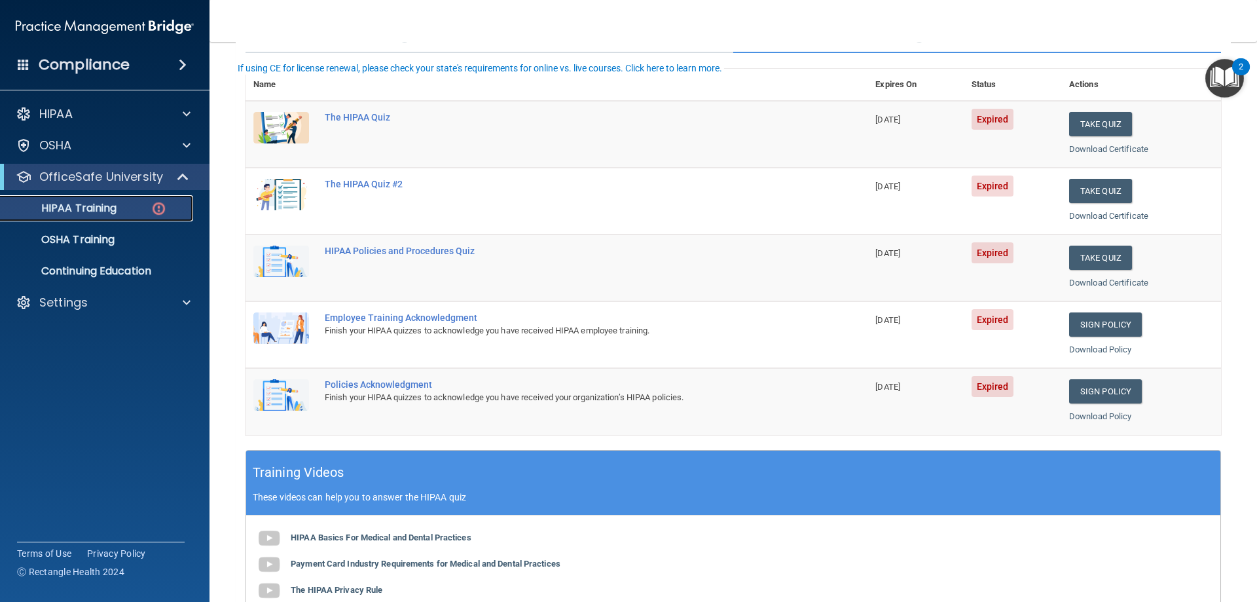
scroll to position [131, 0]
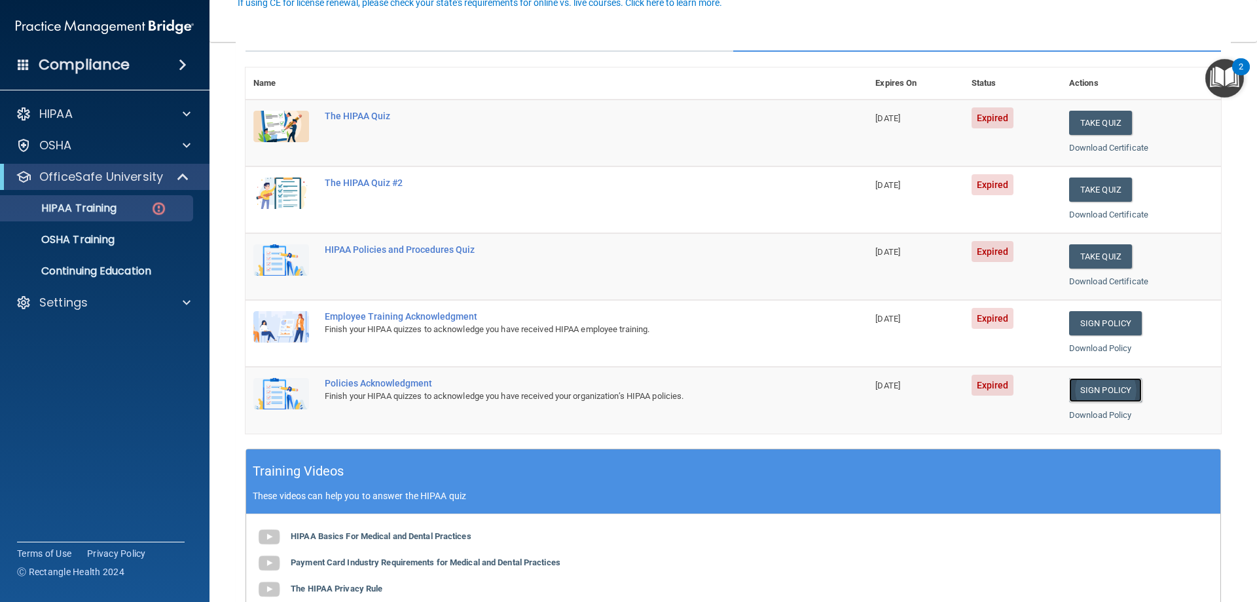
click at [1084, 392] on link "Sign Policy" at bounding box center [1105, 390] width 73 height 24
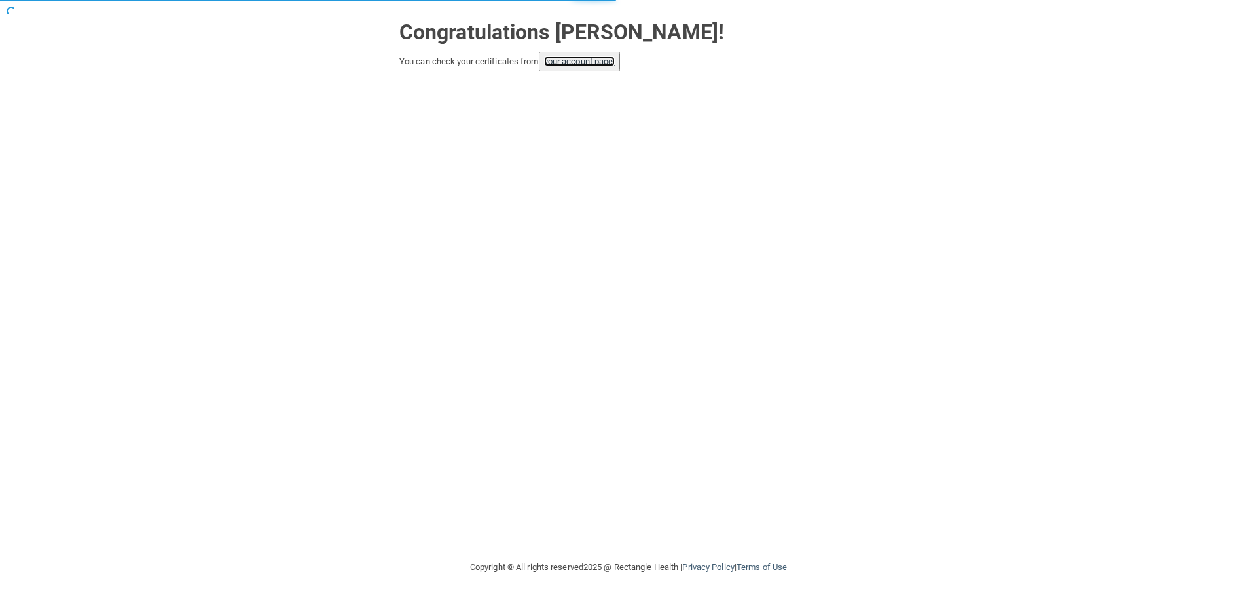
click at [601, 60] on link "your account page!" at bounding box center [579, 61] width 71 height 10
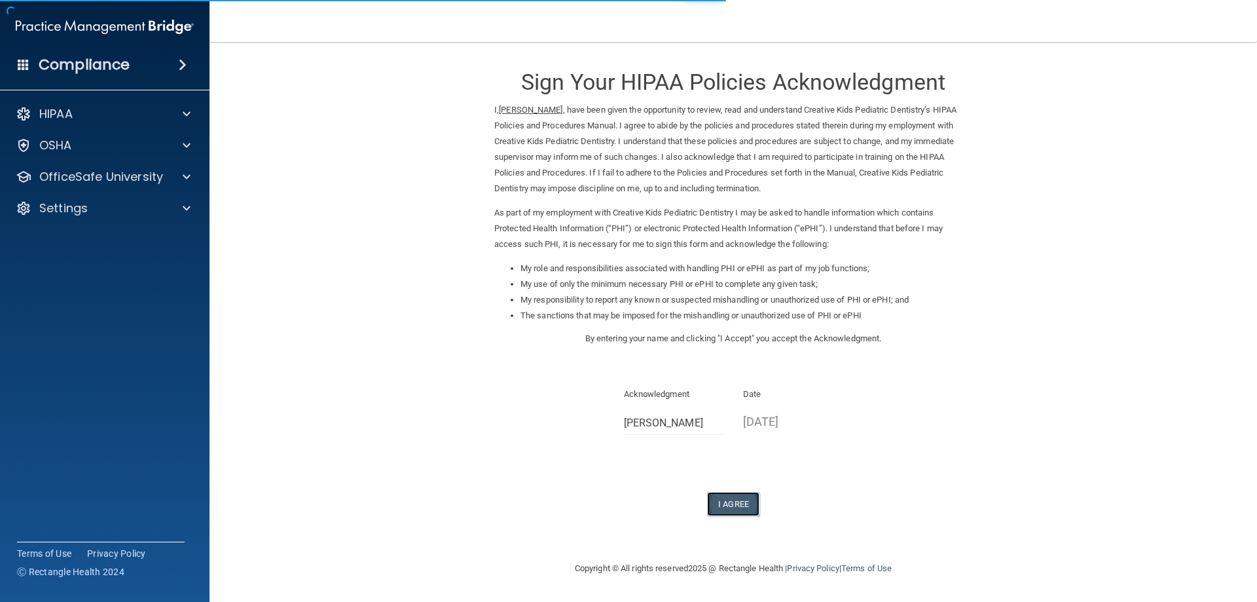
click at [743, 503] on button "I Agree" at bounding box center [733, 504] width 52 height 24
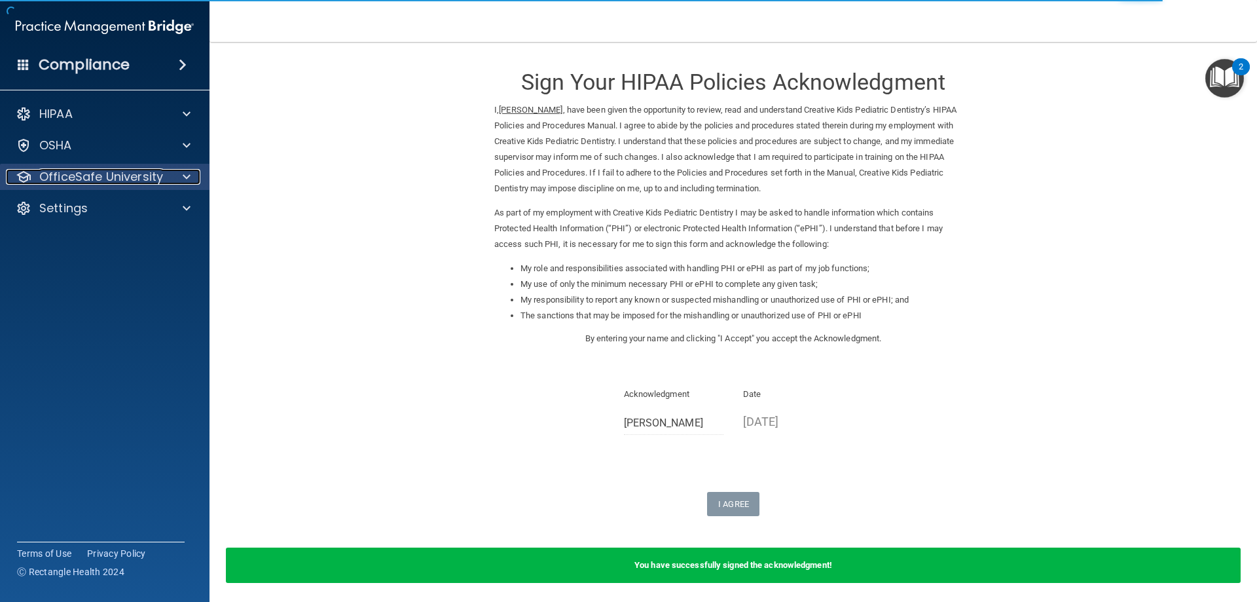
click at [180, 180] on div at bounding box center [184, 177] width 33 height 16
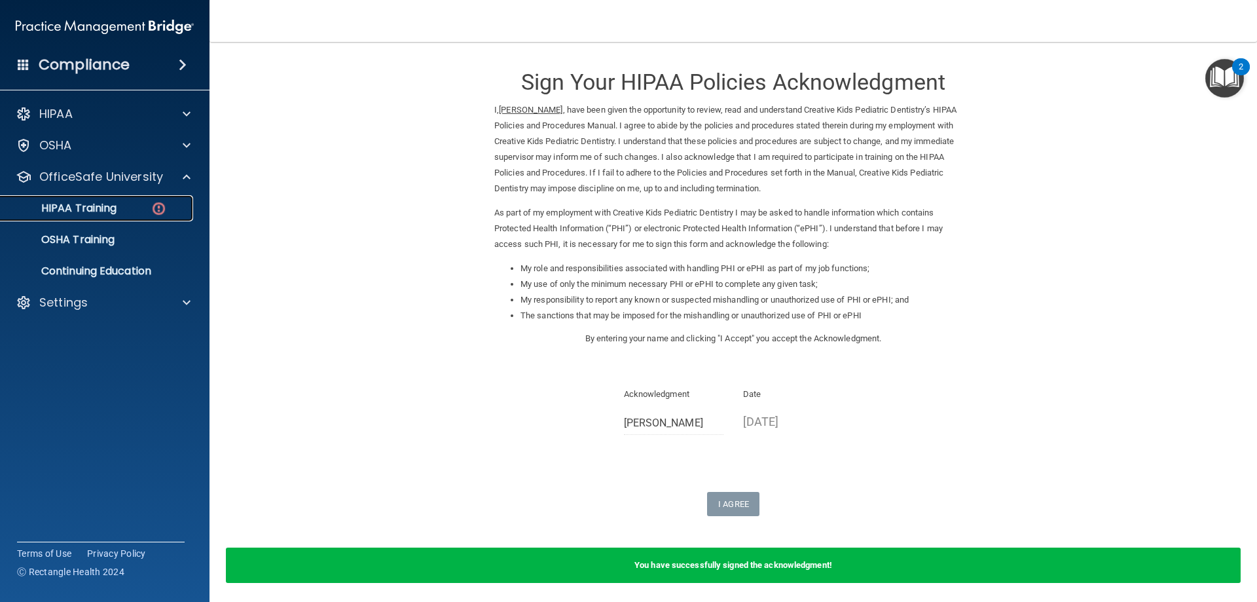
click at [120, 219] on link "HIPAA Training" at bounding box center [90, 208] width 206 height 26
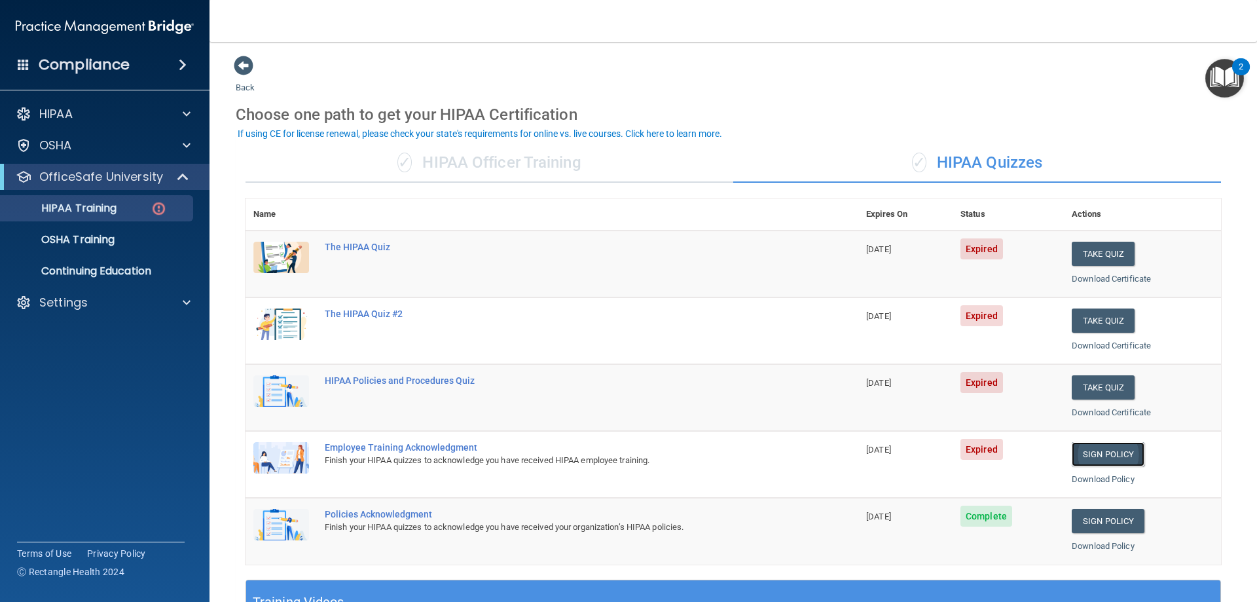
click at [1116, 452] on link "Sign Policy" at bounding box center [1108, 454] width 73 height 24
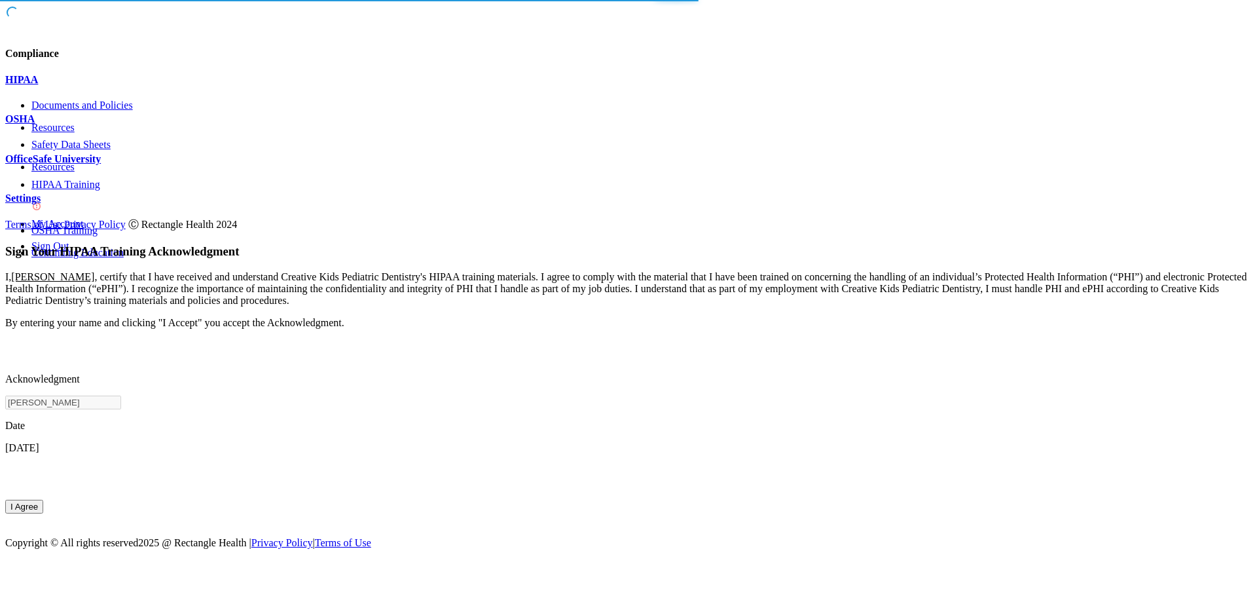
click at [43, 500] on button "I Agree" at bounding box center [24, 507] width 38 height 14
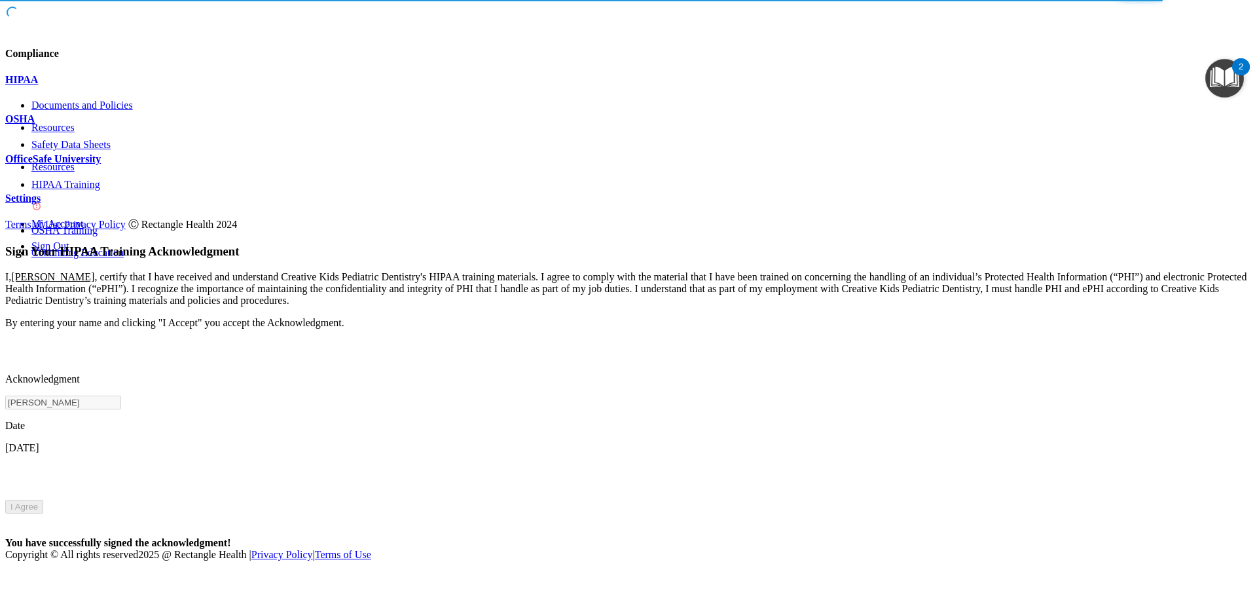
click at [1252, 175] on span at bounding box center [1252, 175] width 0 height 0
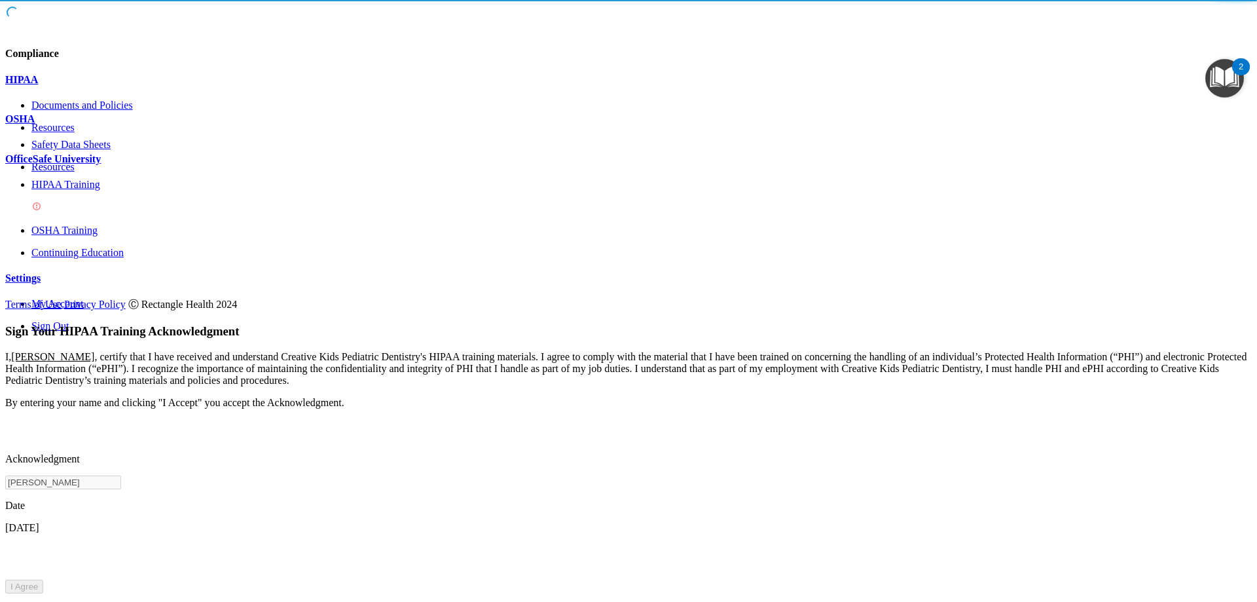
click at [112, 191] on p "HIPAA Training" at bounding box center [641, 185] width 1220 height 12
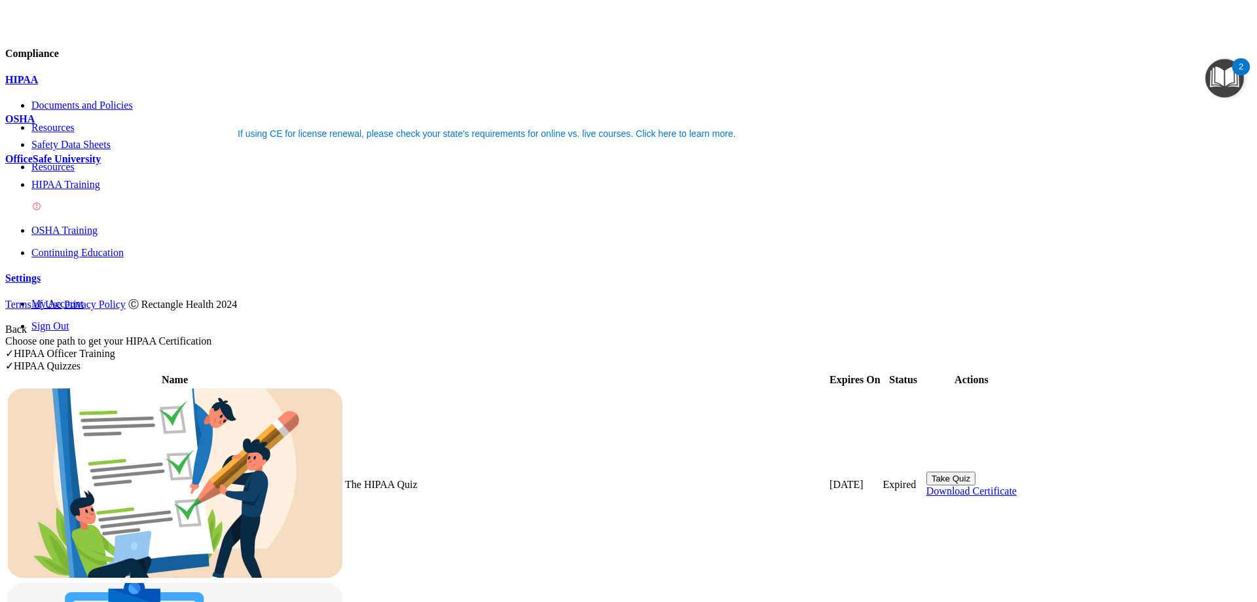
click at [976, 471] on button "Take Quiz" at bounding box center [950, 478] width 49 height 14
